Goal: Task Accomplishment & Management: Complete application form

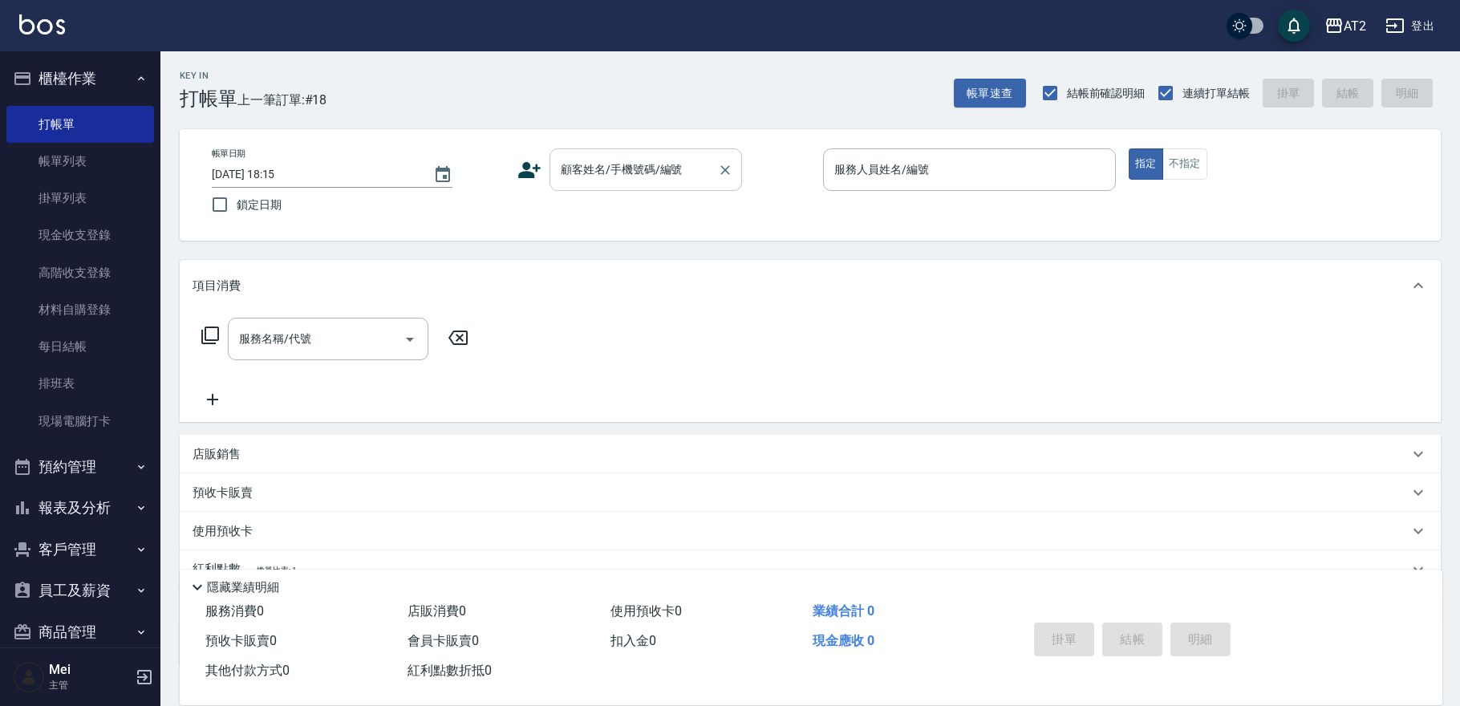
click at [686, 169] on input "顧客姓名/手機號碼/編號" at bounding box center [634, 170] width 154 height 28
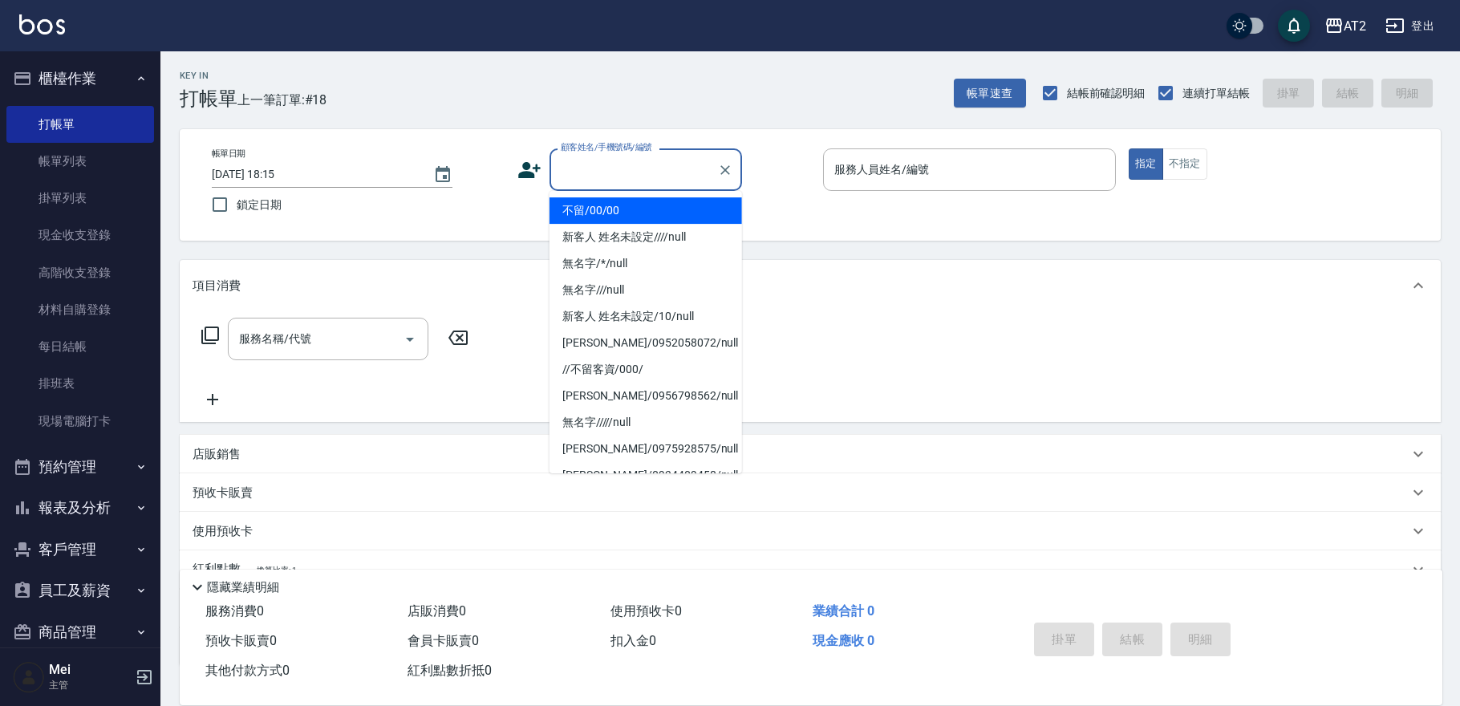
click at [656, 212] on li "不留/00/00" at bounding box center [646, 210] width 193 height 26
type input "不留/00/00"
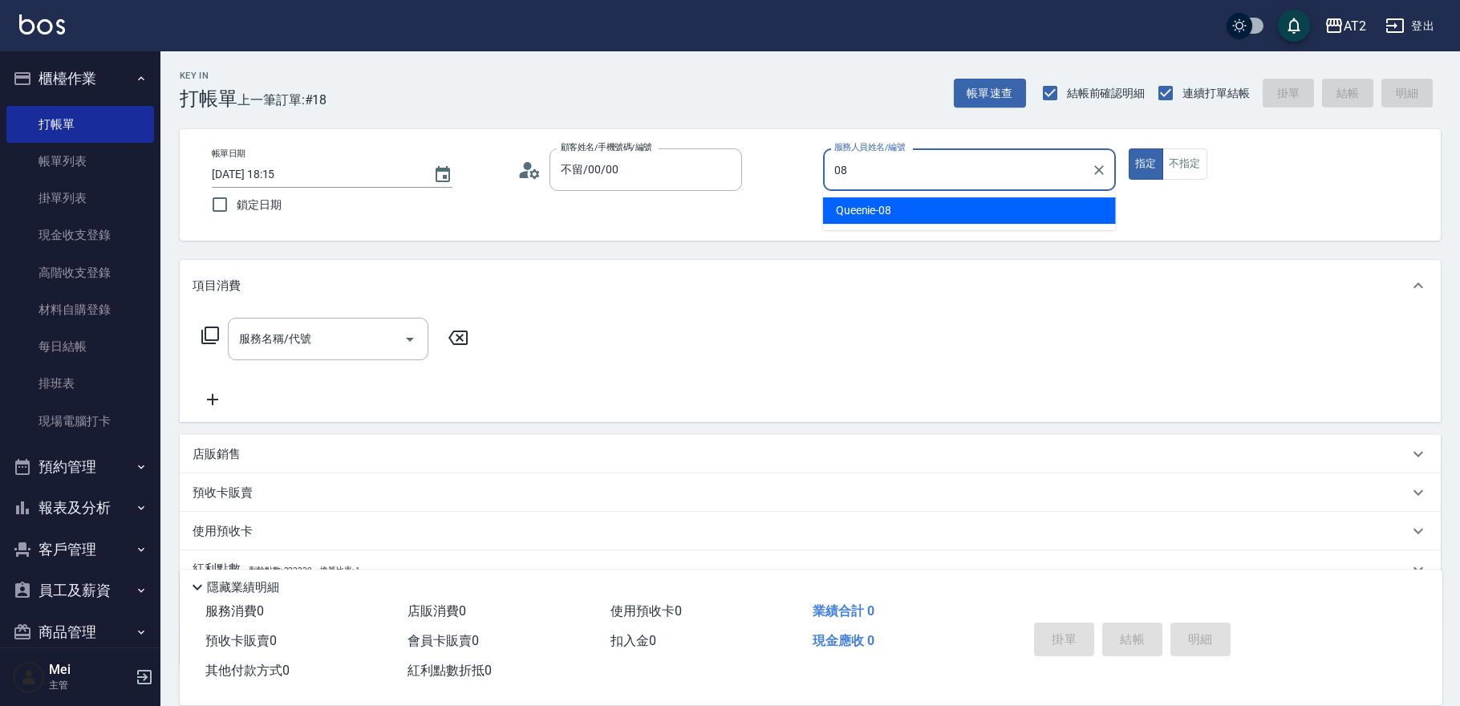
type input "Queenie-08"
type button "true"
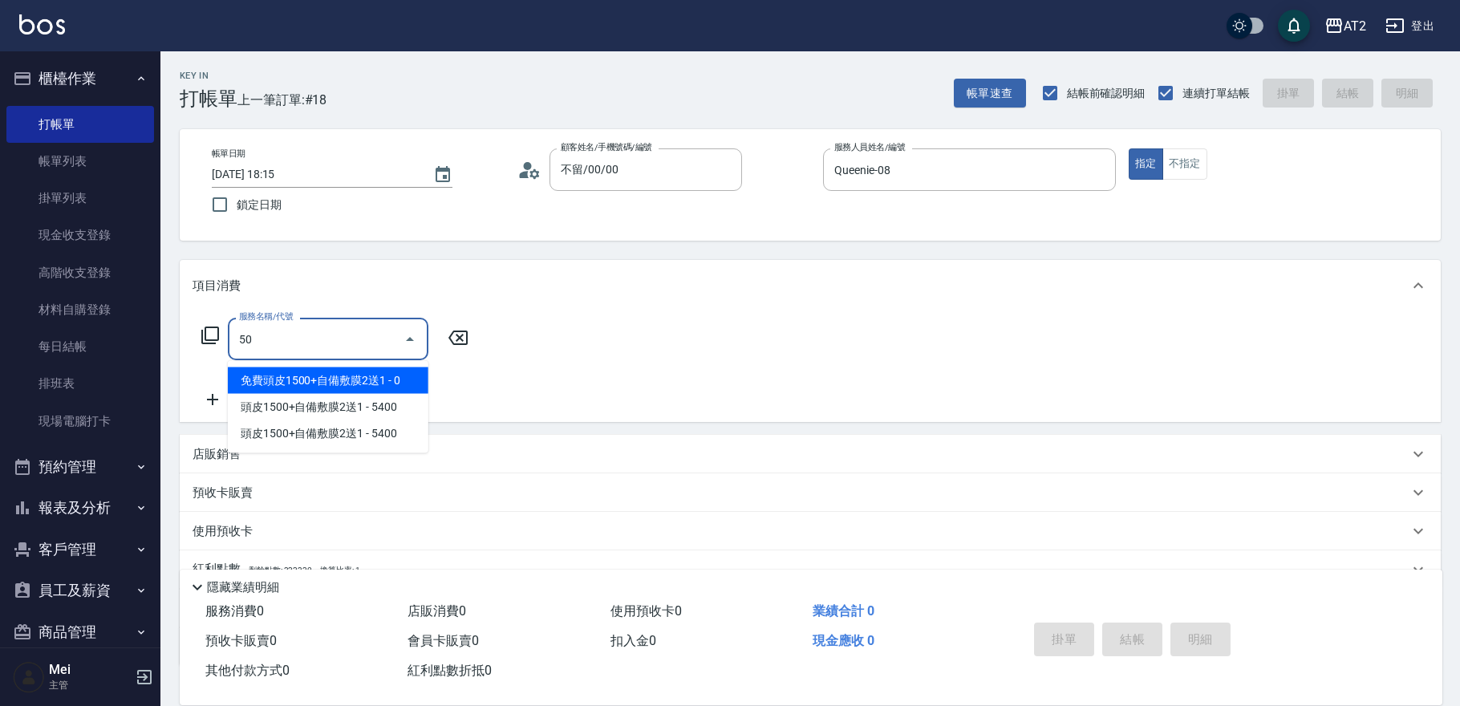
type input "501"
type input "100"
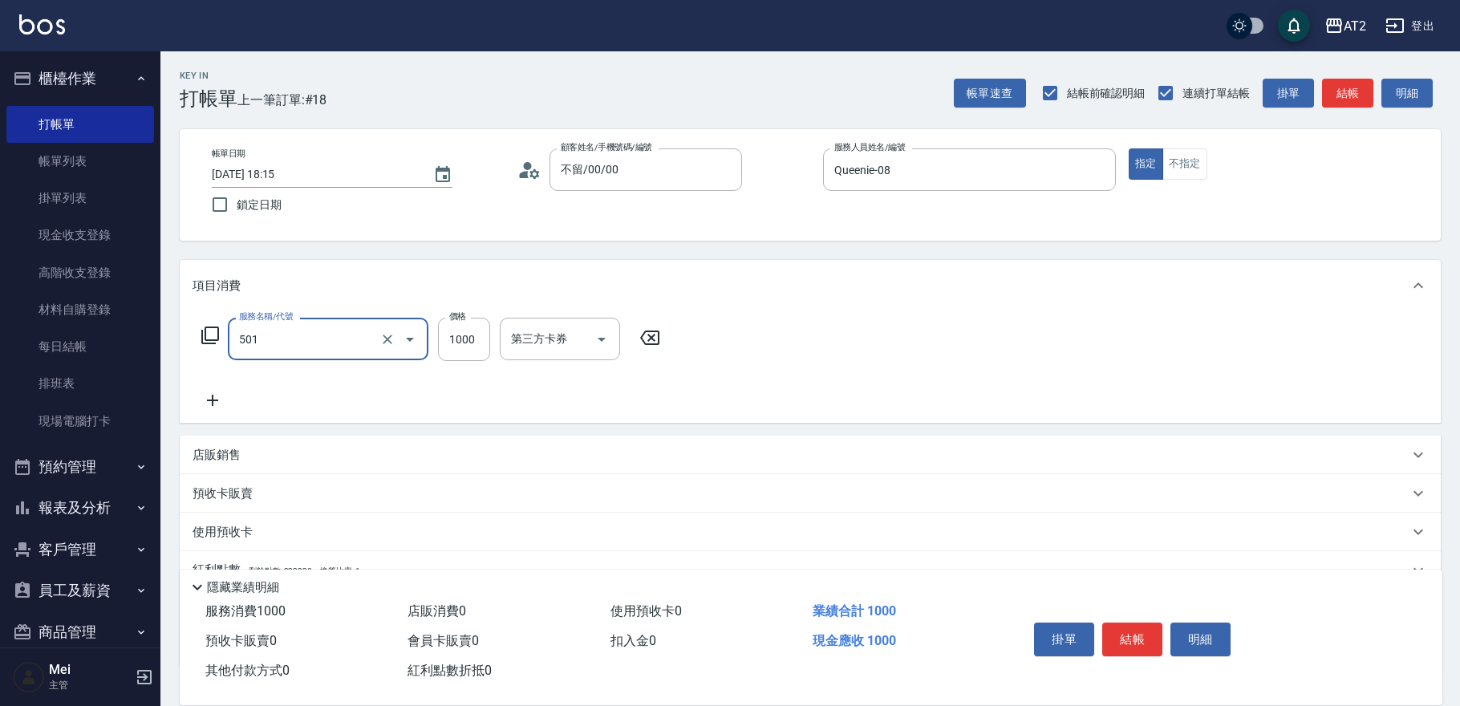
type input "染髮(501)"
type input "3"
type input "0"
type input "32"
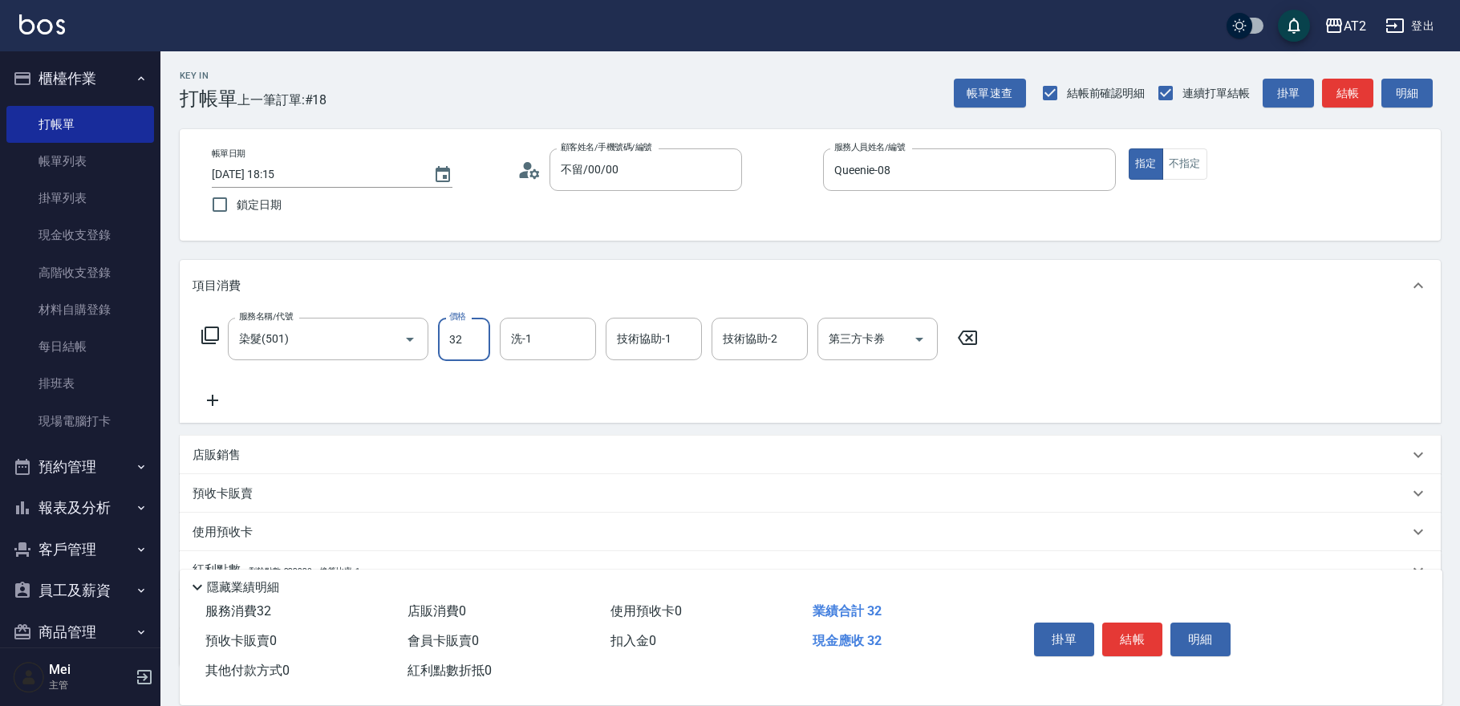
type input "30"
type input "329"
type input "320"
type input "3299"
type input "Ava-47"
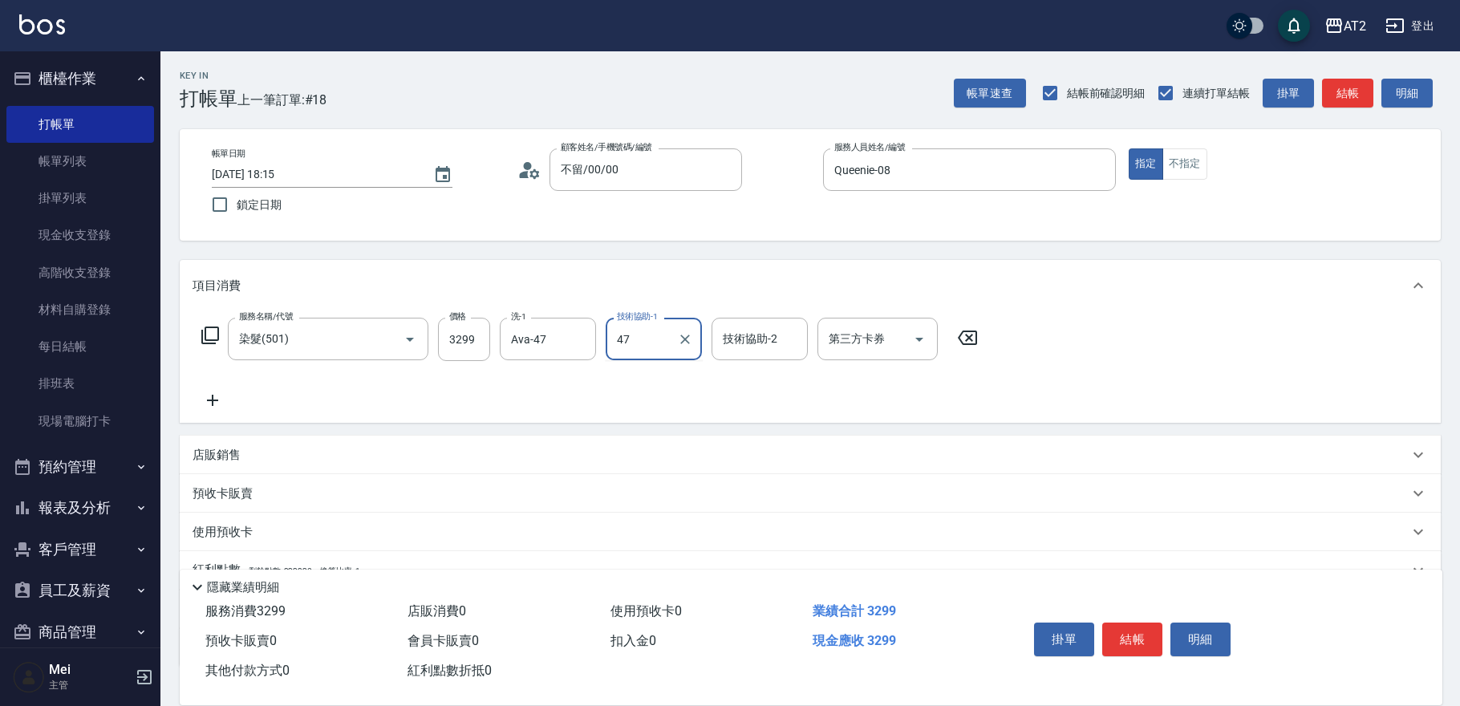
type input "Ava-47"
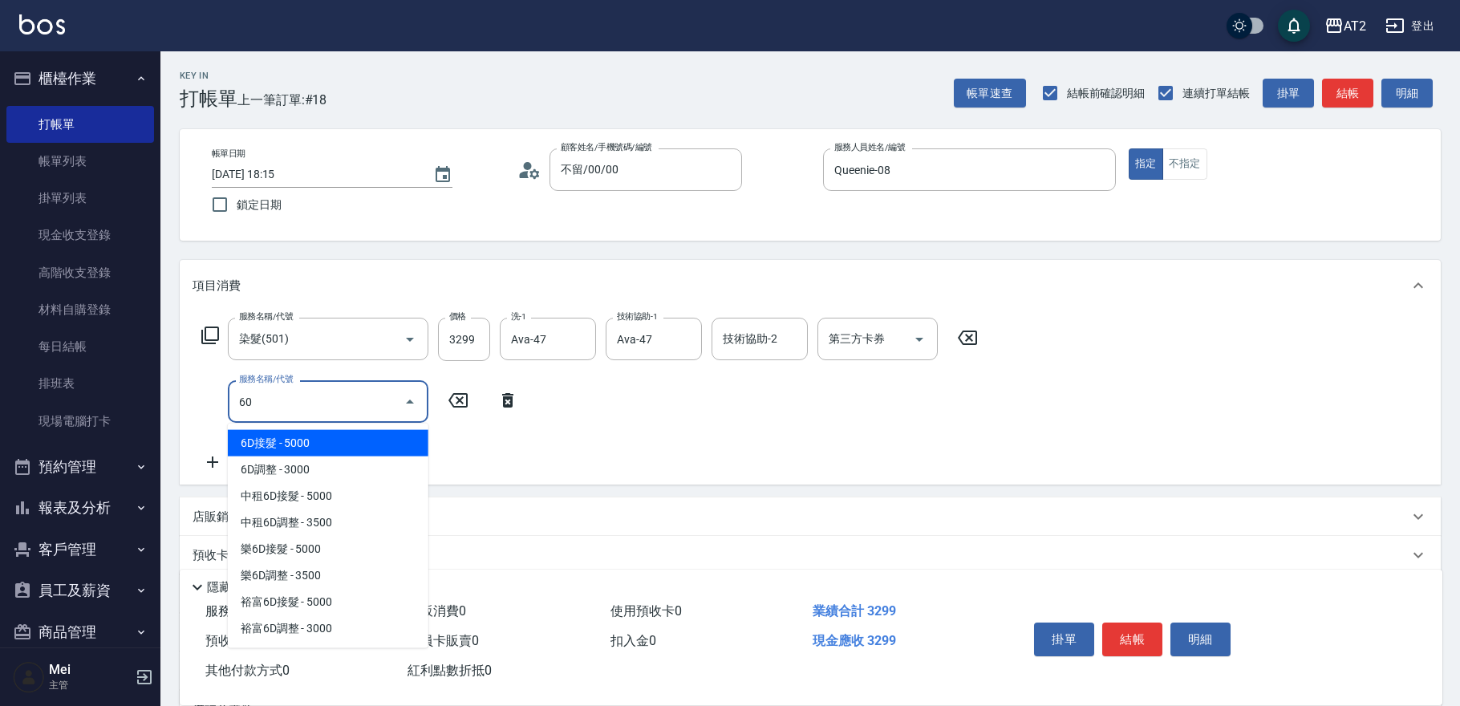
type input "601"
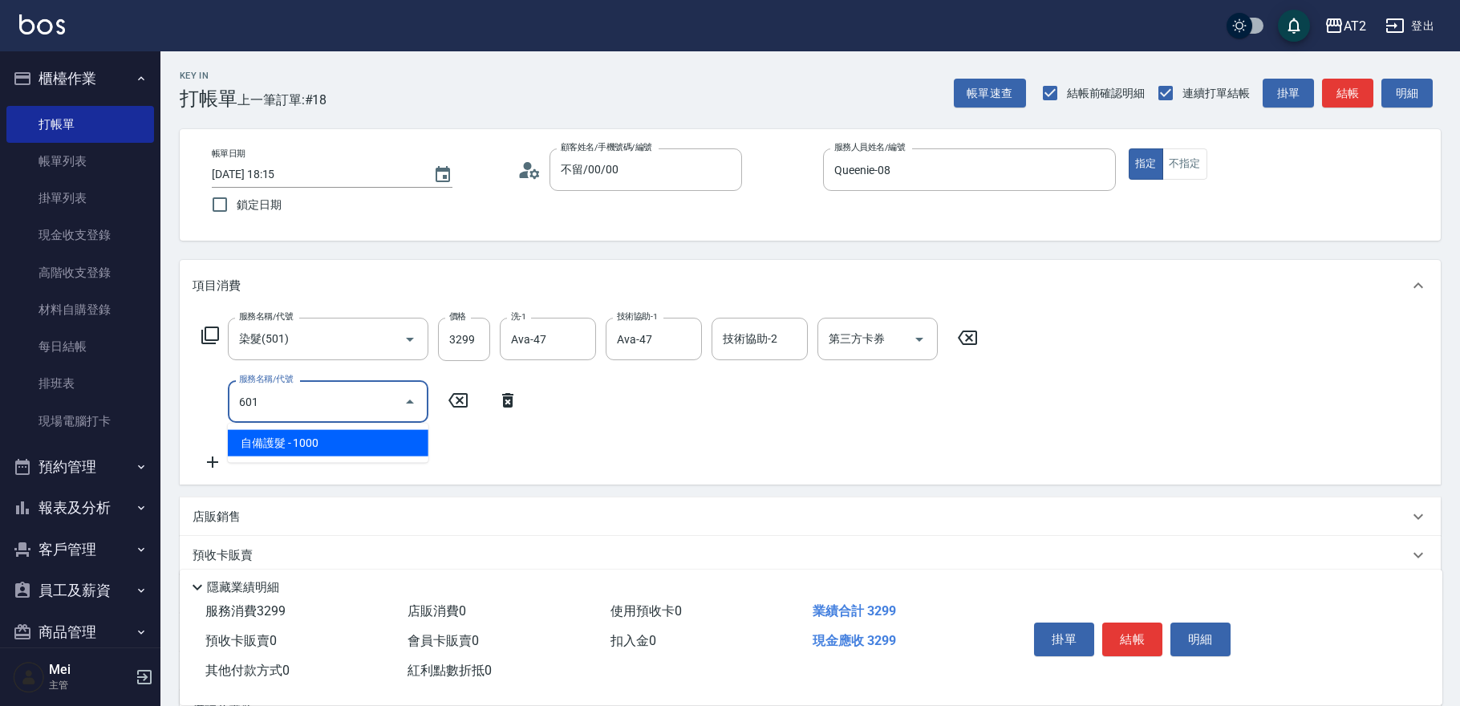
type input "420"
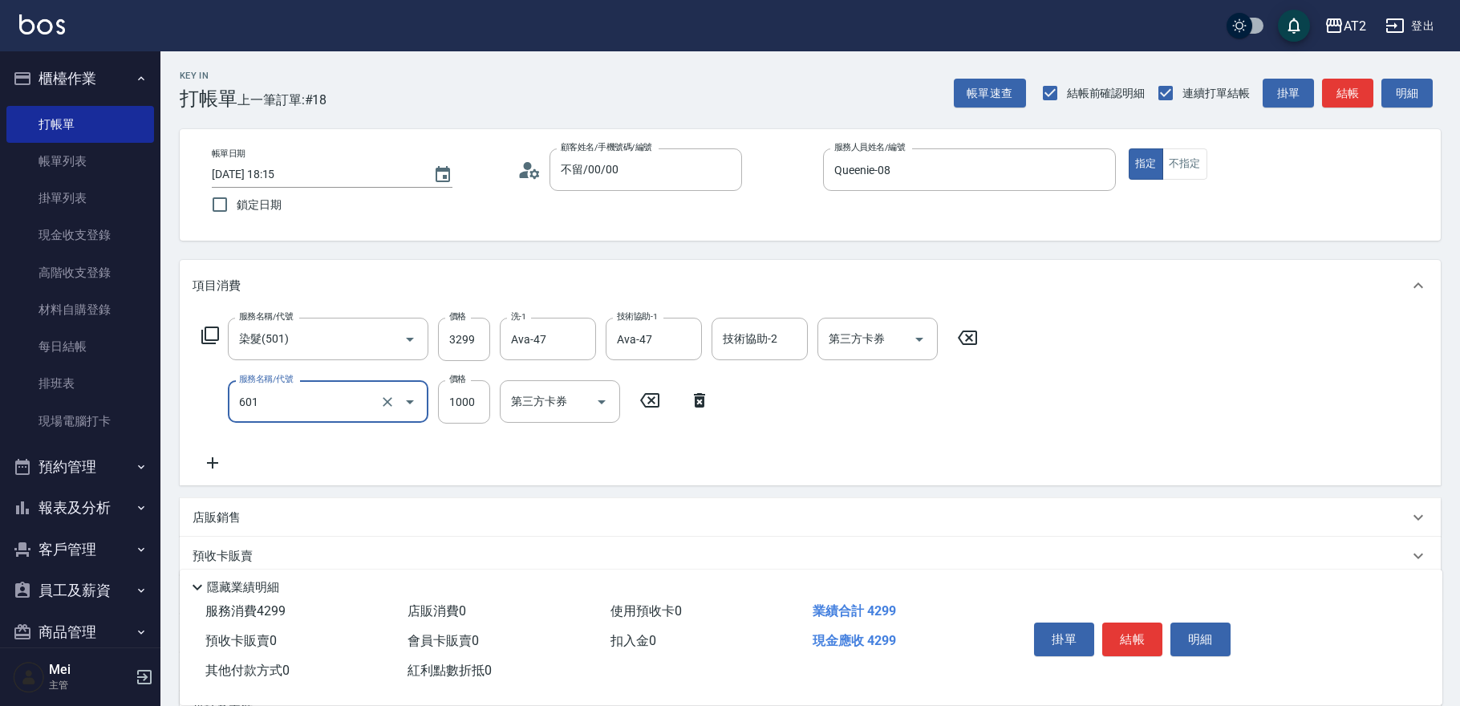
type input "自備護髮(601)"
type input "2"
type input "330"
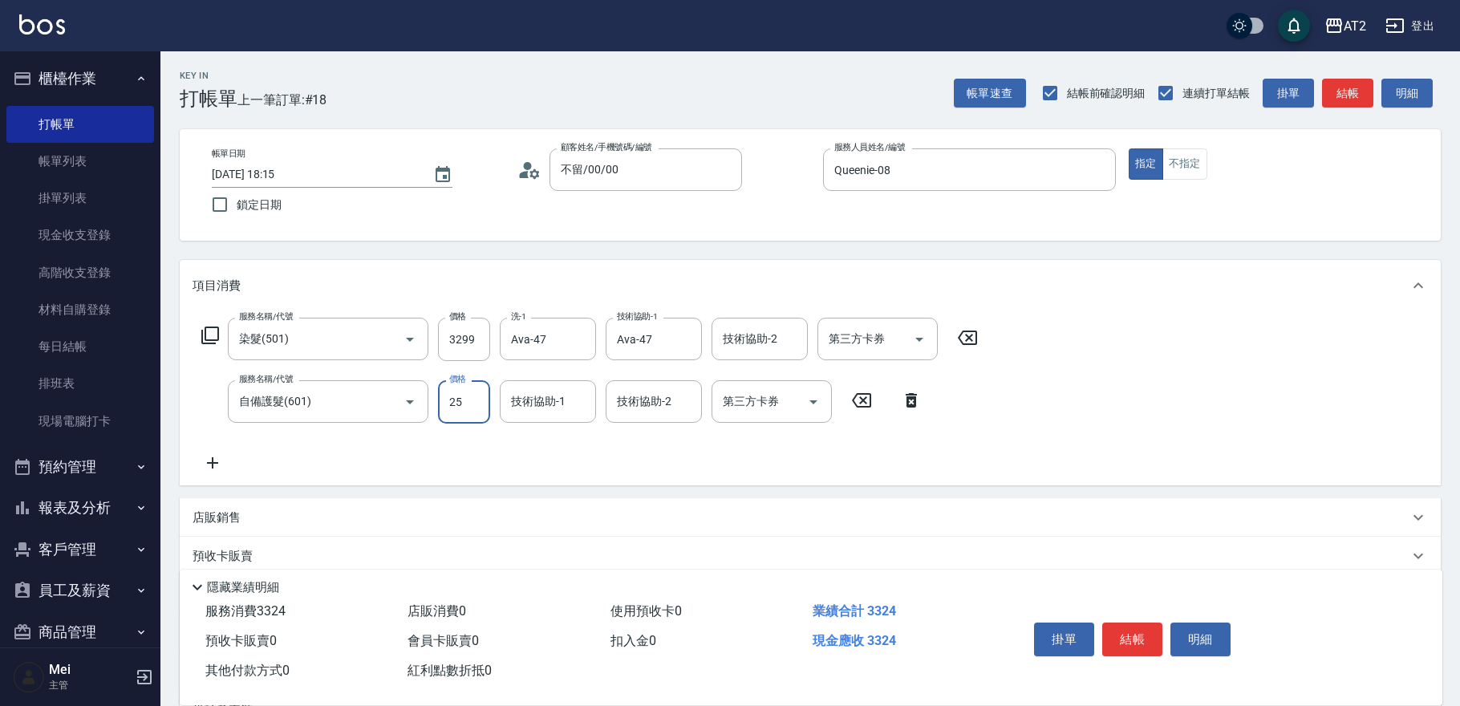
type input "250"
type input "350"
type input "2500"
type input "570"
type input "Ava-47"
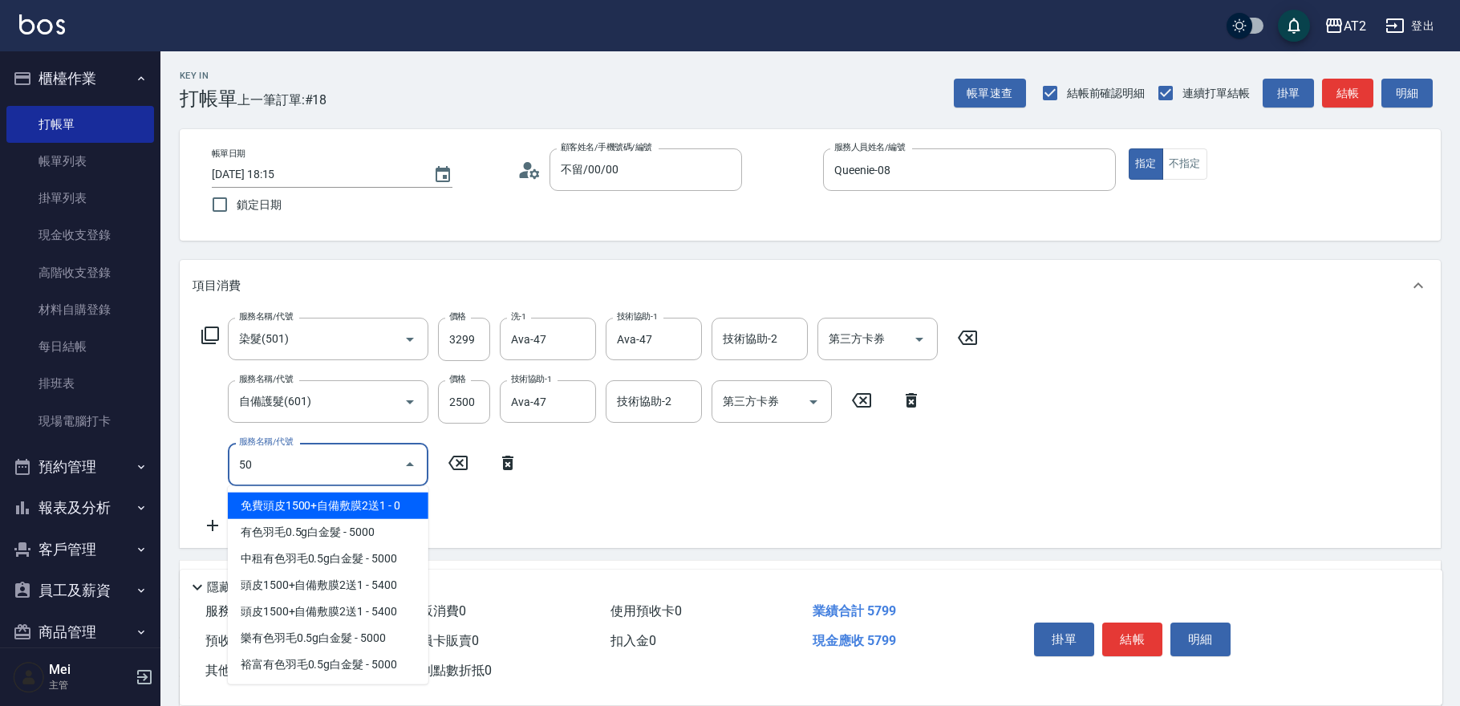
type input "502"
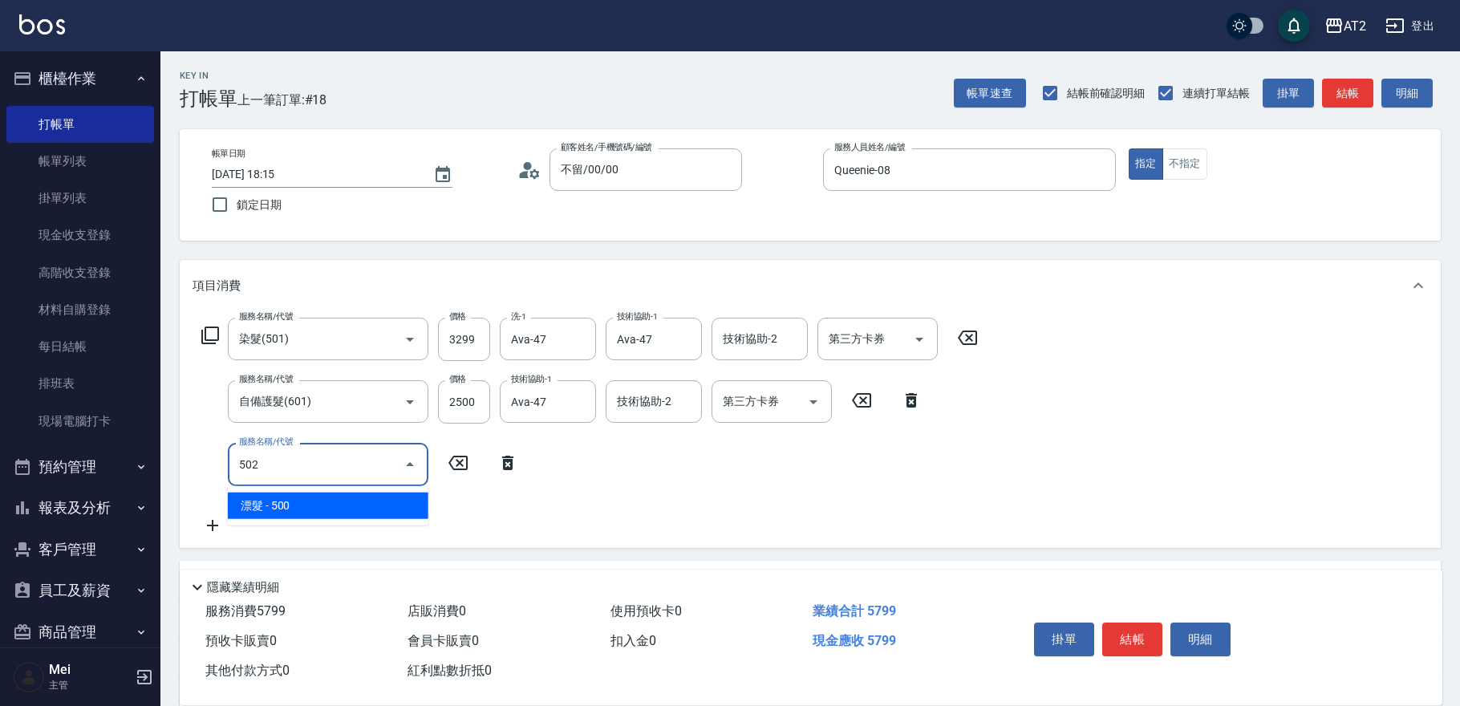
type input "620"
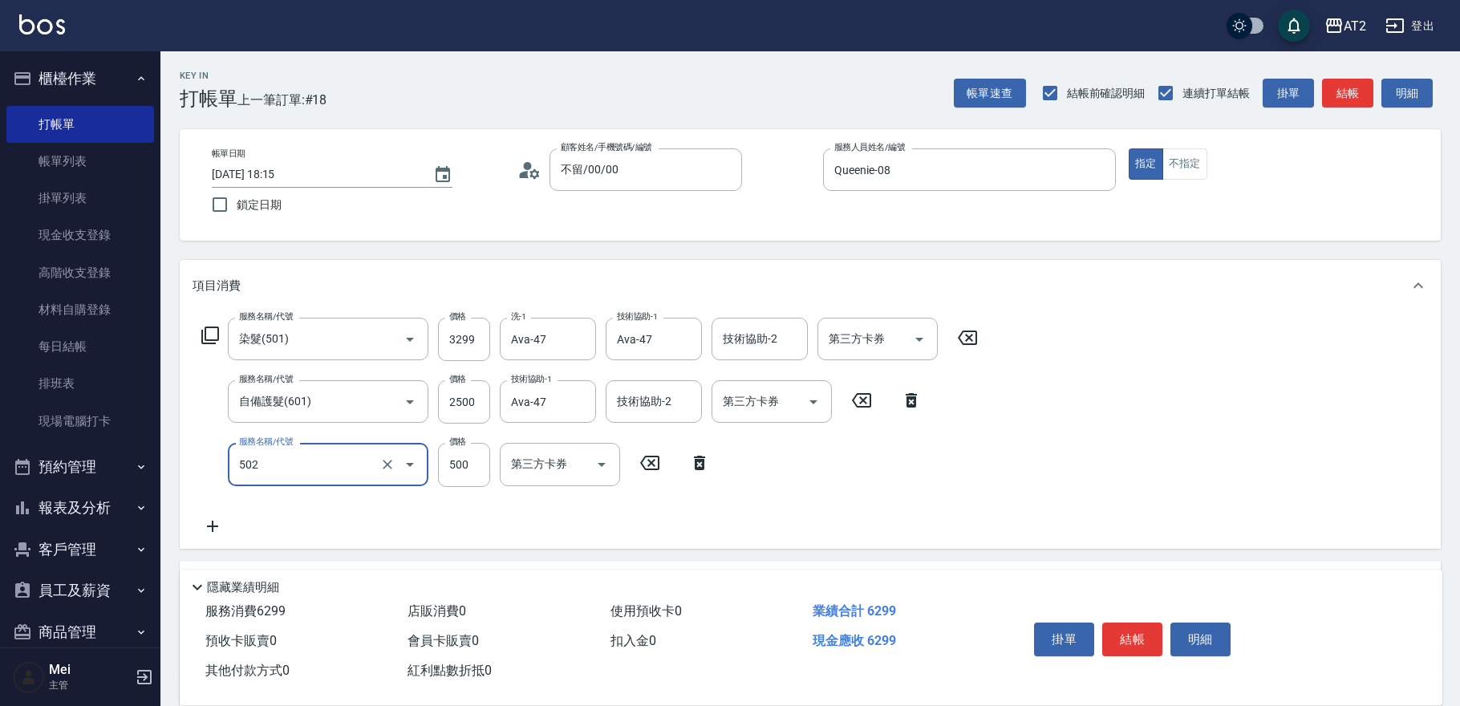
type input "漂髮(502)"
type input "0"
type input "570"
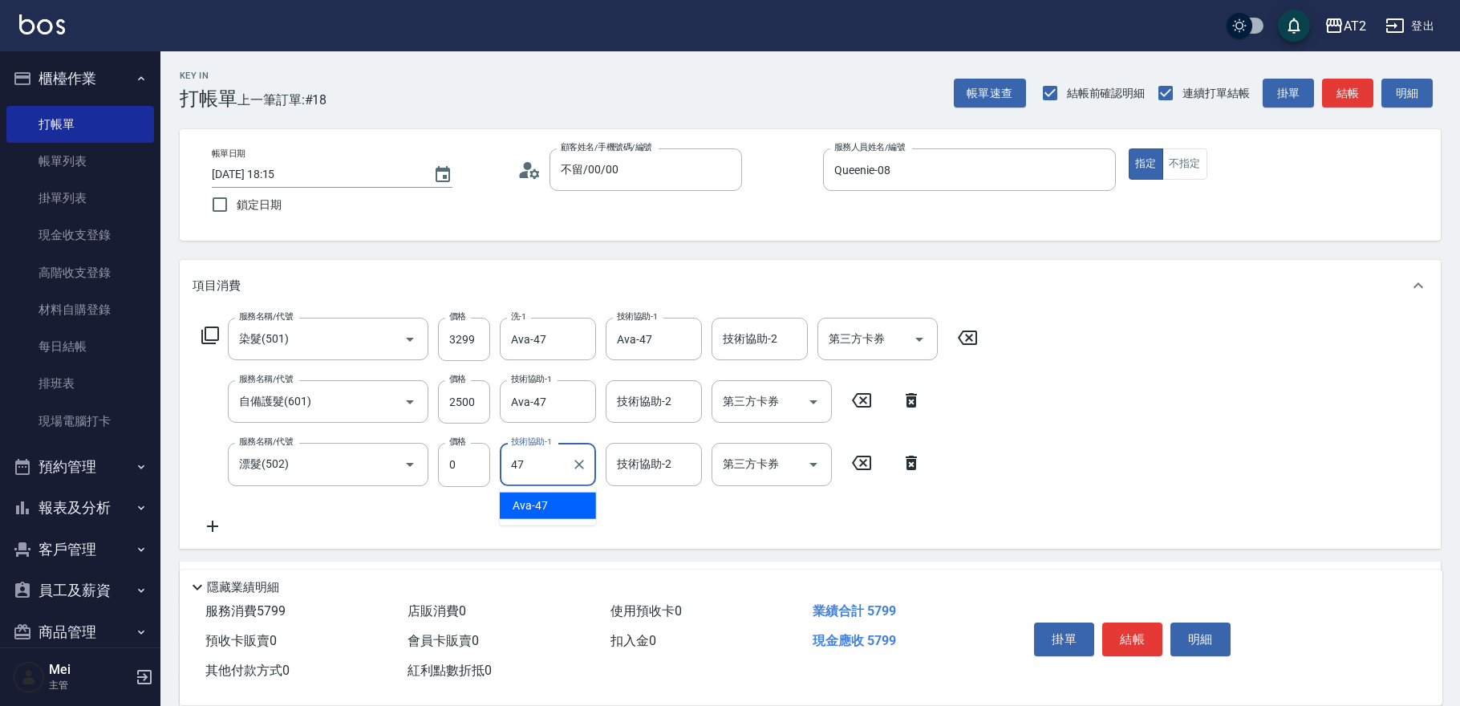
type input "Ava-47"
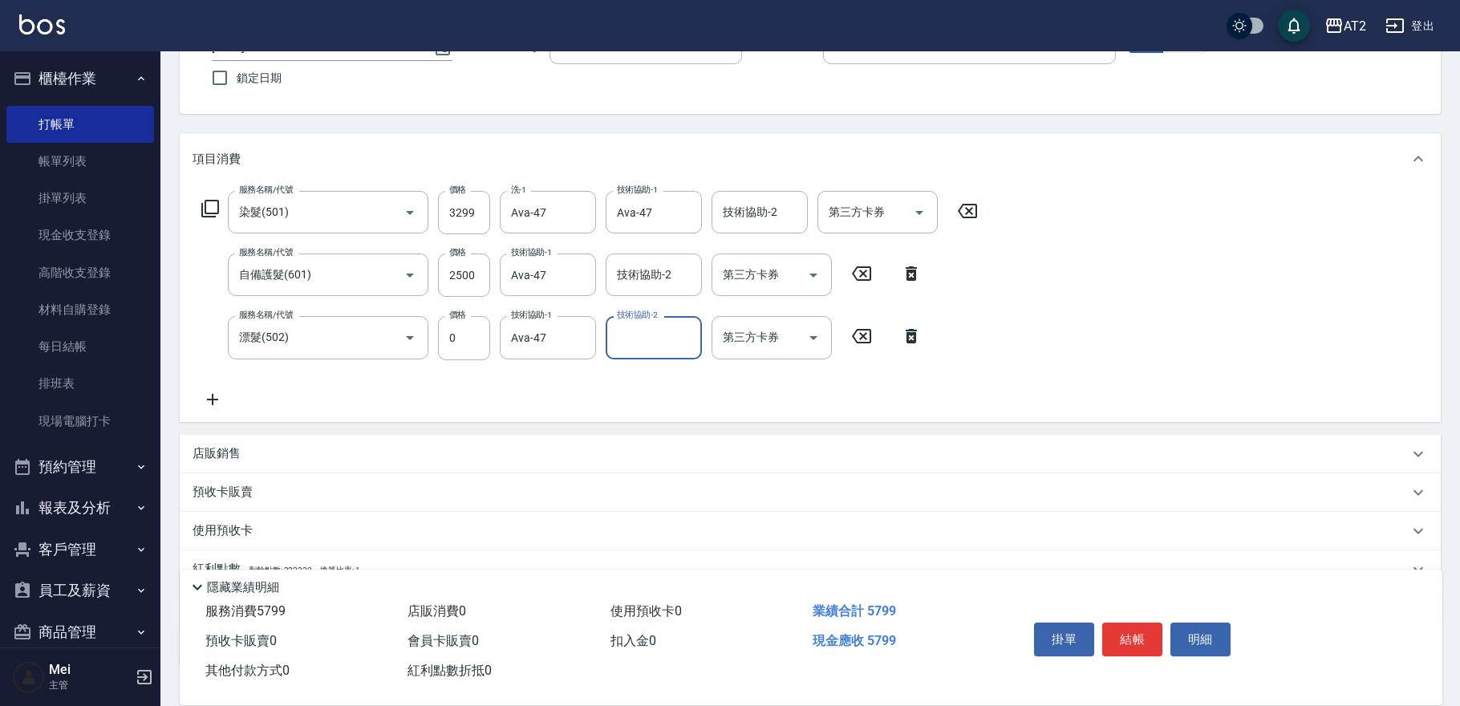
scroll to position [237, 0]
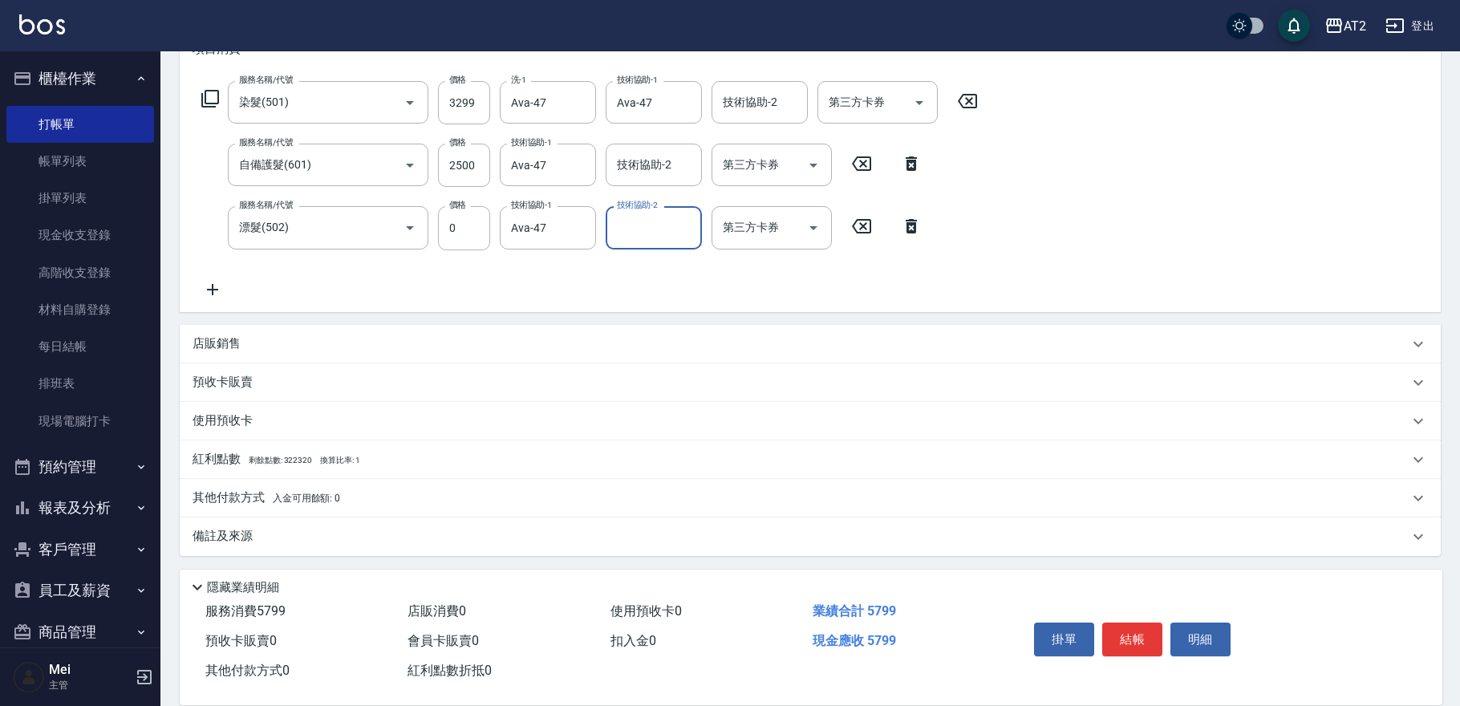
click at [329, 505] on p "其他付款方式 入金可用餘額: 0" at bounding box center [267, 498] width 148 height 18
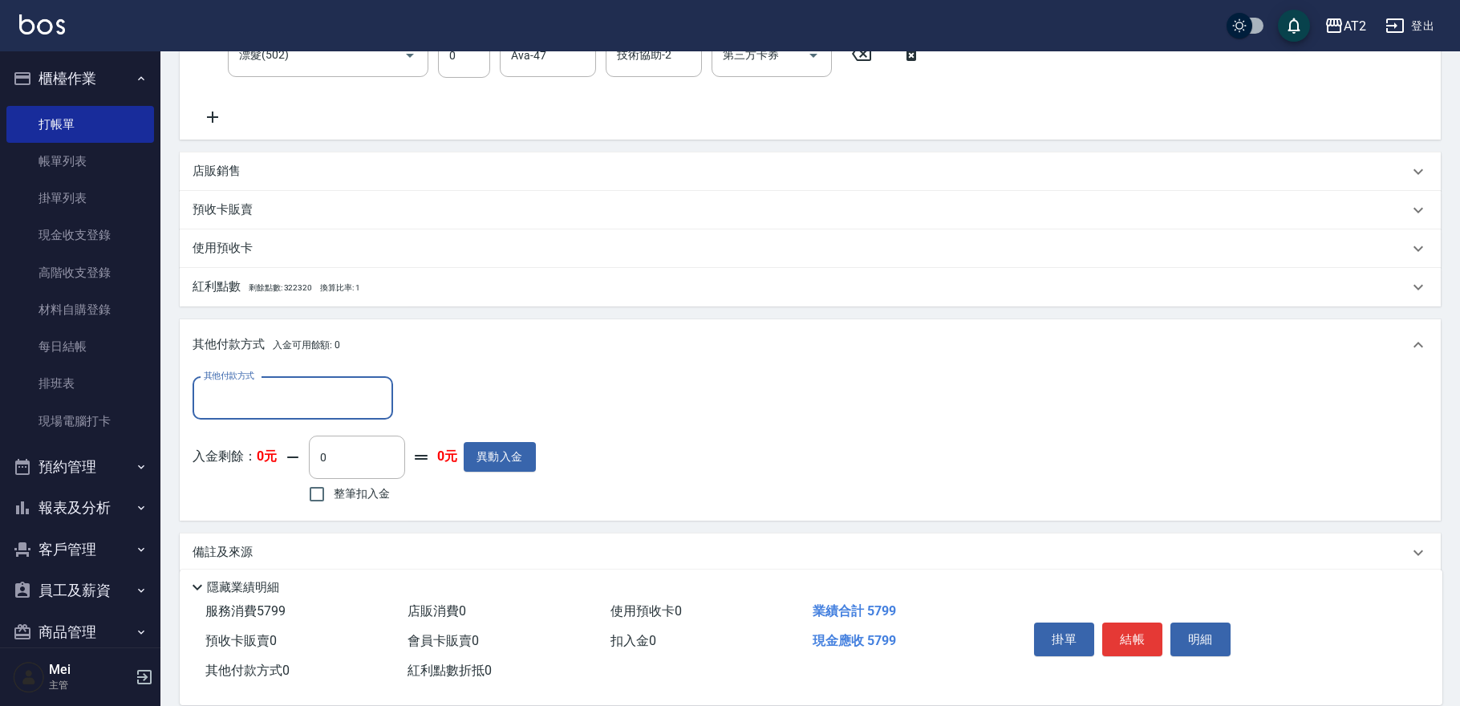
scroll to position [413, 0]
click at [326, 373] on div "其他付款方式" at bounding box center [293, 394] width 201 height 43
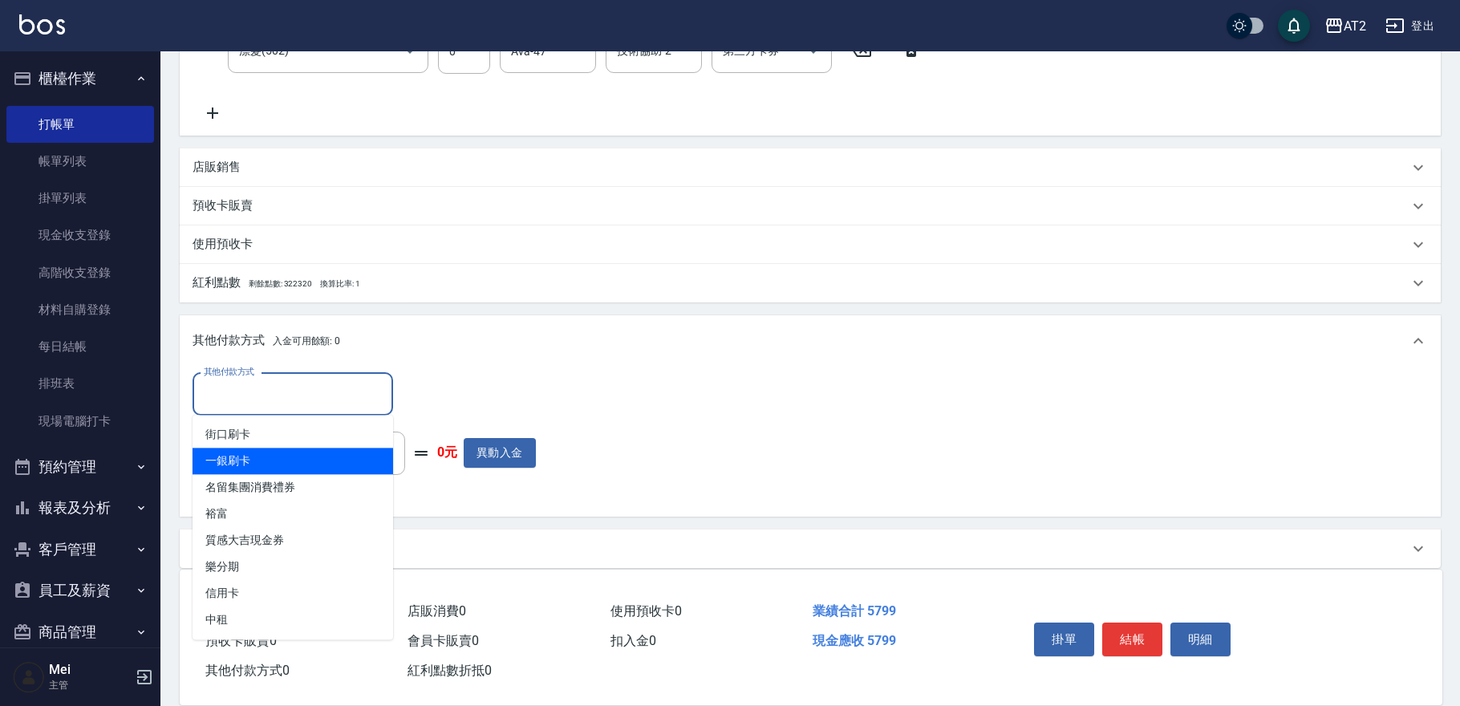
click at [289, 457] on span "一銀刷卡" at bounding box center [293, 461] width 201 height 26
type input "一銀刷卡"
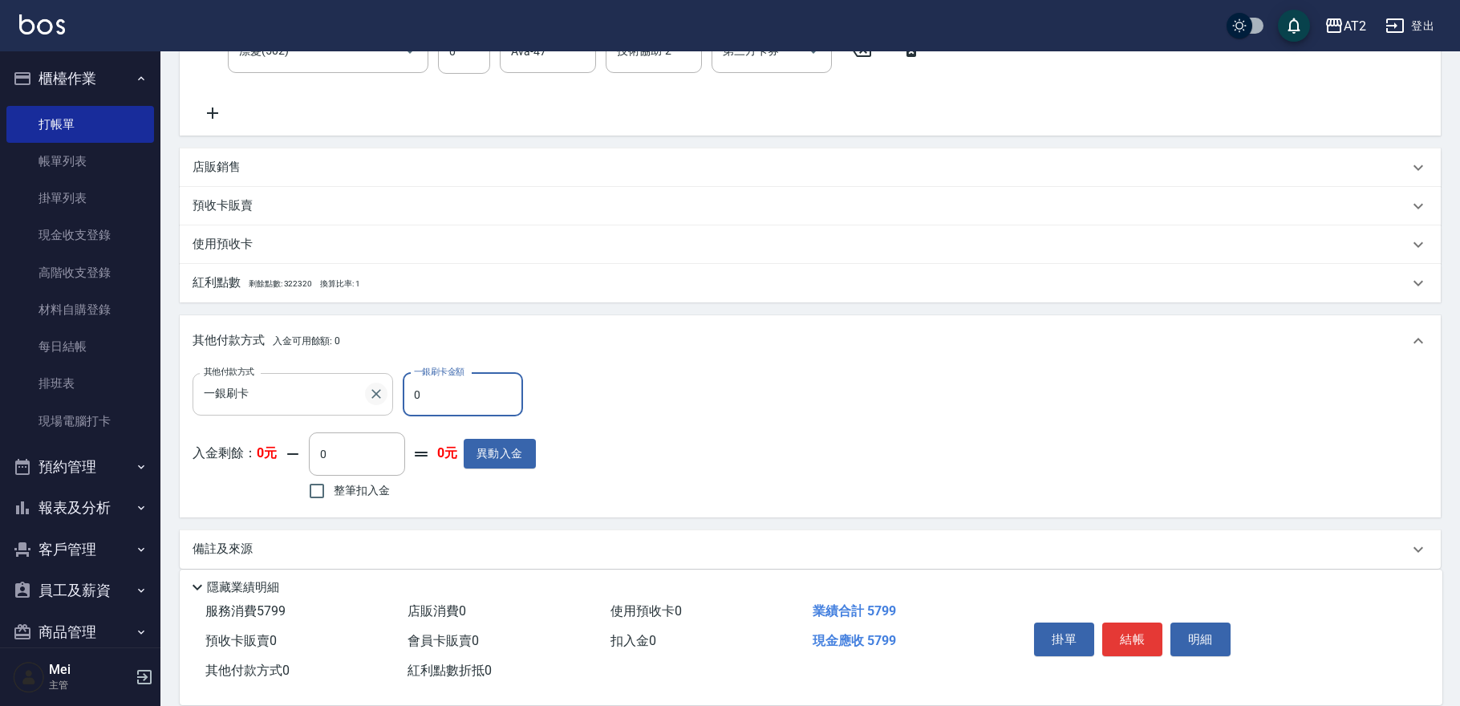
drag, startPoint x: 428, startPoint y: 400, endPoint x: 385, endPoint y: 400, distance: 42.5
click at [385, 400] on div "其他付款方式 一銀刷卡 其他付款方式 一銀刷卡金額 0 一銀刷卡金額" at bounding box center [364, 394] width 343 height 43
type input "579"
type input "520"
type input "5799"
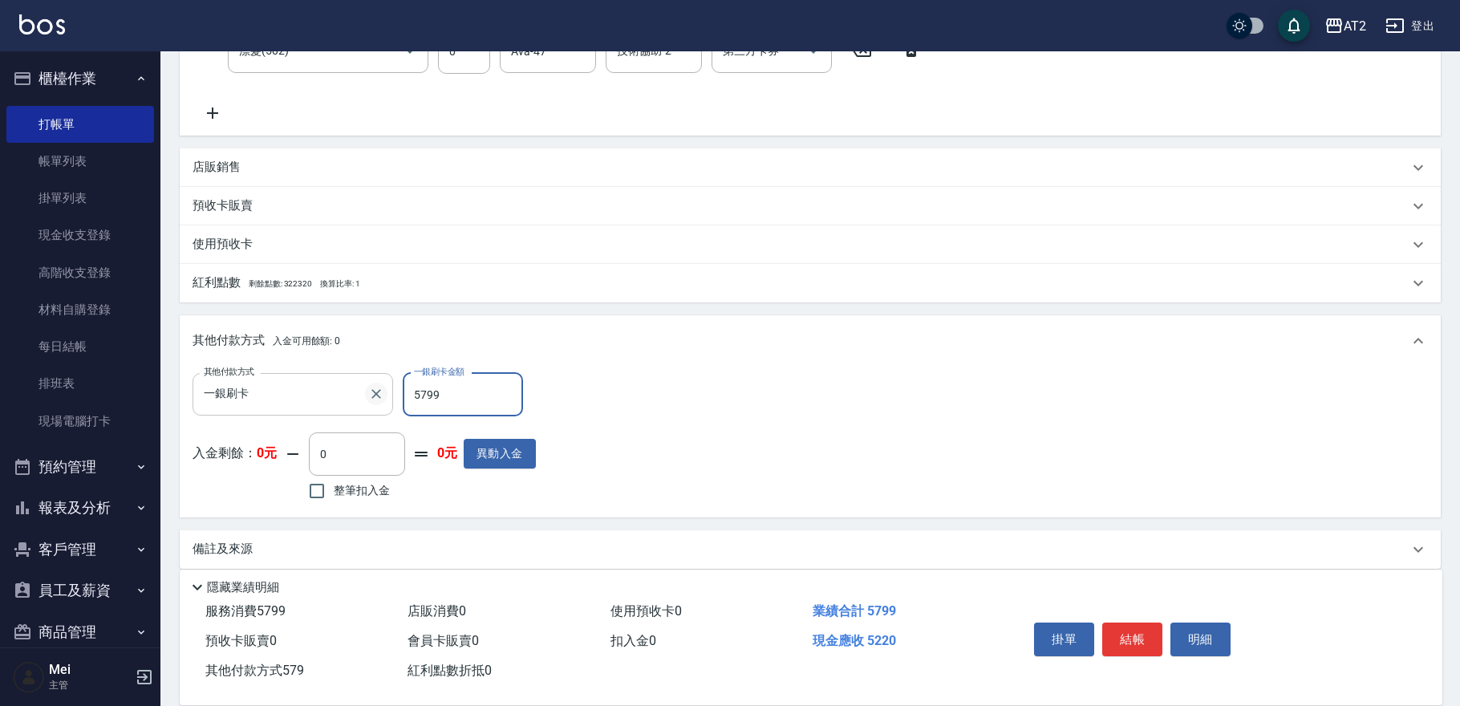
type input "0"
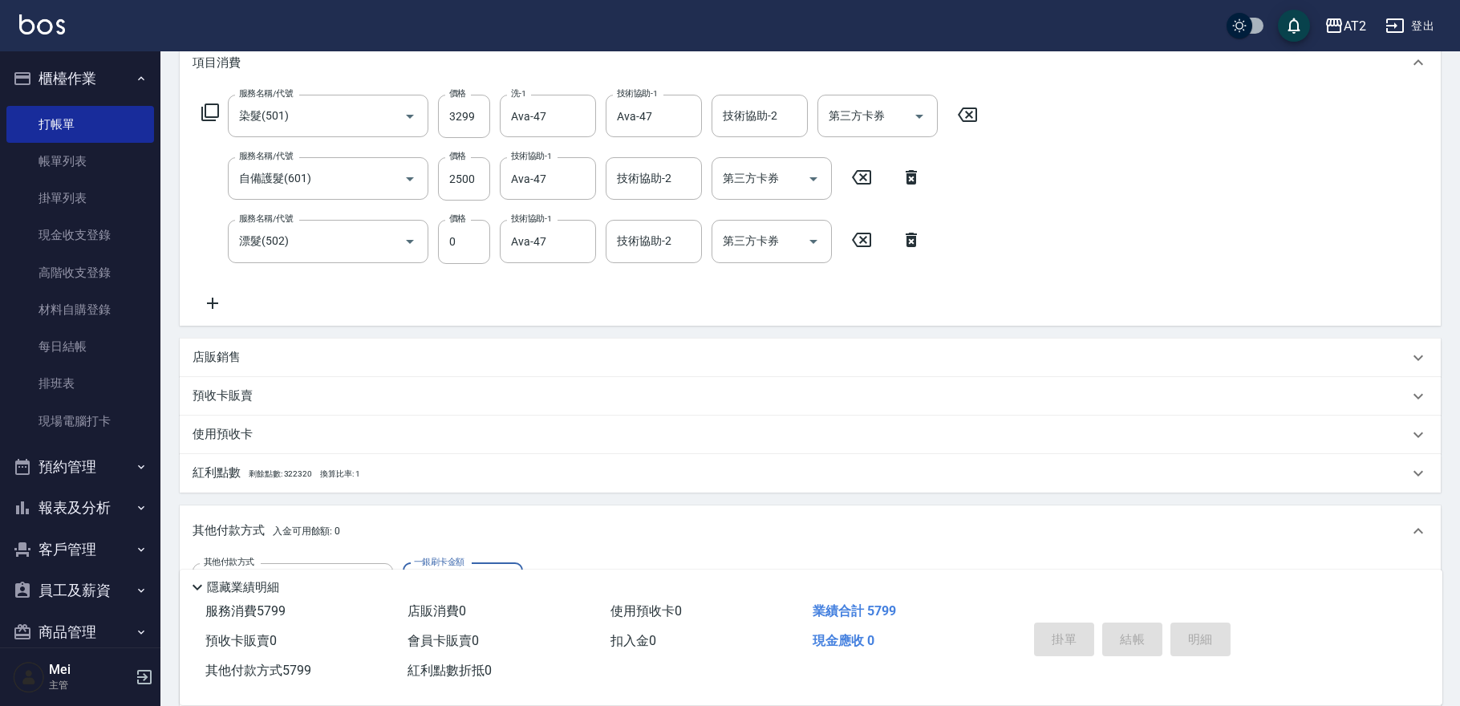
scroll to position [0, 0]
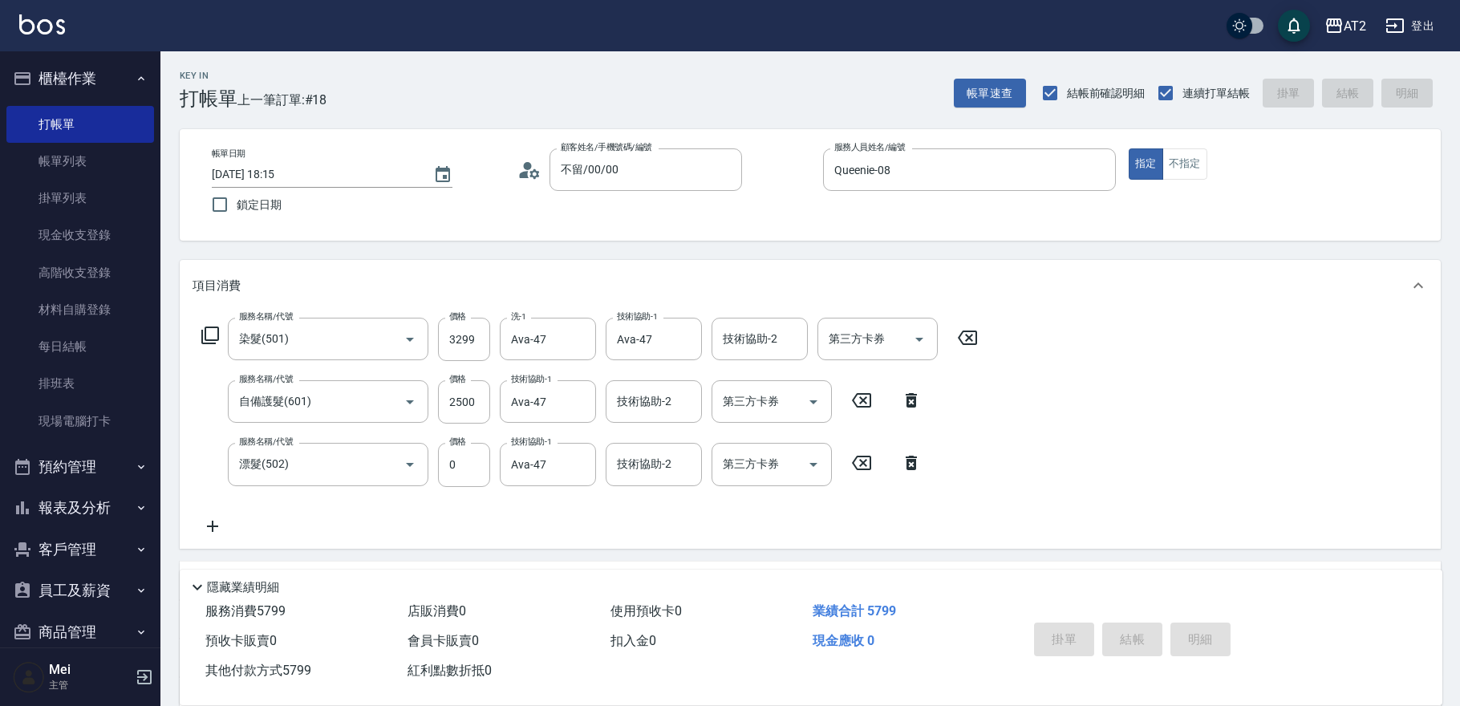
type input "[DATE] 19:46"
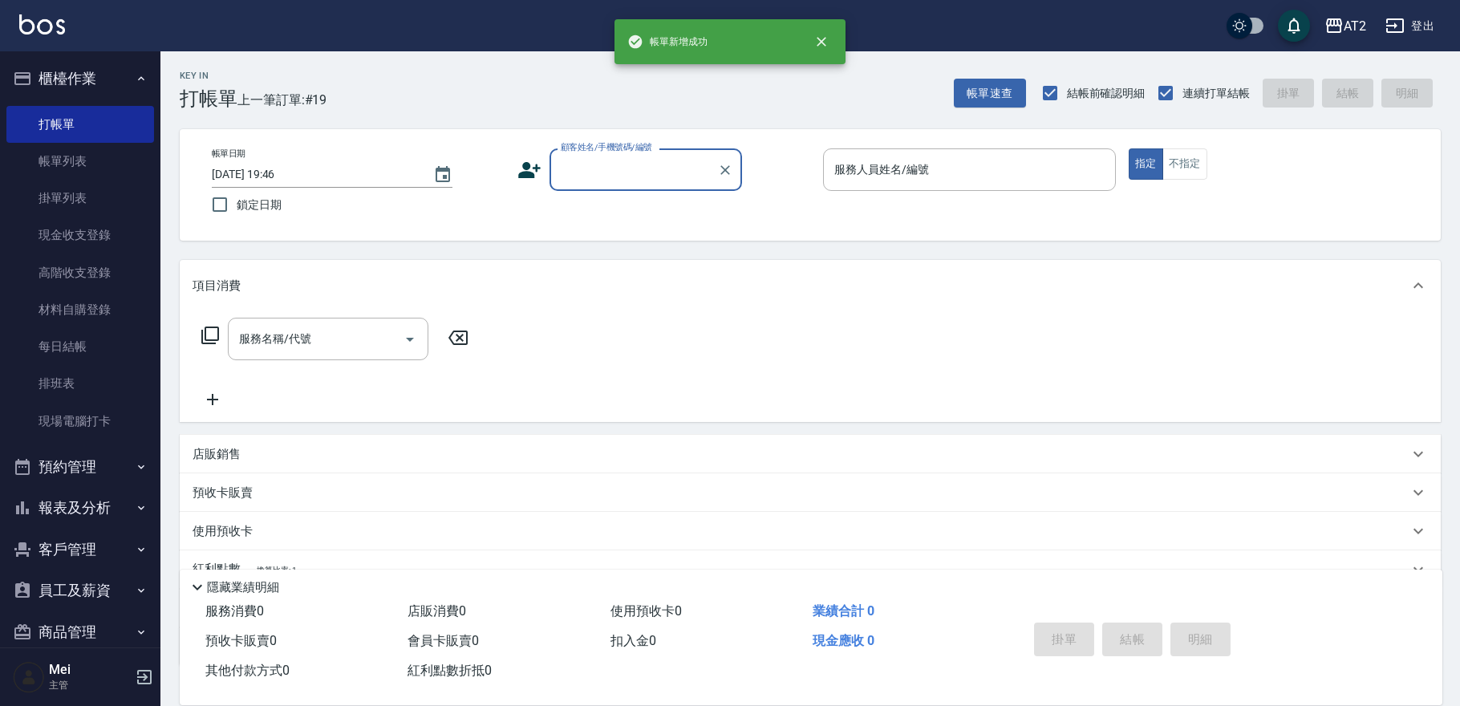
click at [630, 172] on input "顧客姓名/手機號碼/編號" at bounding box center [634, 170] width 154 height 28
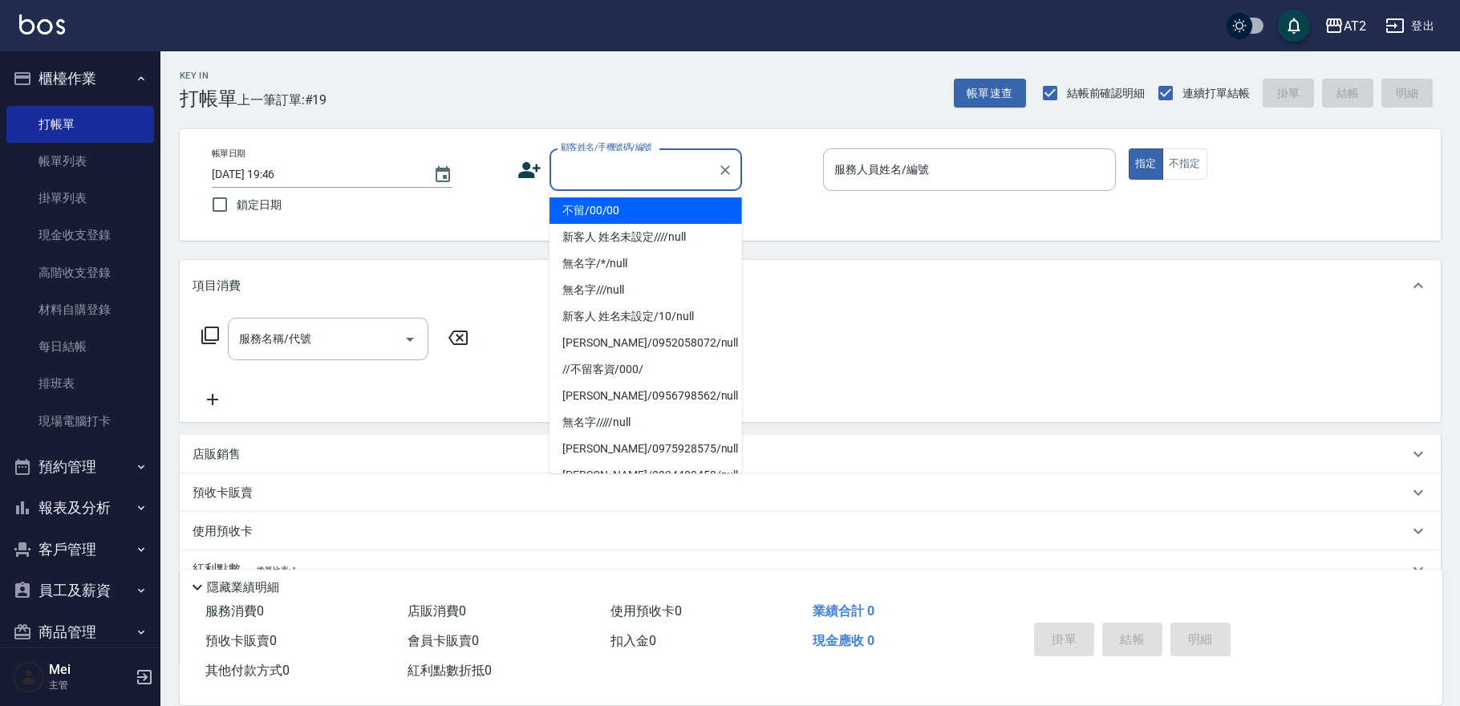
click at [617, 217] on li "不留/00/00" at bounding box center [646, 210] width 193 height 26
type input "不留/00/00"
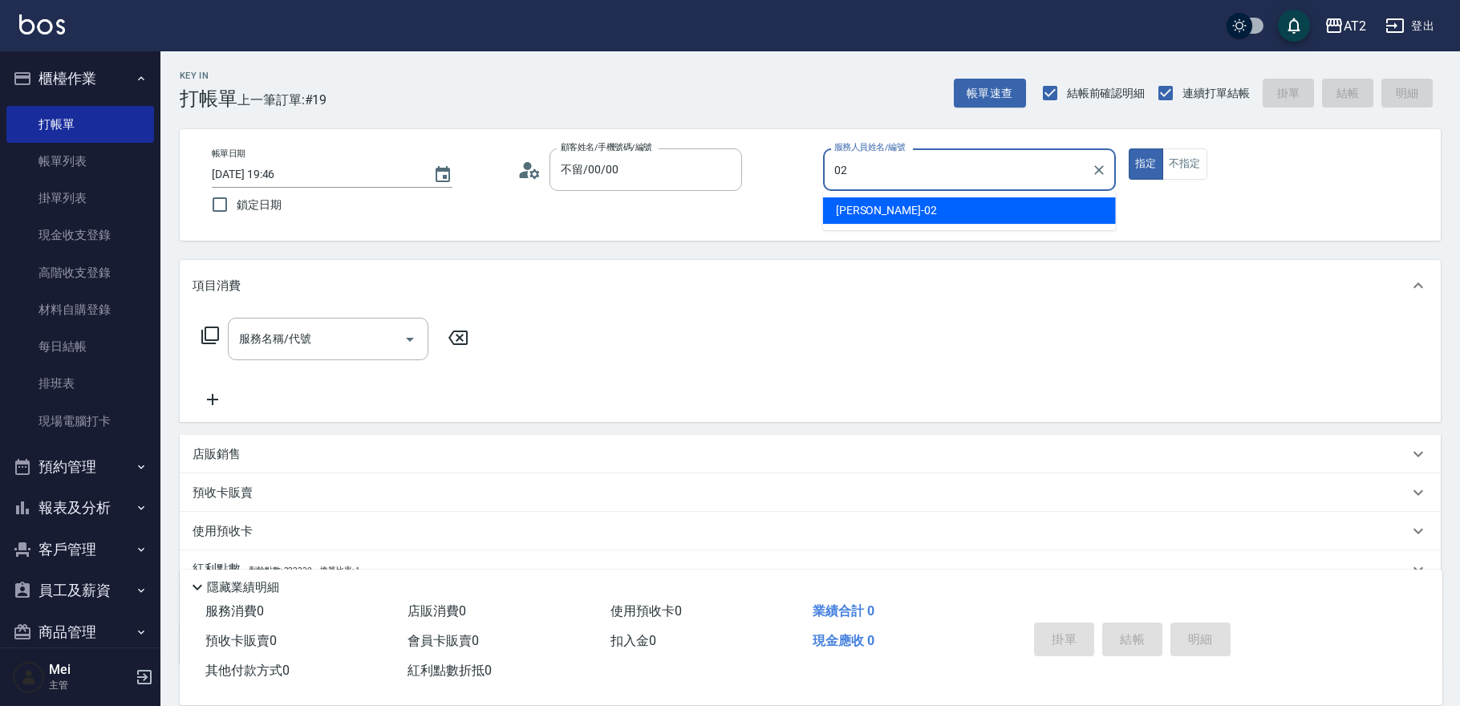
type input "Morgan-02"
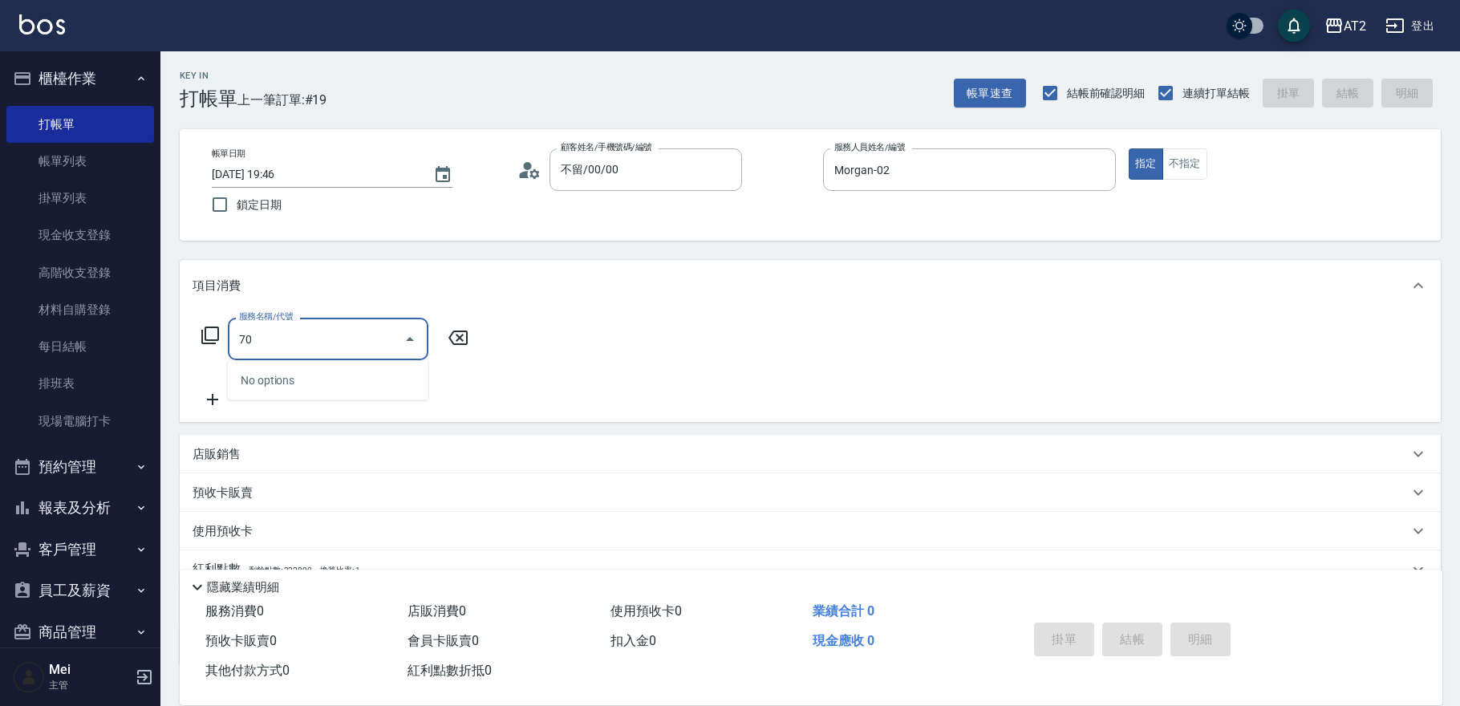
type input "705"
type input "500"
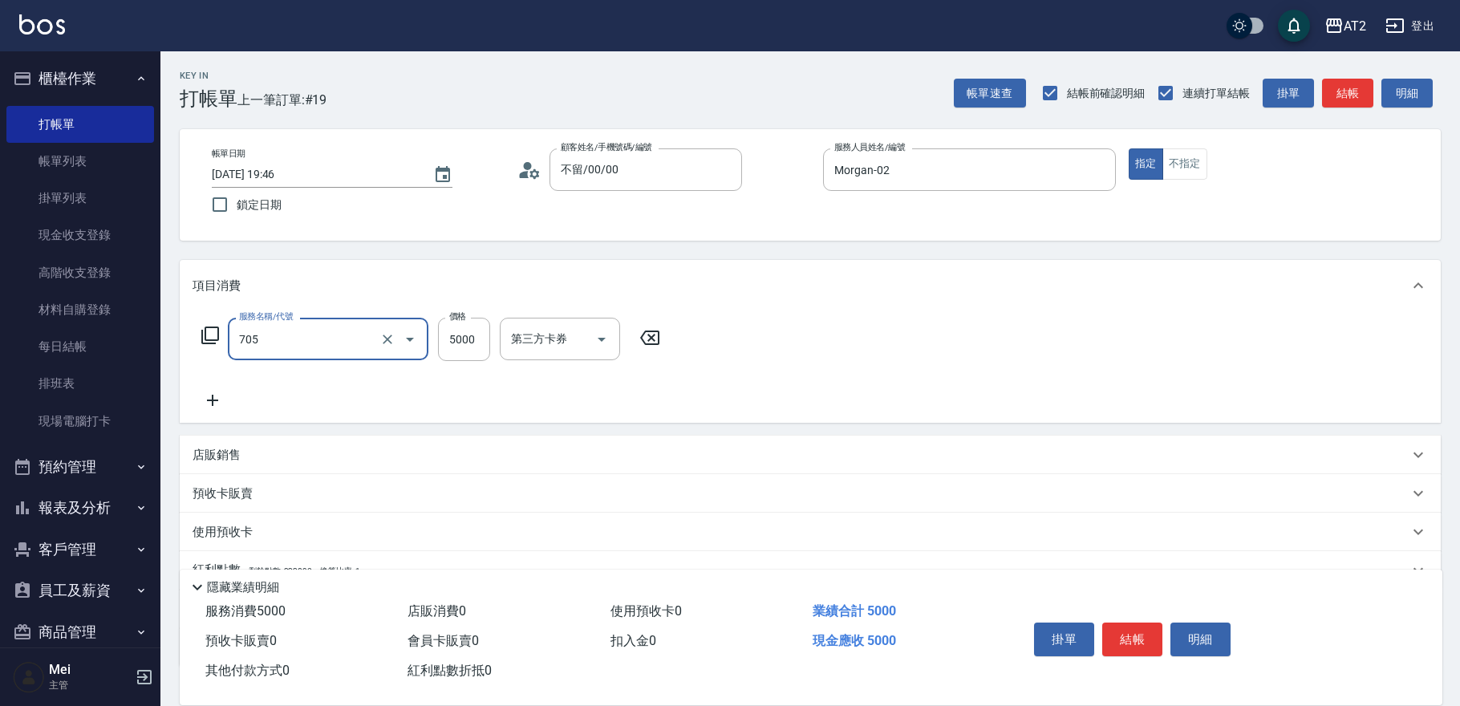
type input "新羽毛鉑金接髮調整(705)"
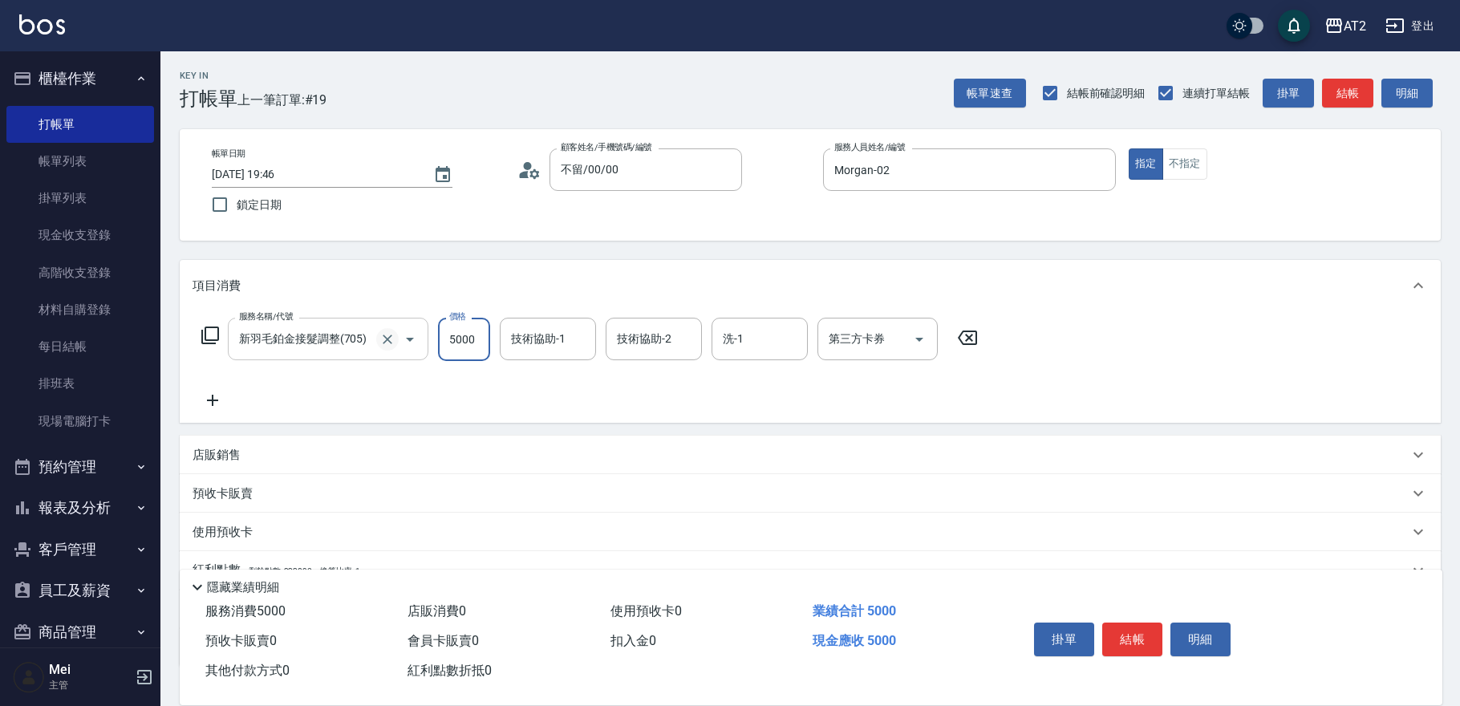
click at [388, 339] on icon "Clear" at bounding box center [388, 340] width 10 height 10
type input "7"
type input "0"
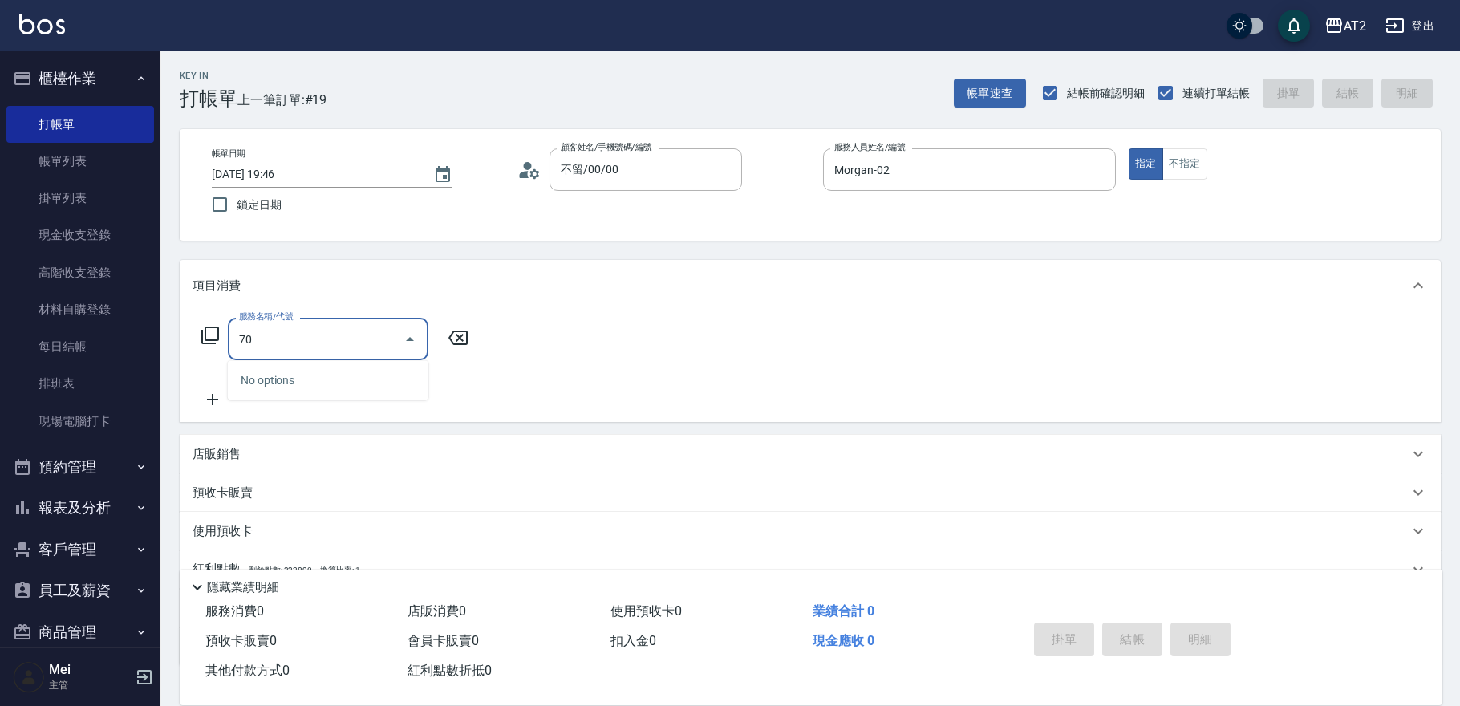
type input "704"
type input "500"
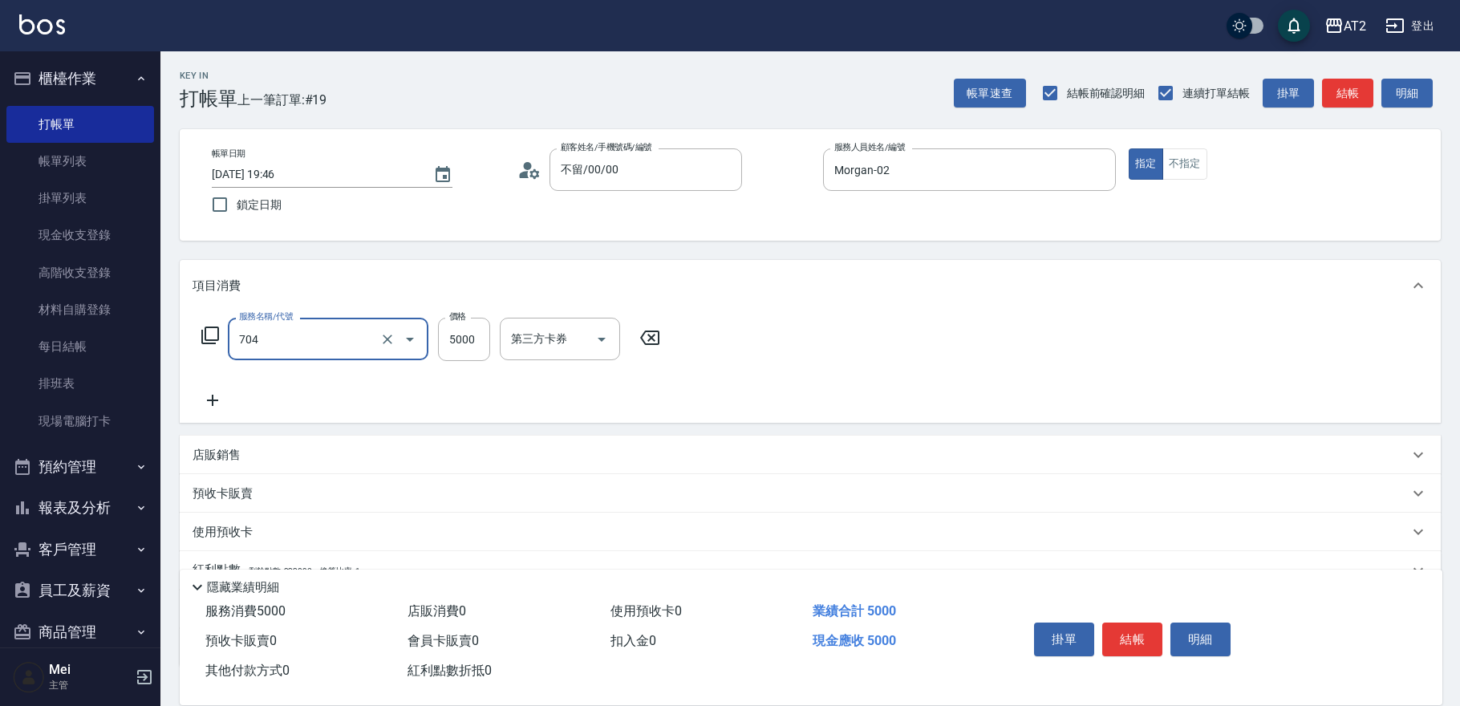
type input "新羽毛鉑金接髮(704)"
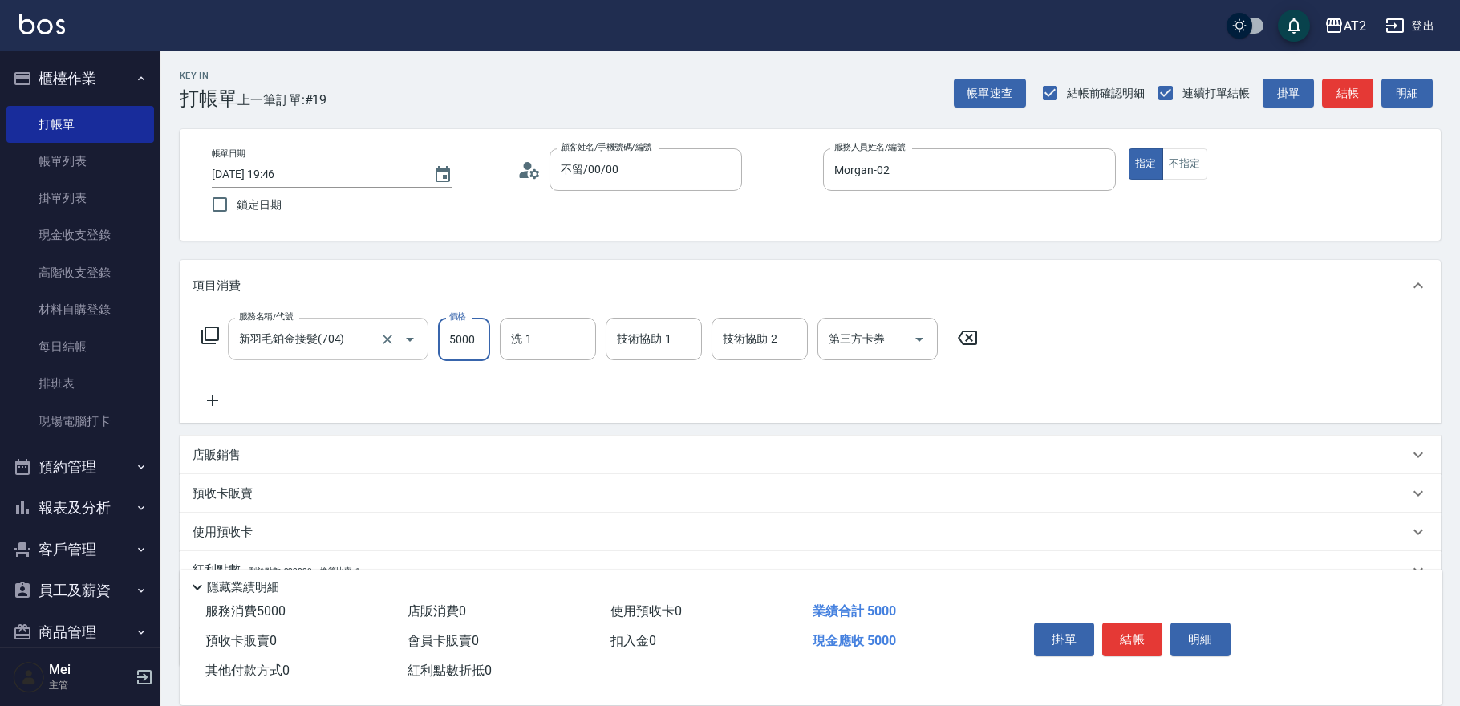
type input "0"
type input "40"
type input "400"
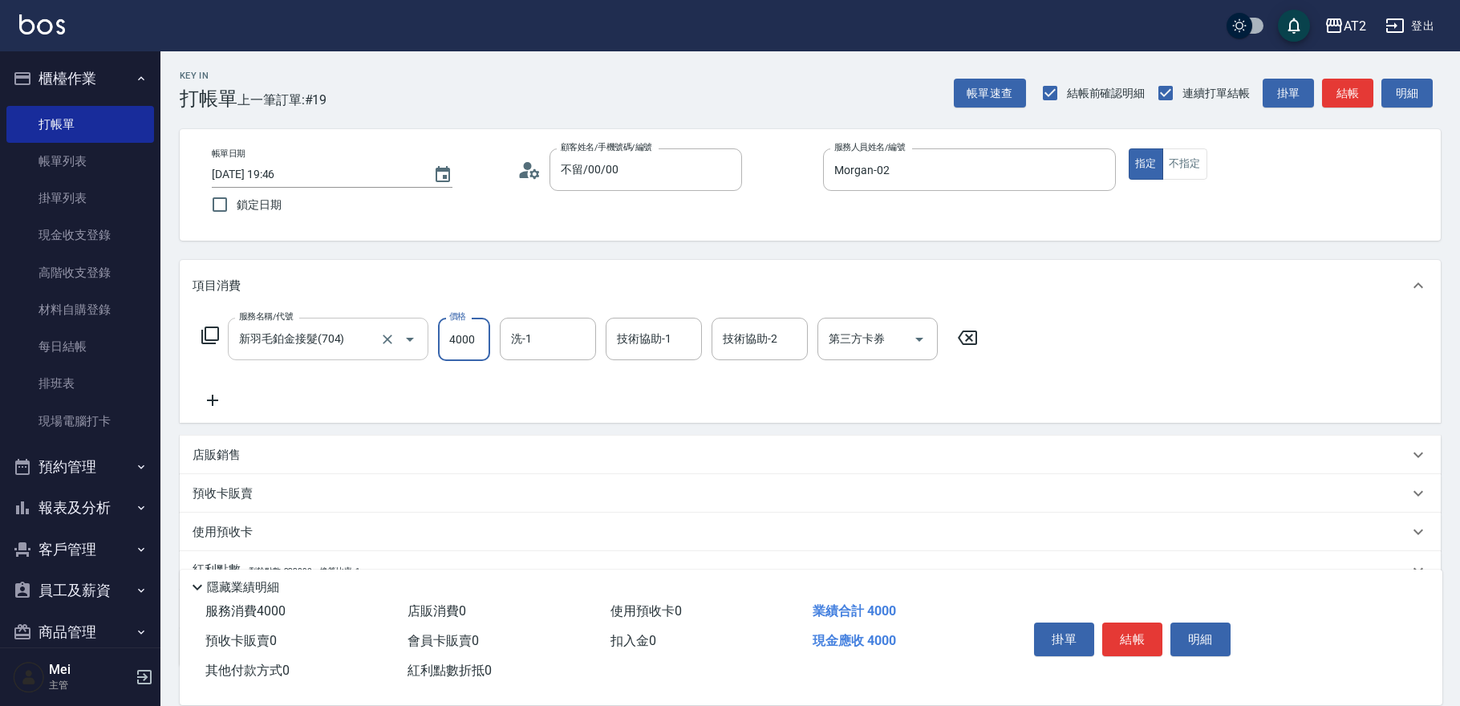
type input "4000"
type input "小安-30"
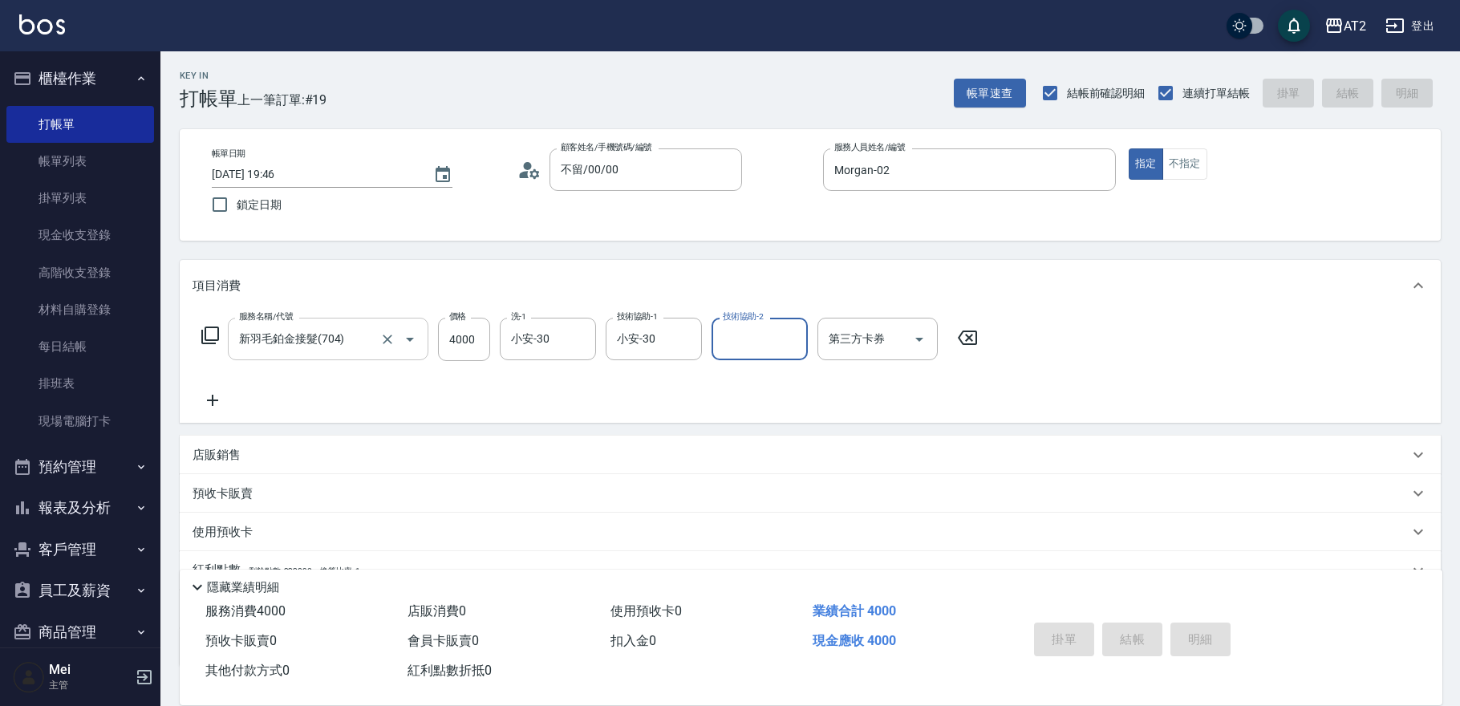
type input "[DATE] 19:47"
type input "0"
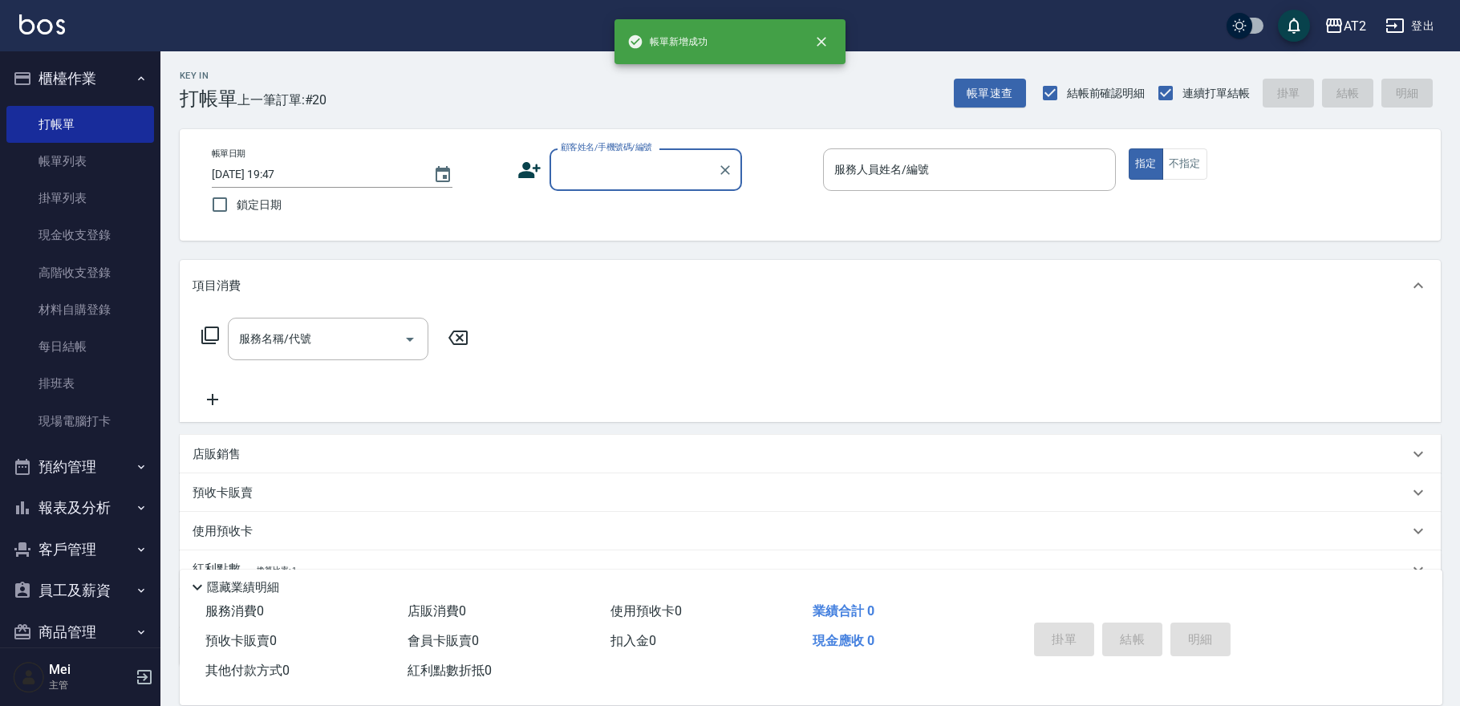
drag, startPoint x: 588, startPoint y: 162, endPoint x: 589, endPoint y: 170, distance: 8.1
click at [589, 167] on input "顧客姓名/手機號碼/編號" at bounding box center [634, 170] width 154 height 28
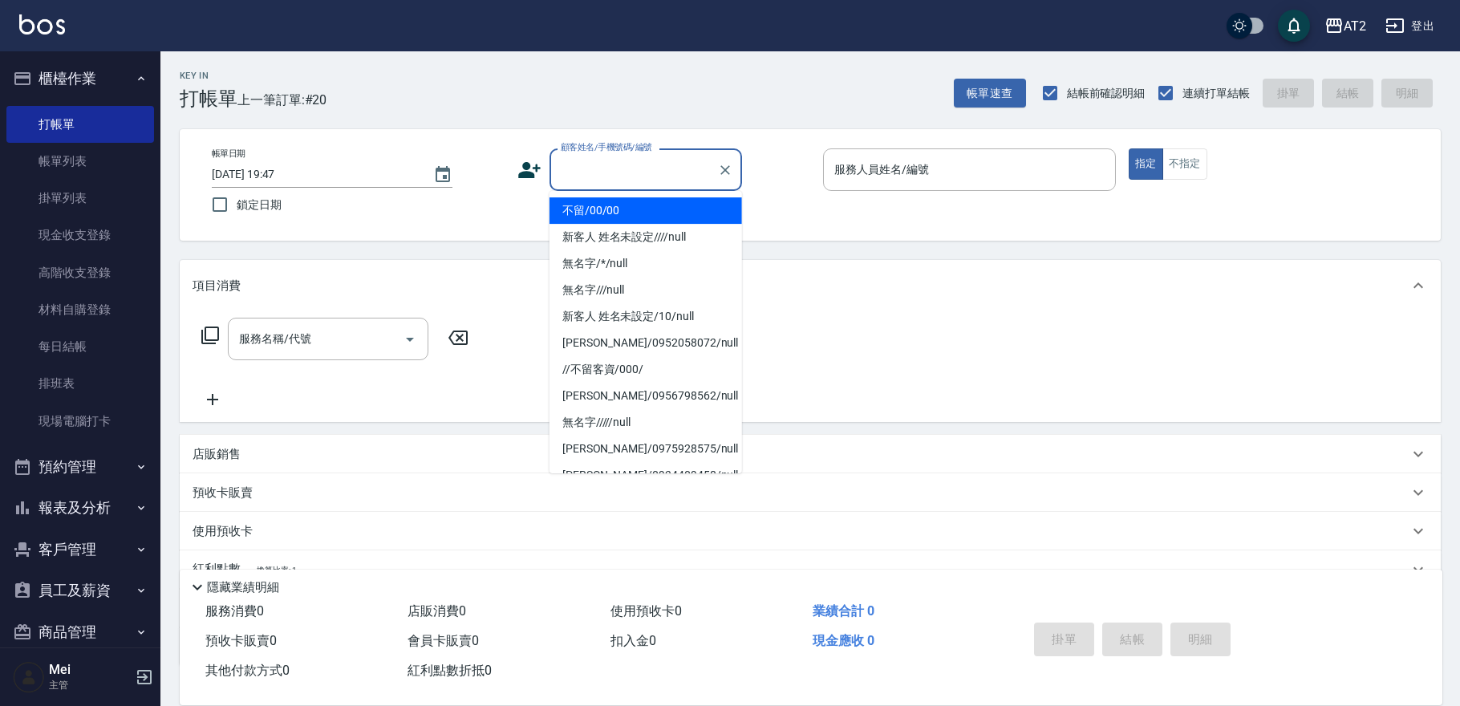
click at [599, 202] on li "不留/00/00" at bounding box center [646, 210] width 193 height 26
type input "不留/00/00"
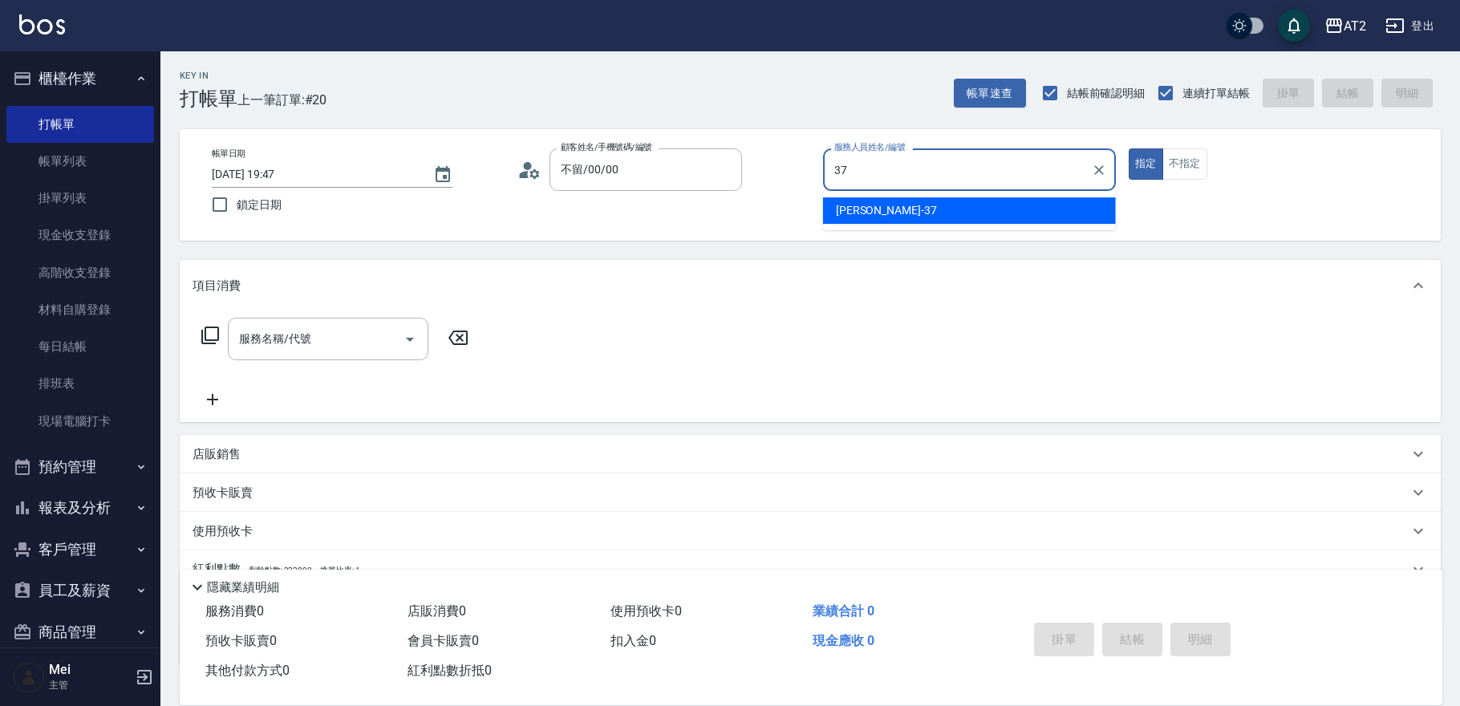
type input "[PERSON_NAME]-37"
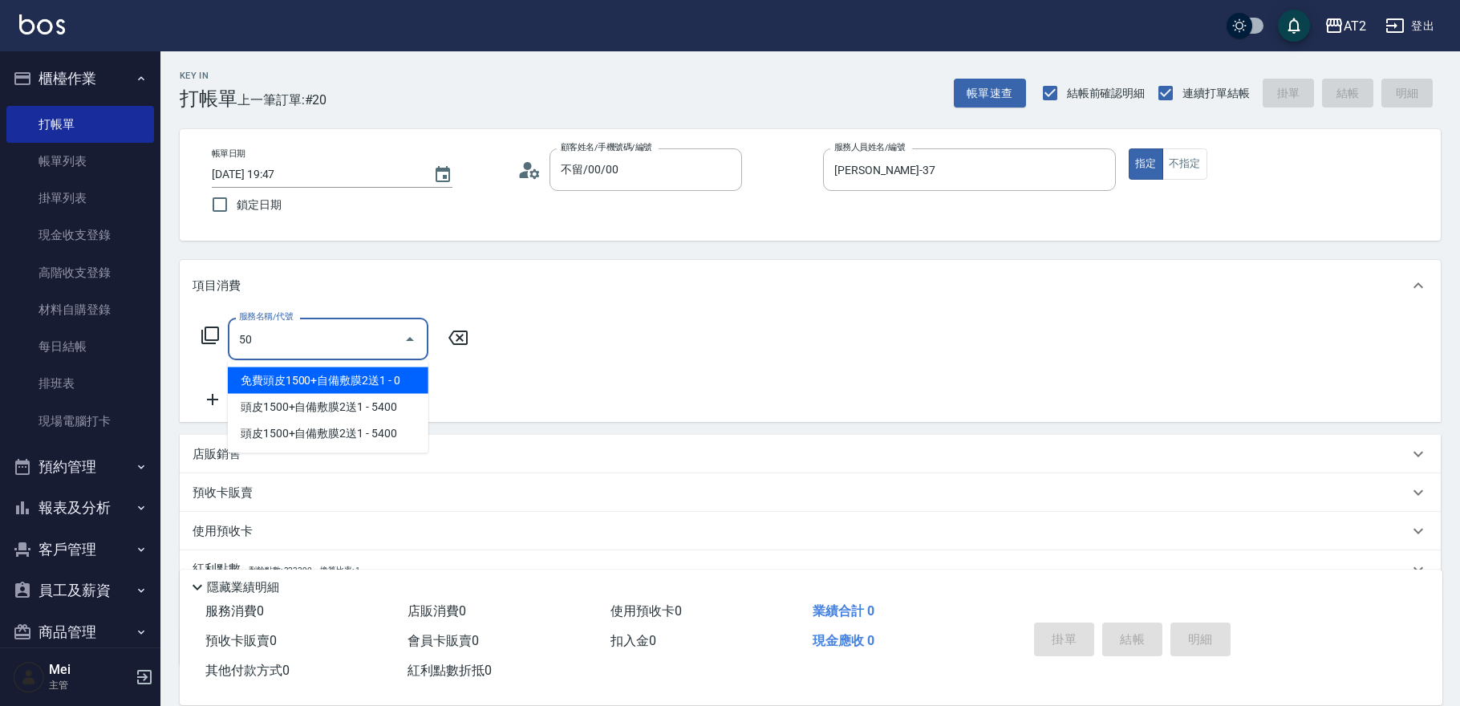
type input "501"
type input "100"
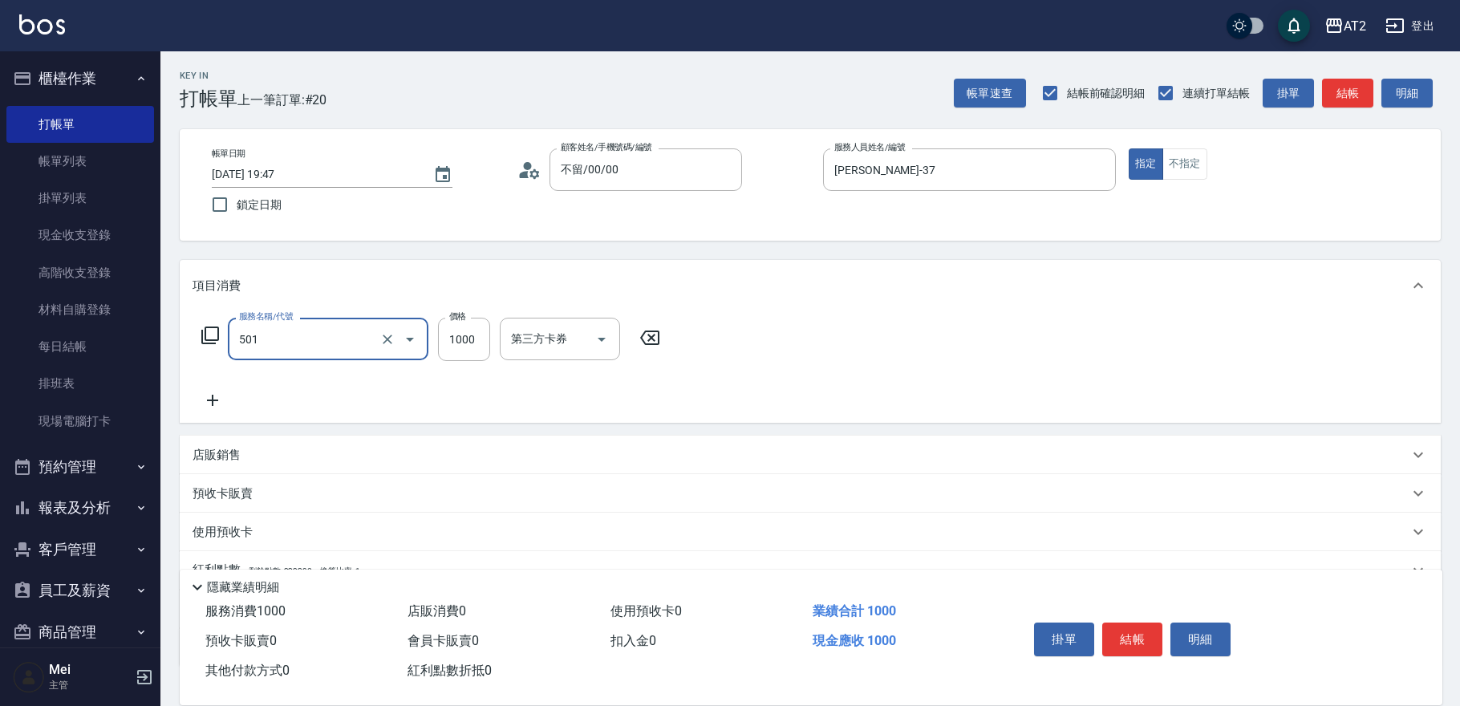
type input "染髮(501)"
type input "0"
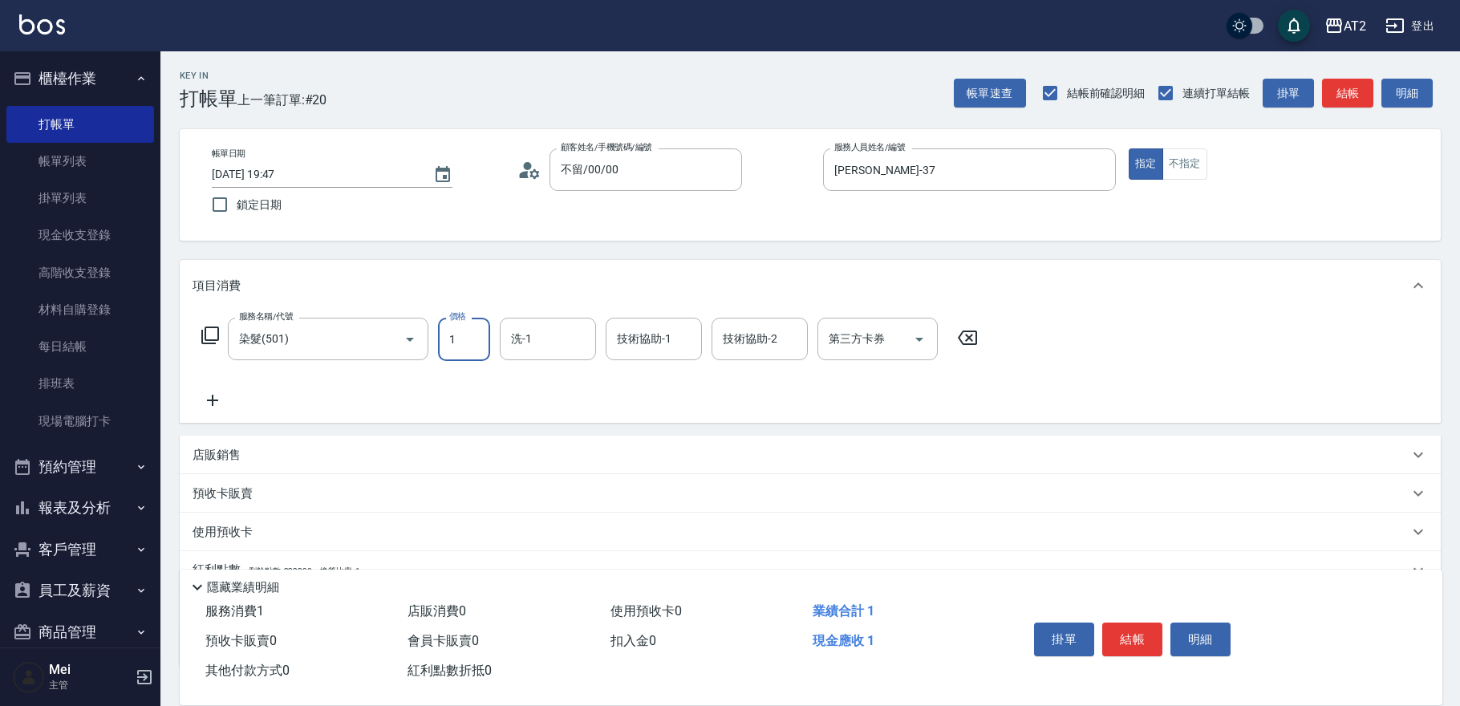
type input "15"
type input "10"
type input "158"
type input "150"
type input "1580"
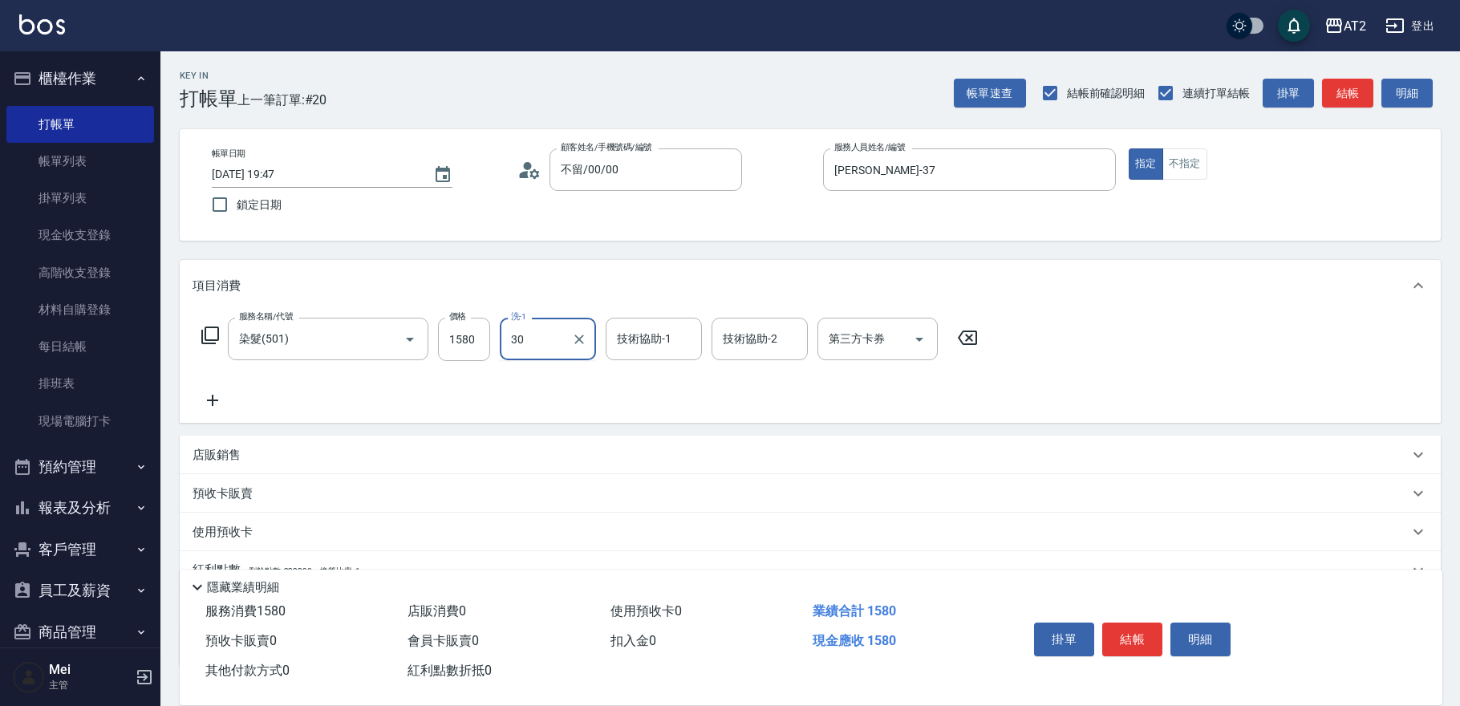
type input "小安-30"
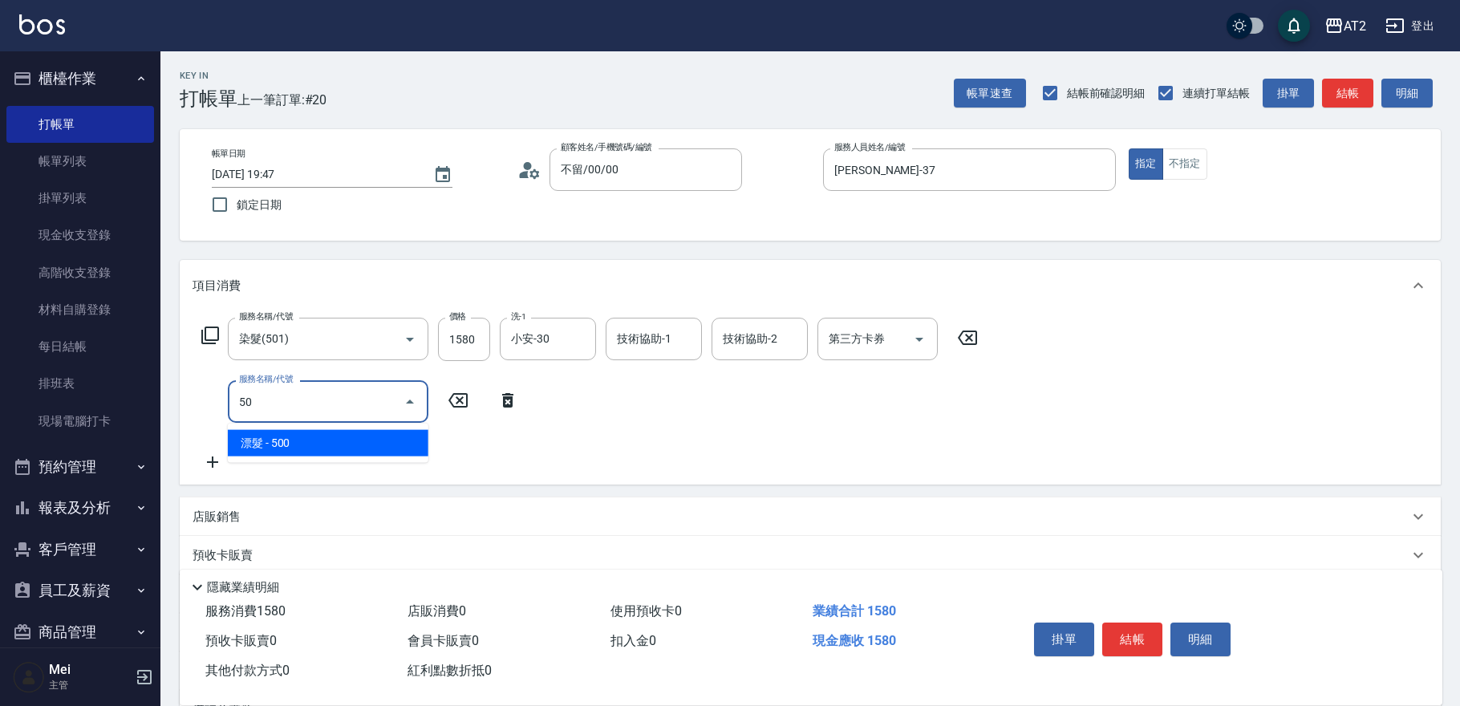
type input "502"
type input "200"
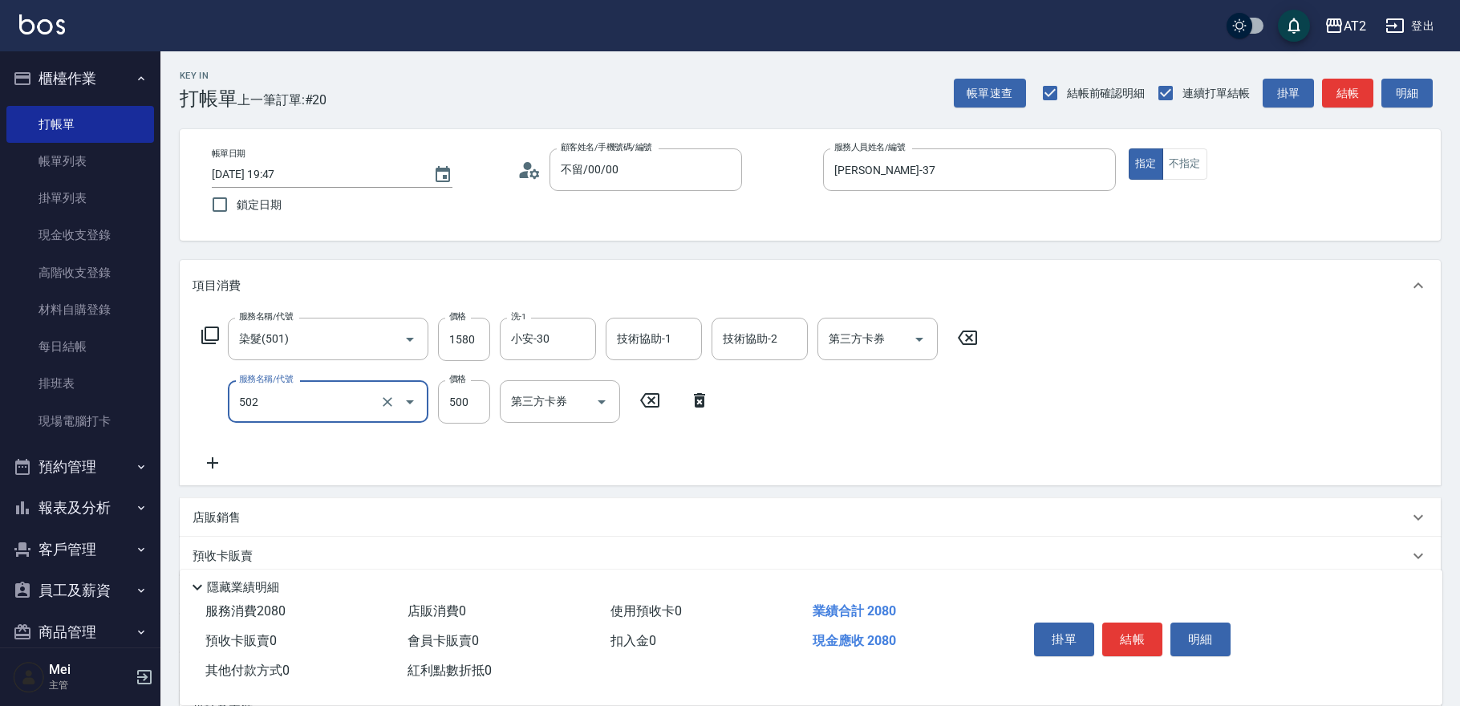
type input "漂髮(502)"
type input "150"
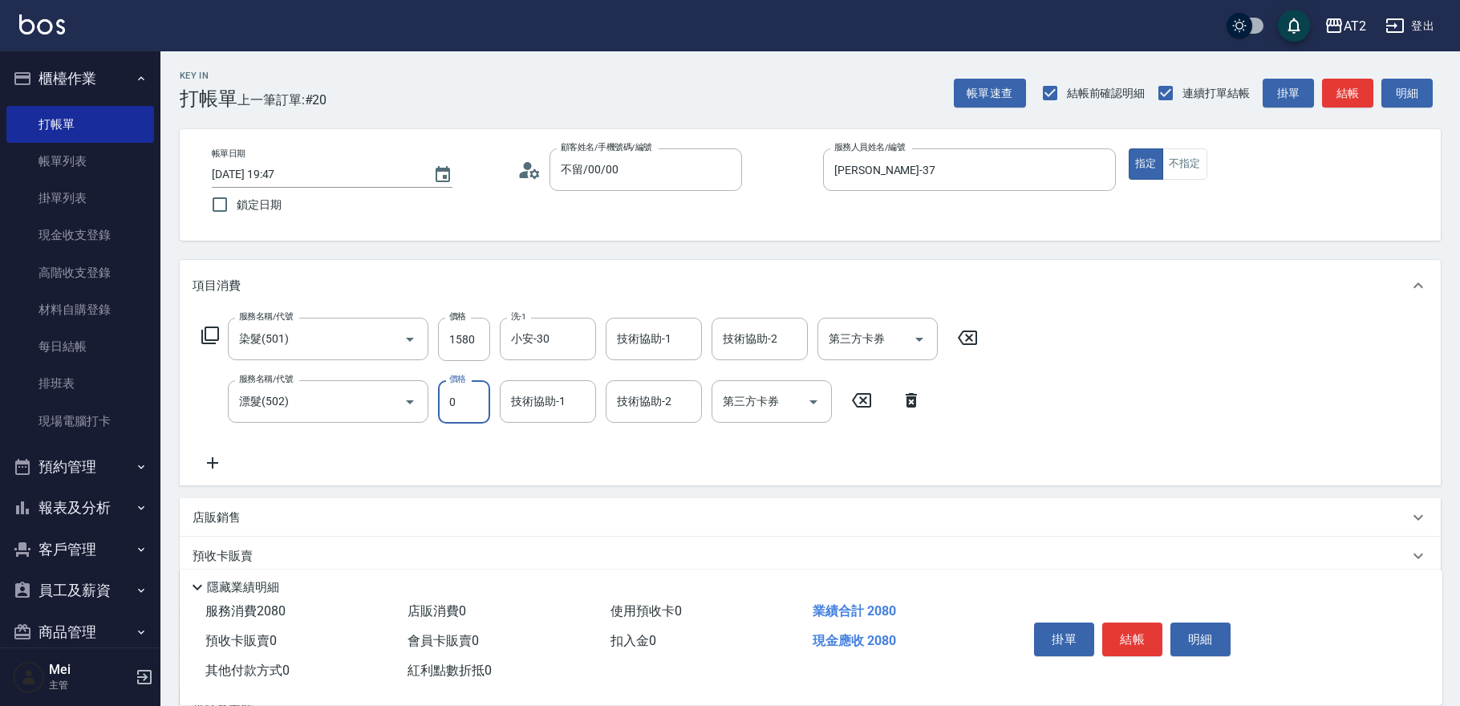
type input "0"
type input "柒柒-41"
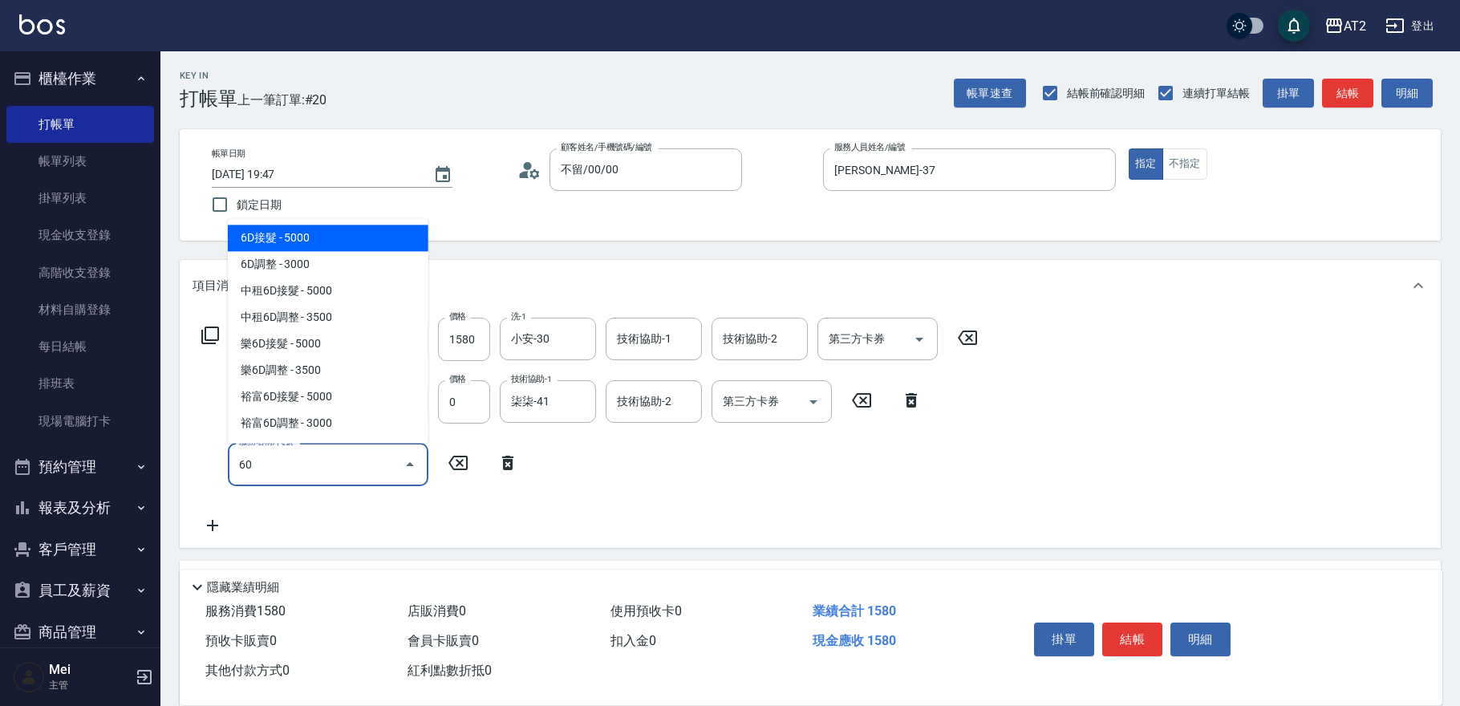
type input "601"
type input "250"
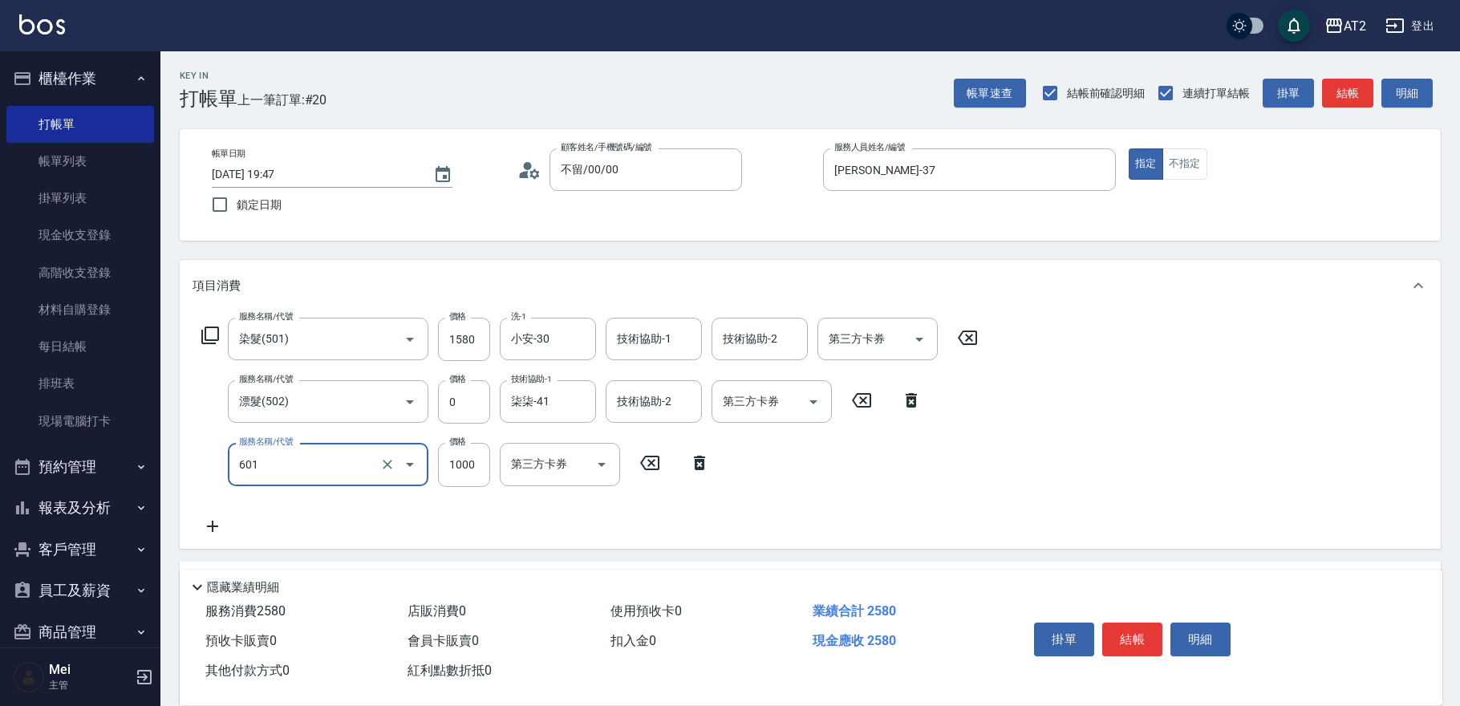
type input "自備護髮(601)"
type input "2"
type input "150"
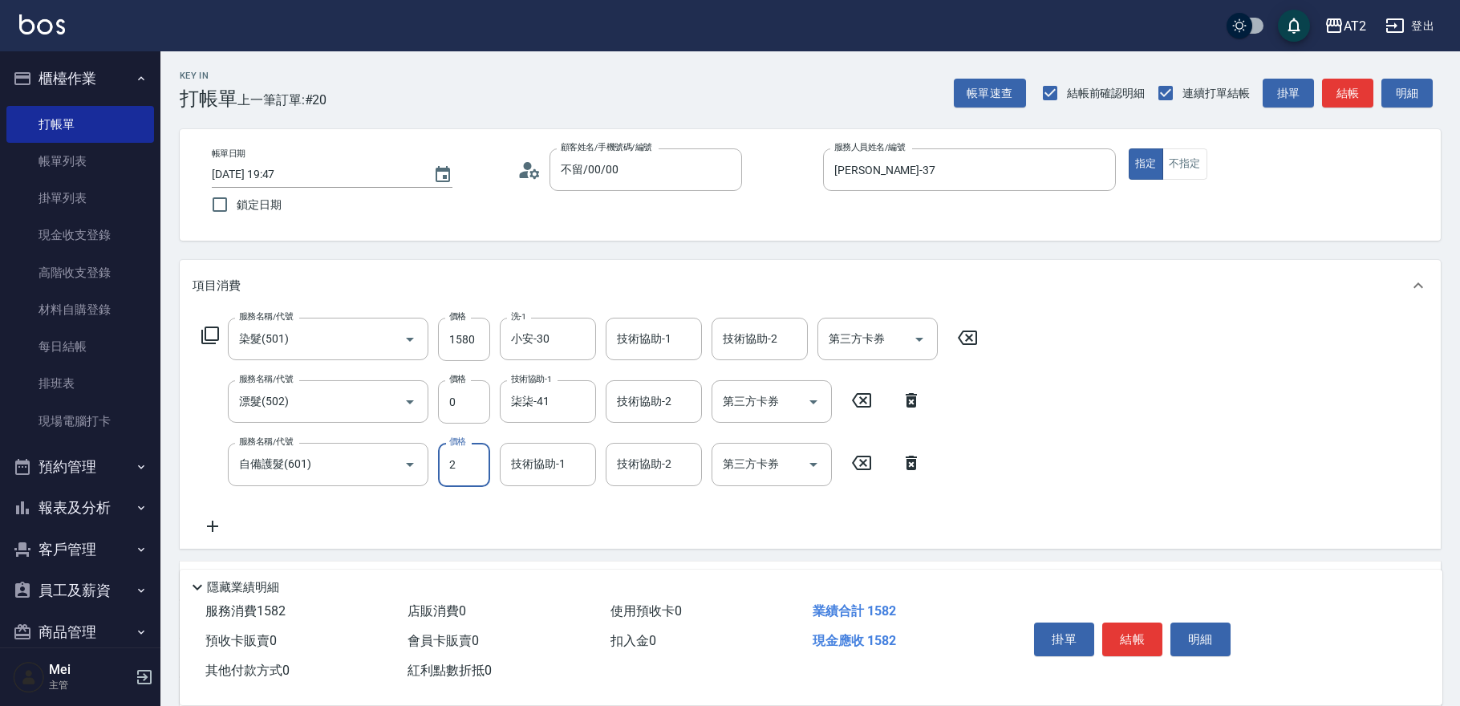
type input "27"
type input "160"
type input "270"
type input "420"
type input "2700"
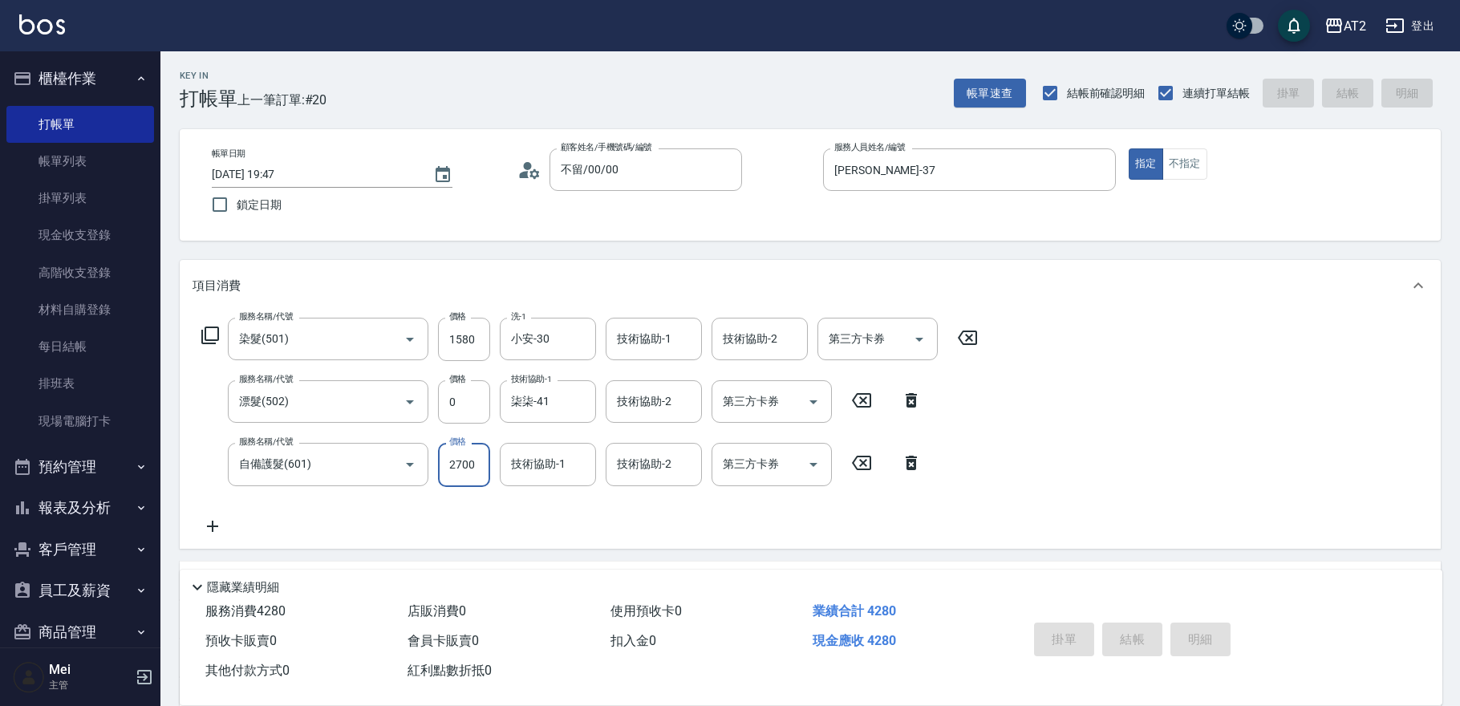
type input "0"
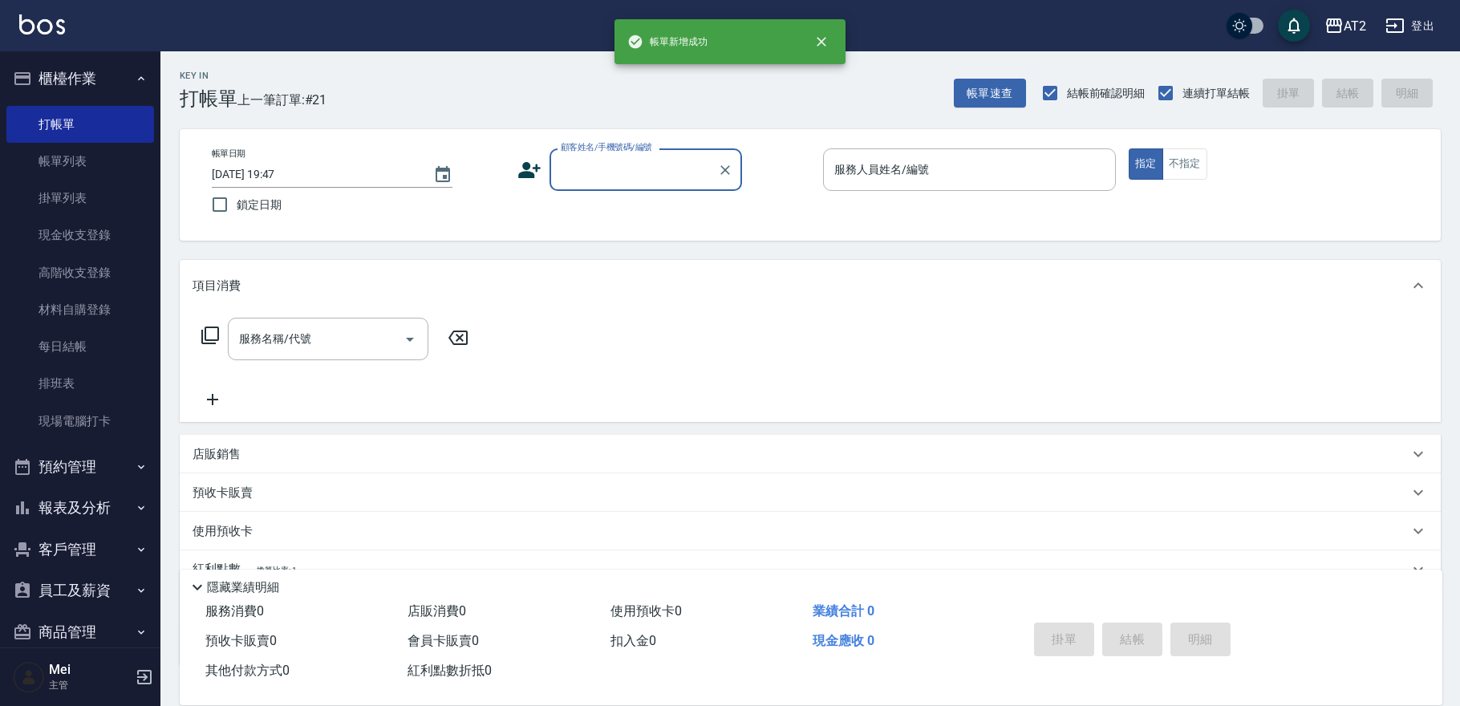
drag, startPoint x: 660, startPoint y: 168, endPoint x: 651, endPoint y: 185, distance: 18.7
click at [658, 172] on input "顧客姓名/手機號碼/編號" at bounding box center [634, 170] width 154 height 28
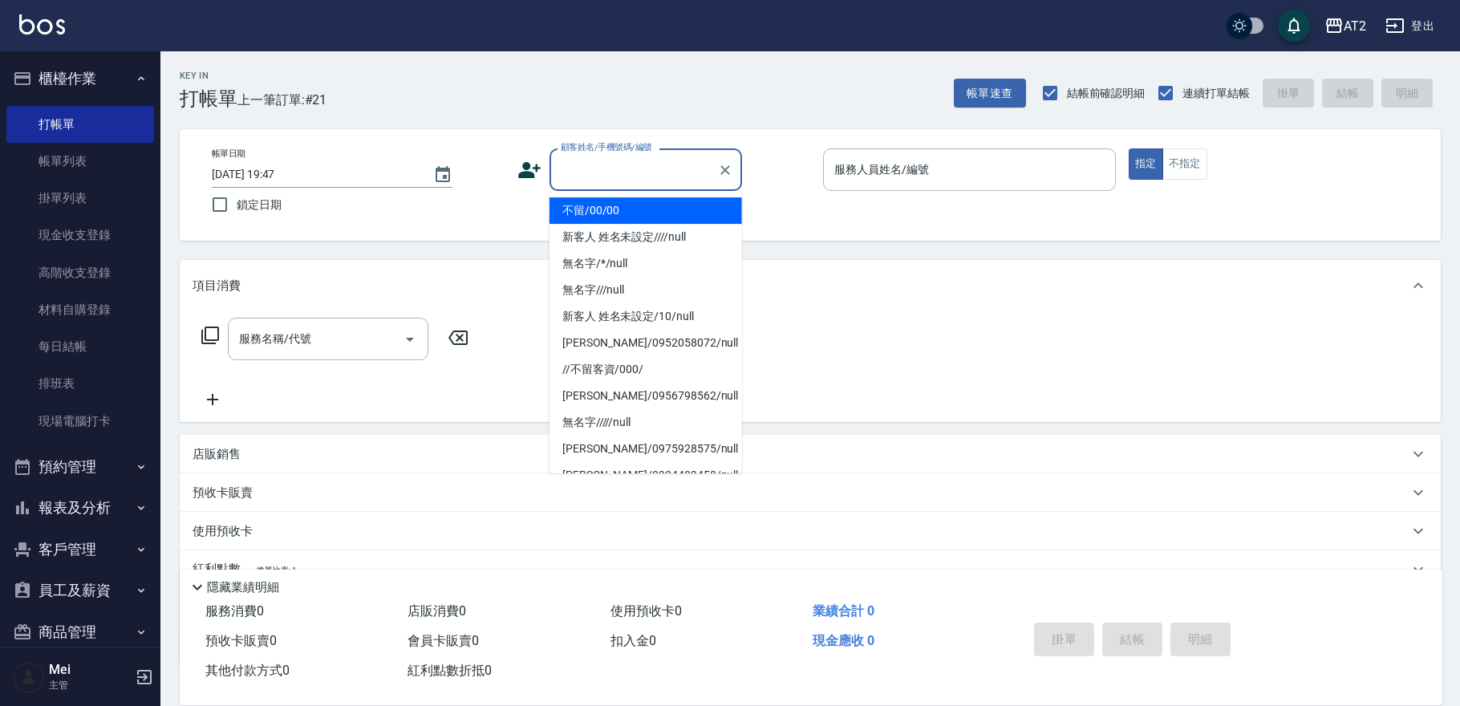
click at [627, 221] on li "不留/00/00" at bounding box center [646, 210] width 193 height 26
type input "不留/00/00"
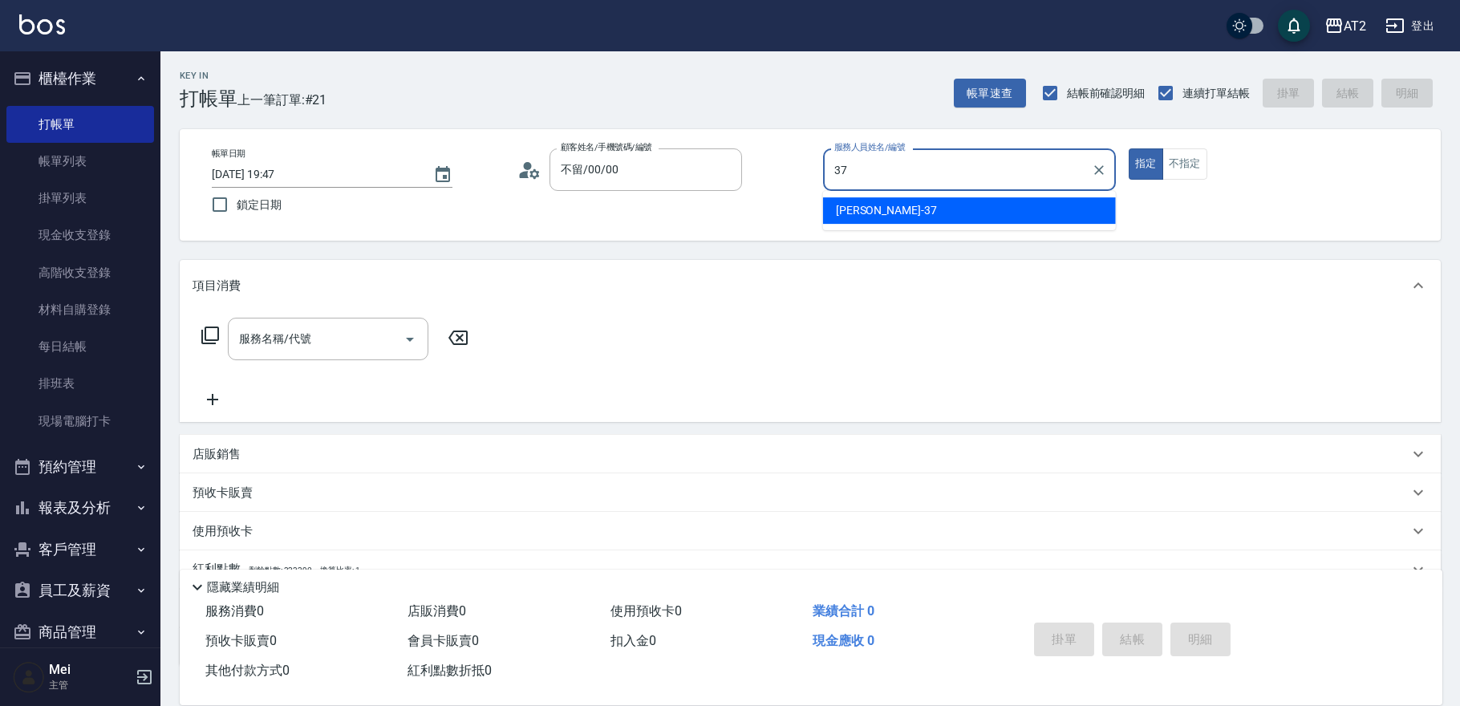
type input "[PERSON_NAME]-37"
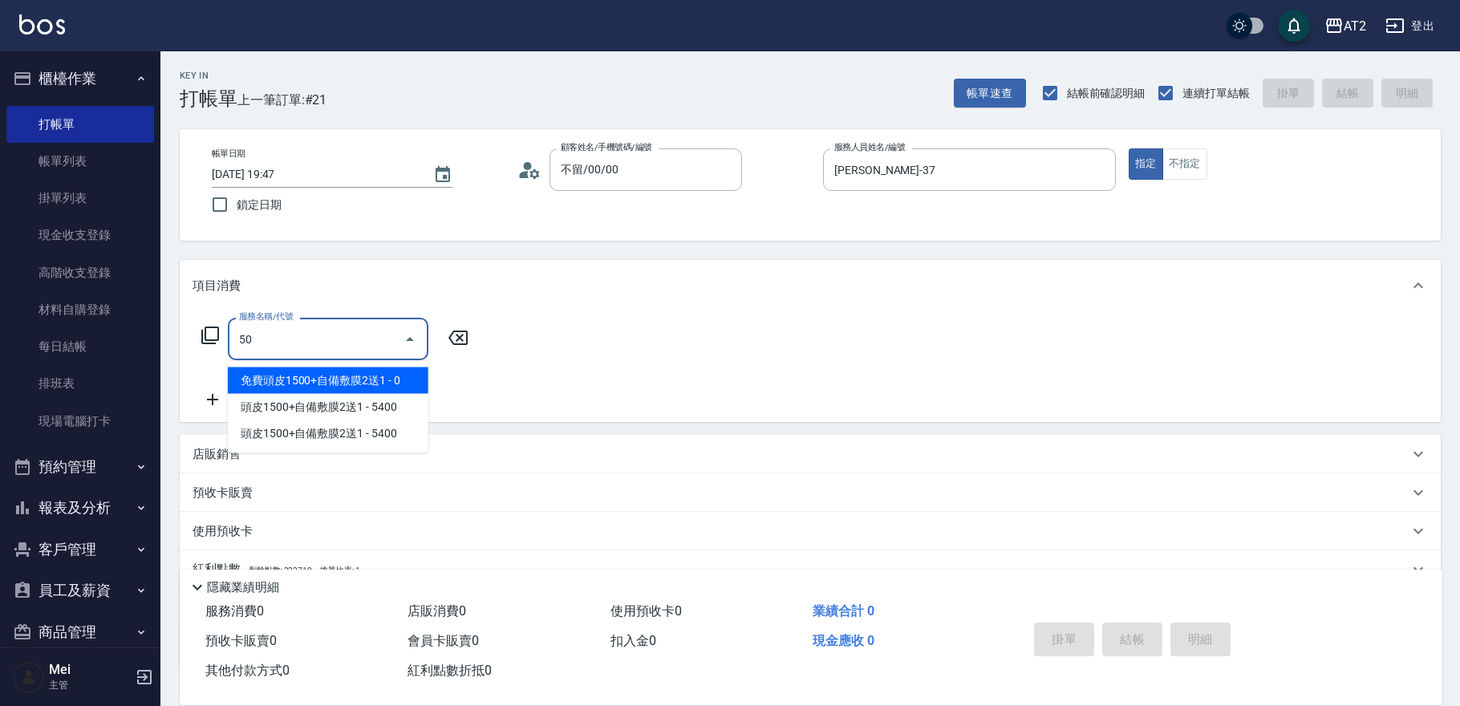
type input "501"
type input "100"
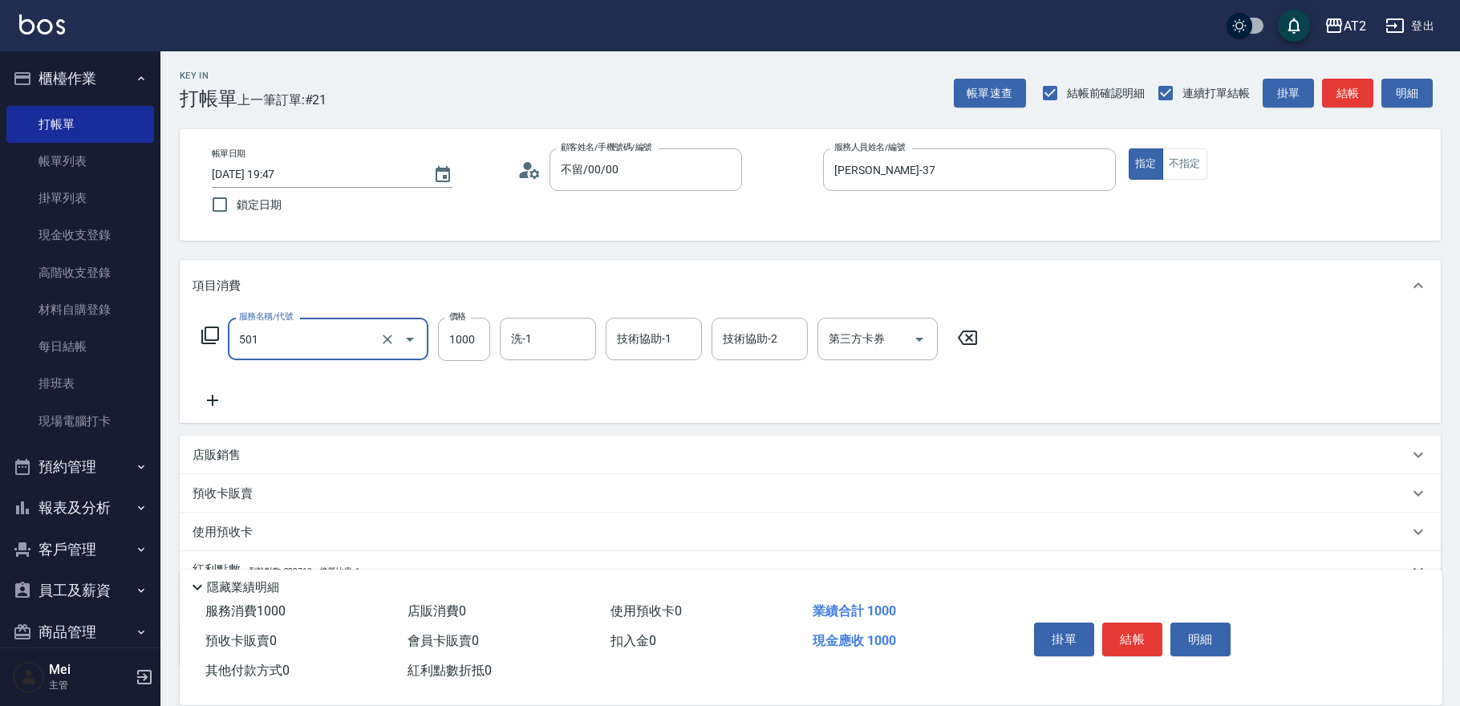
type input "染髮(501)"
type input "0"
type input "15"
type input "10"
type input "158"
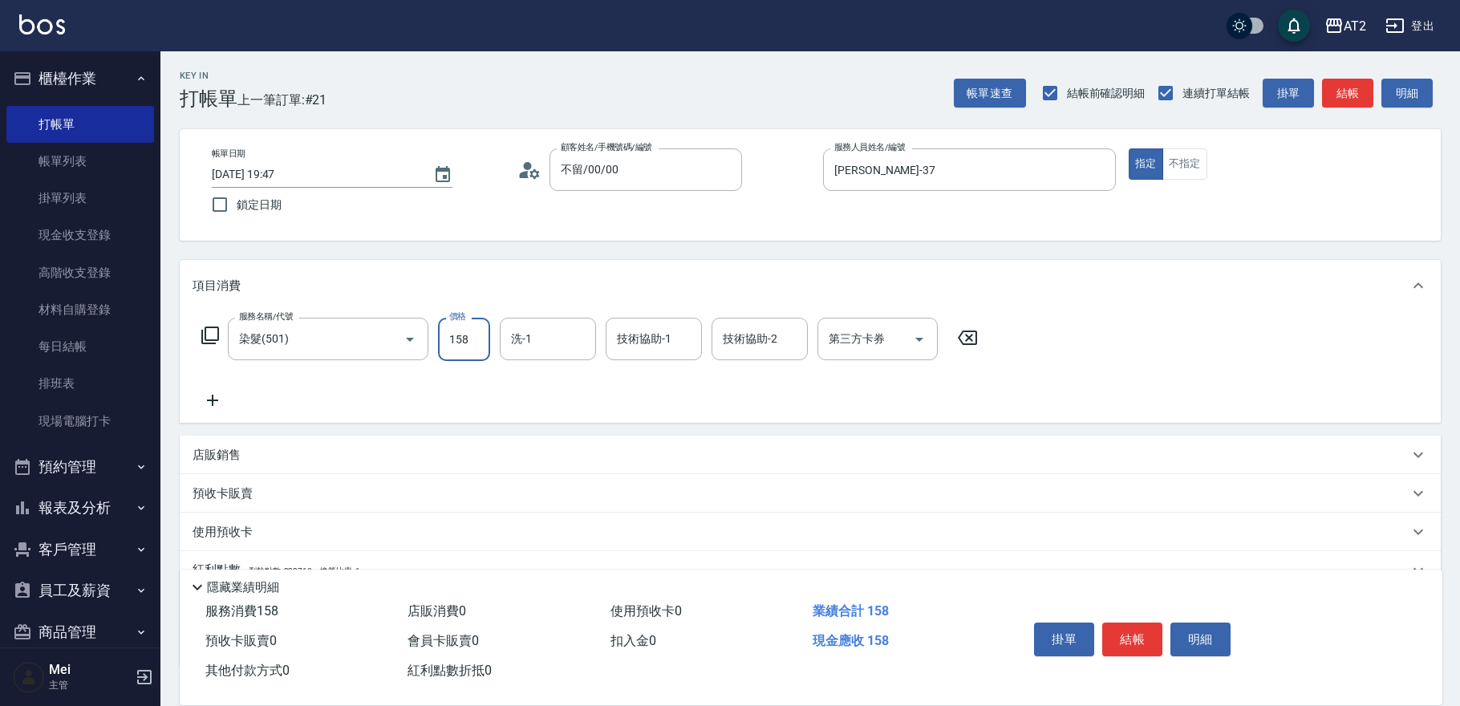
type input "150"
type input "1580"
type input "小安-30"
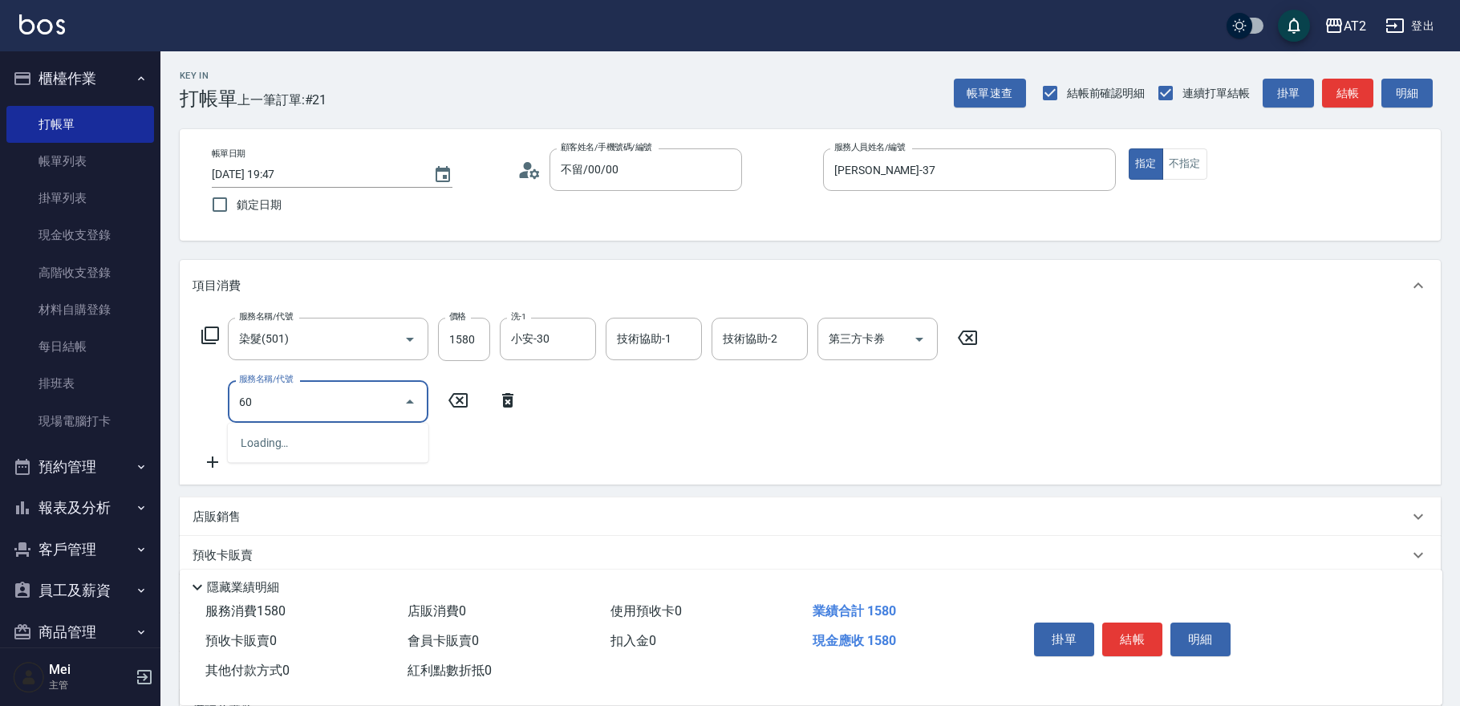
type input "601"
type input "250"
type input "自備護髮(601)"
type input "150"
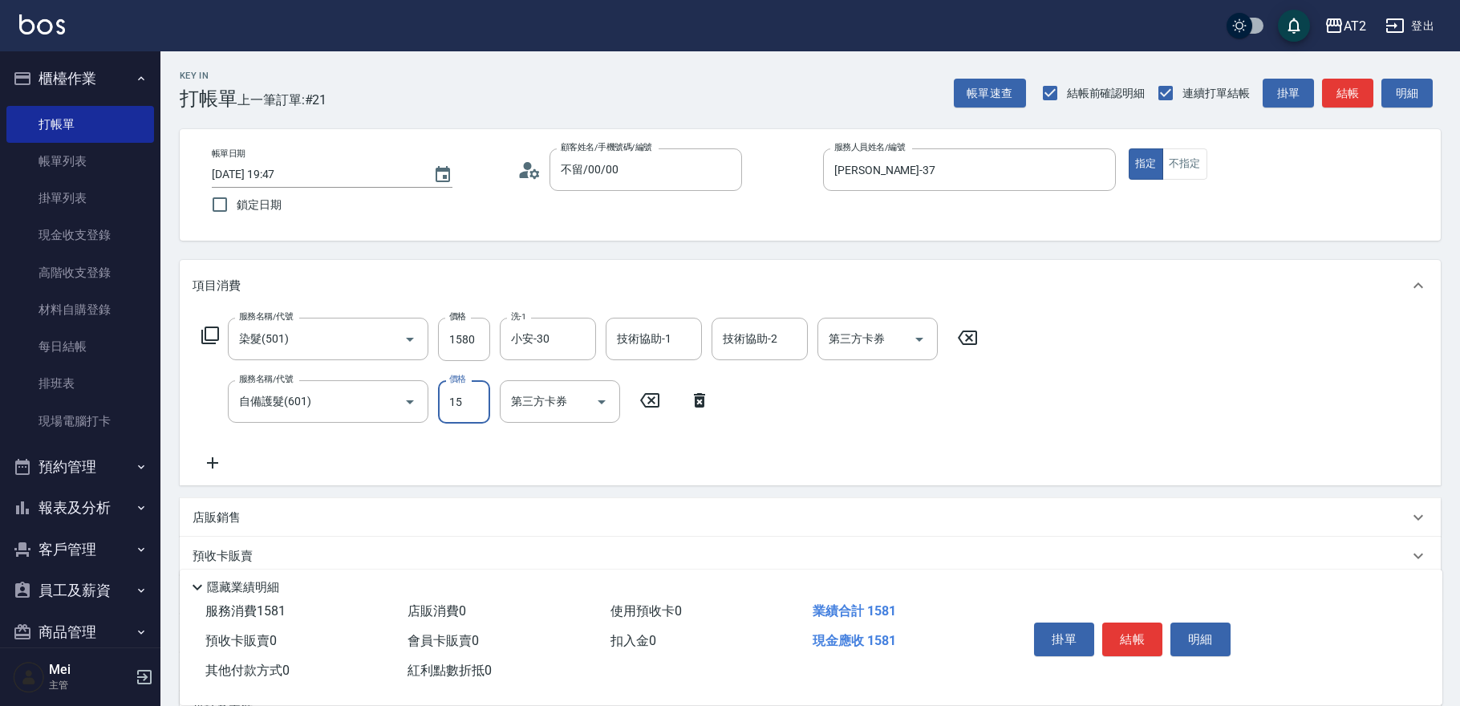
type input "150"
type input "170"
type input "1500"
type input "300"
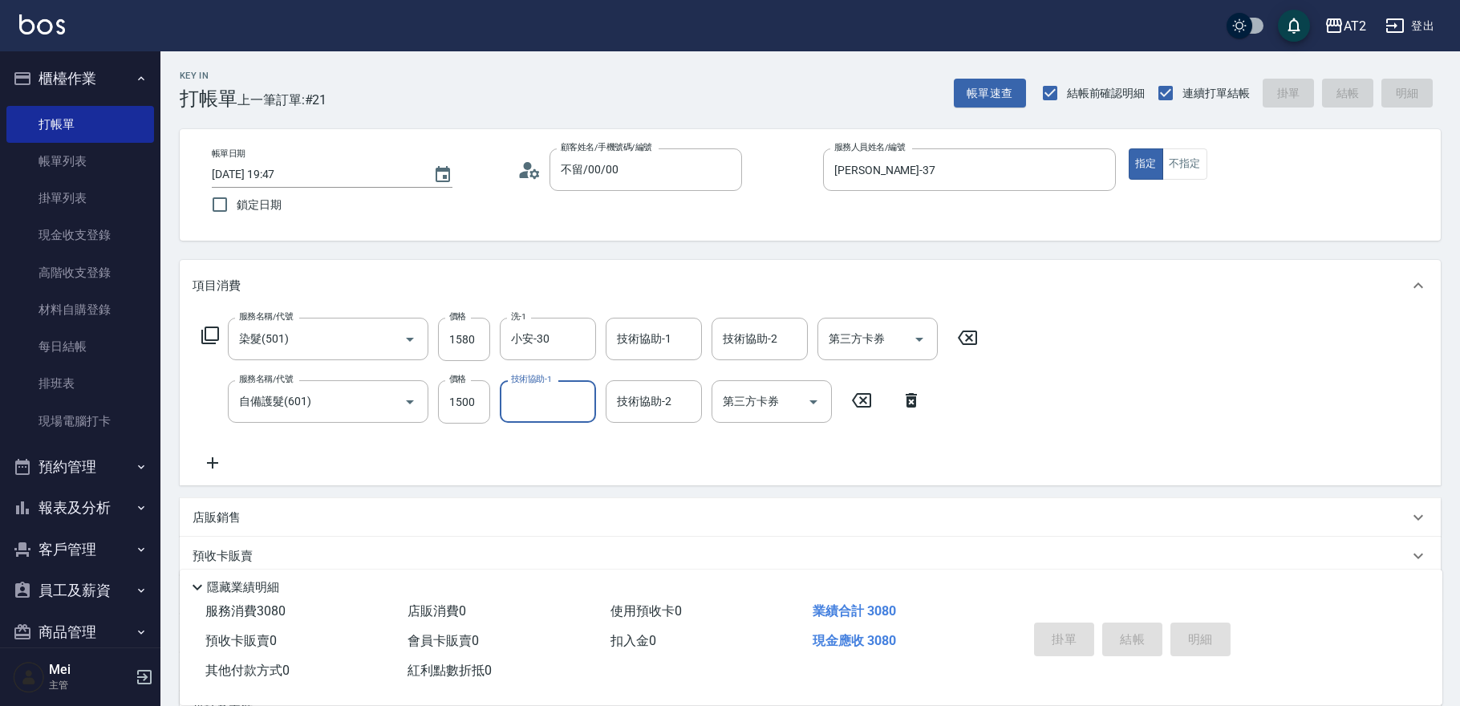
type input "0"
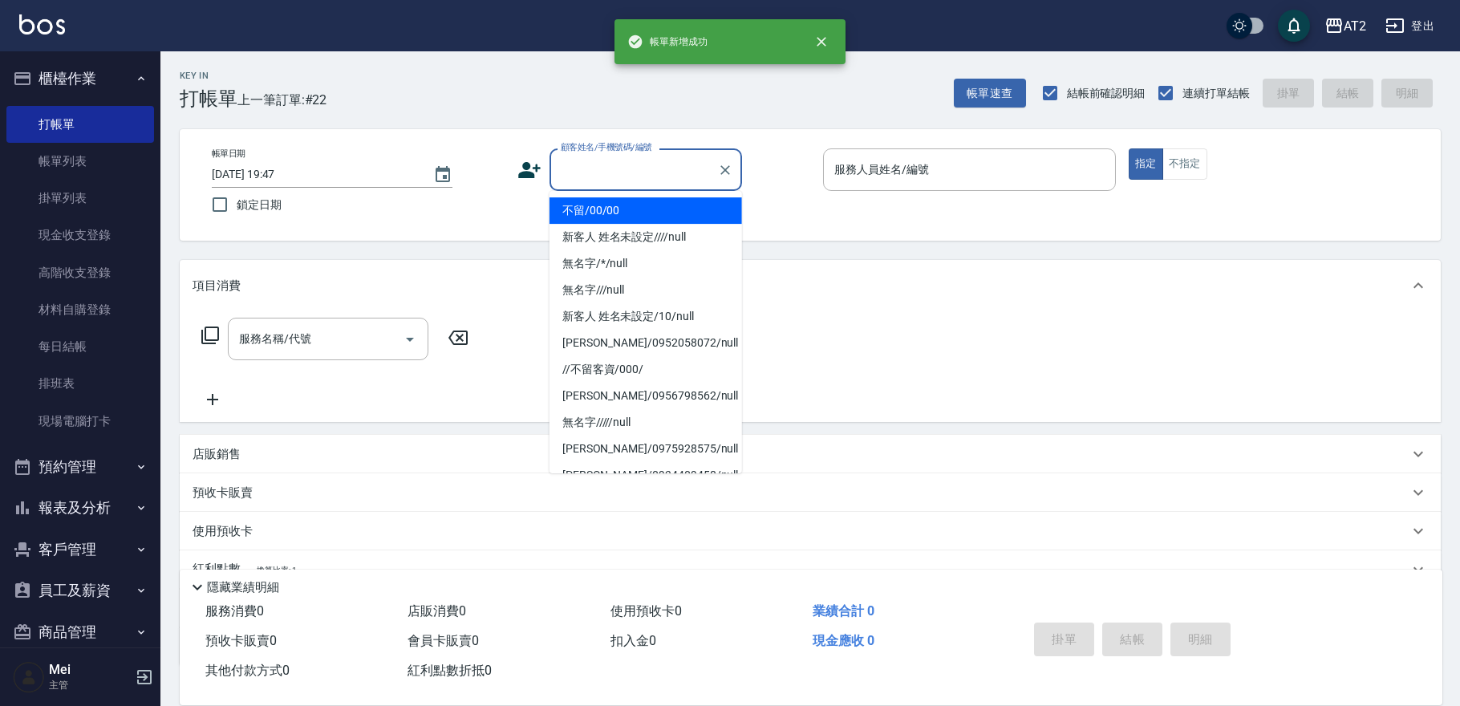
click at [626, 156] on input "顧客姓名/手機號碼/編號" at bounding box center [634, 170] width 154 height 28
click at [612, 211] on li "不留/00/00" at bounding box center [646, 210] width 193 height 26
type input "不留/00/00"
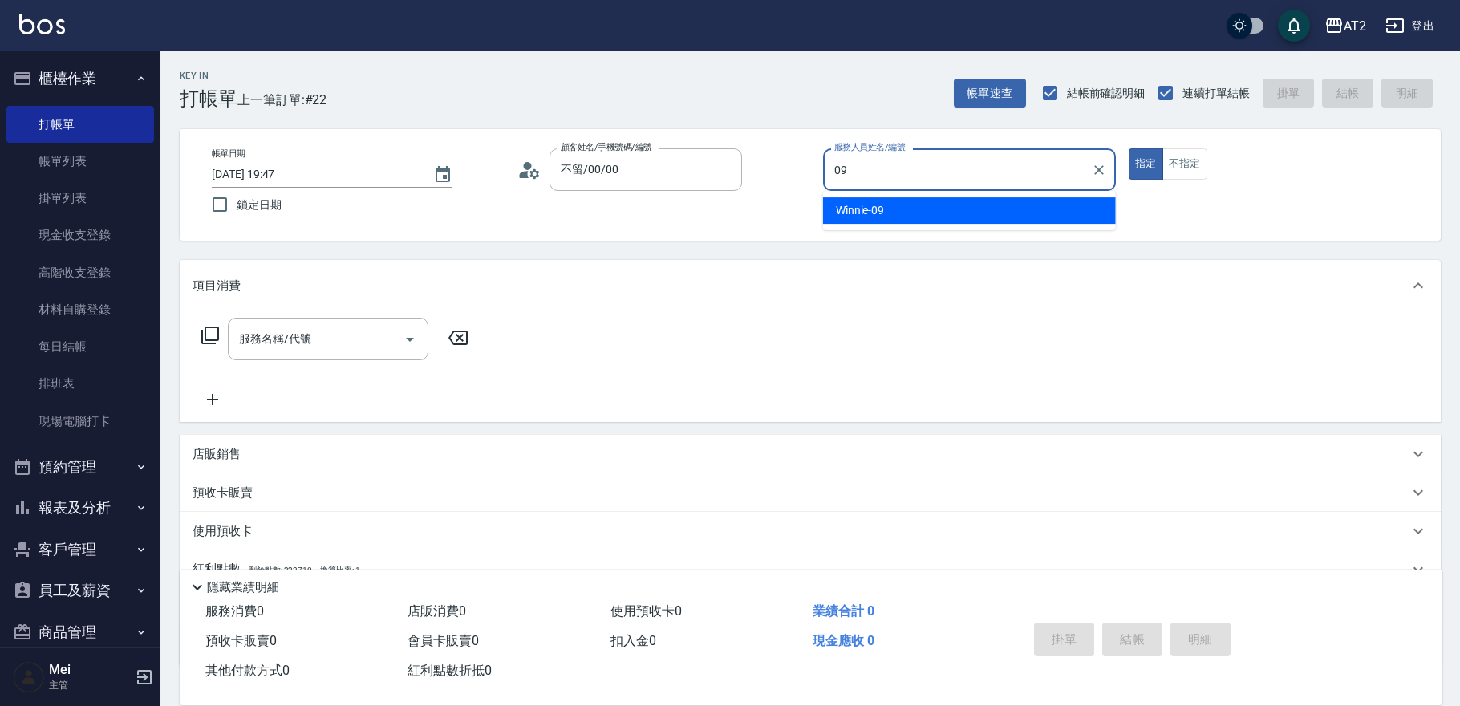
type input "Winnie-09"
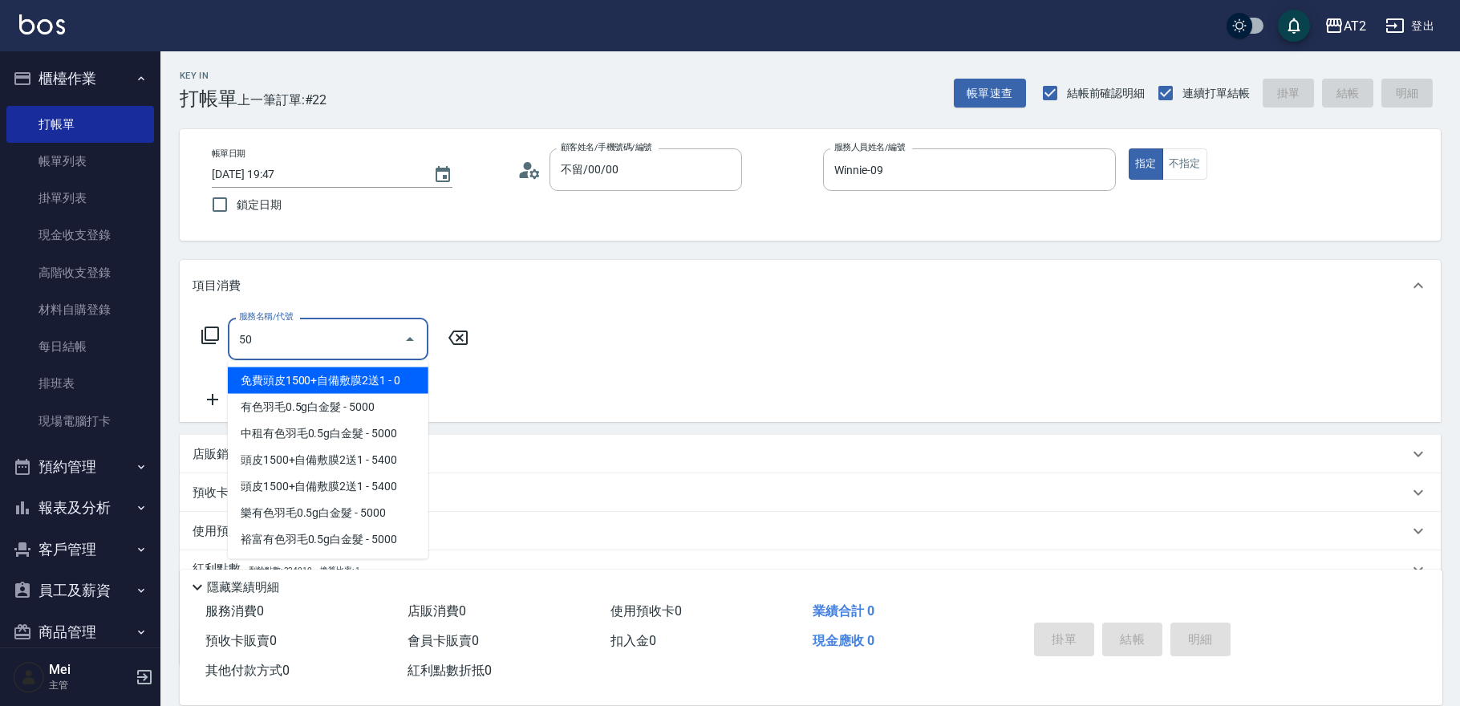
type input "501"
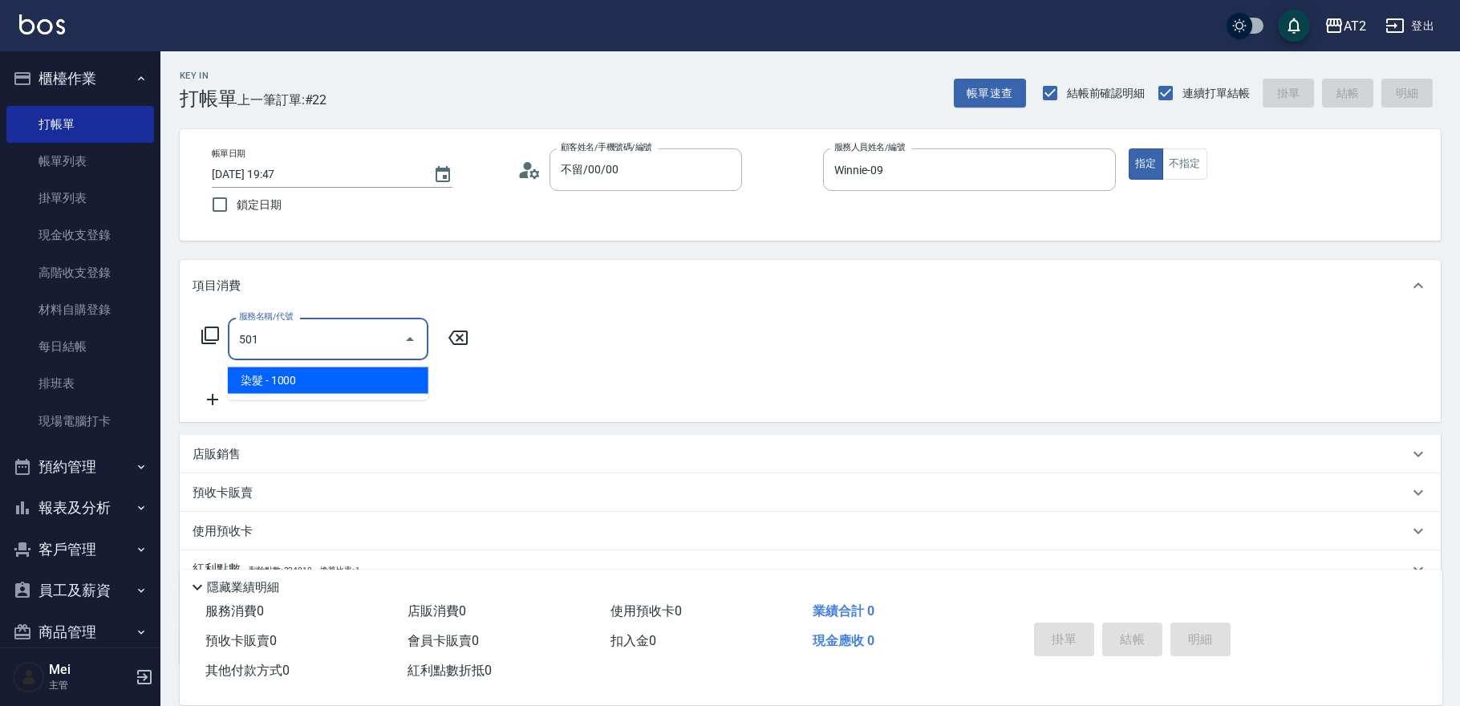
type input "100"
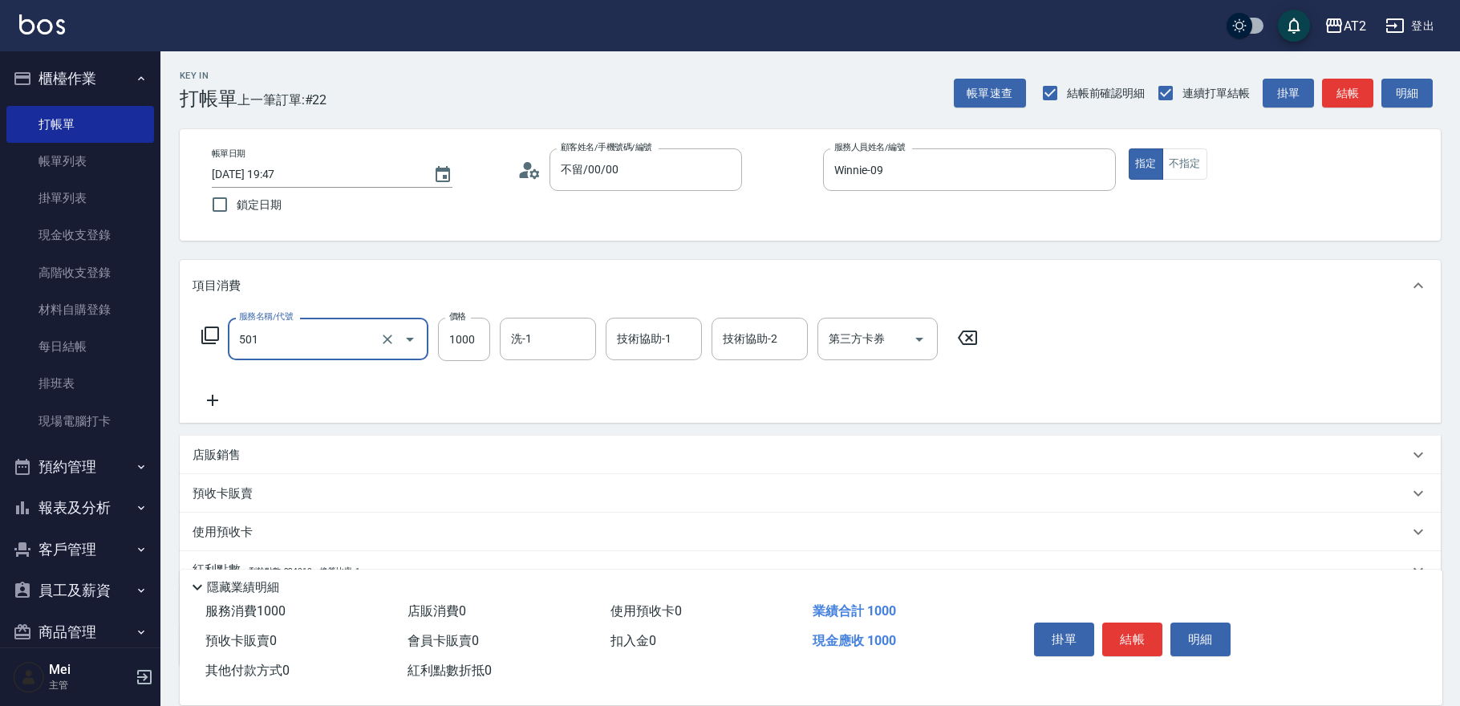
type input "染髮(501)"
type input "0"
type input "39"
type input "30"
type input "399"
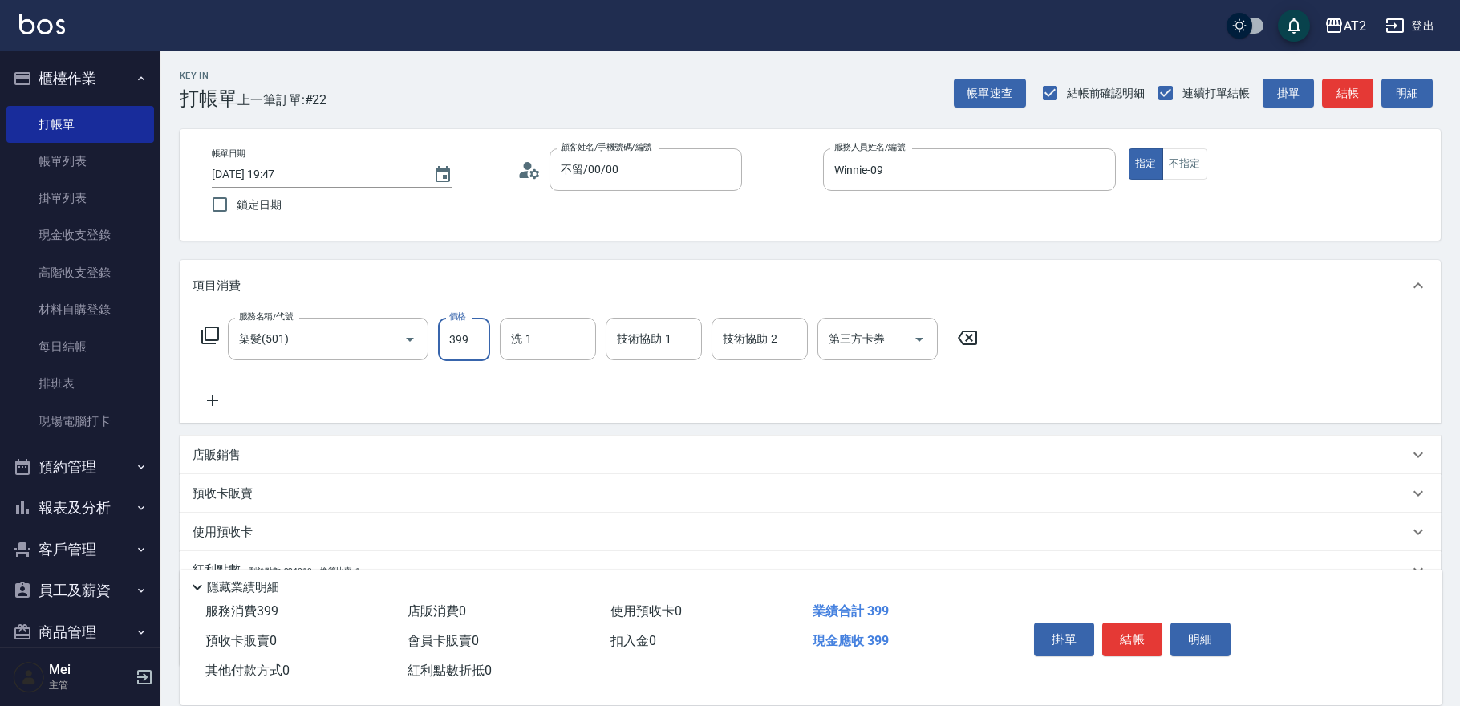
type input "390"
type input "3999"
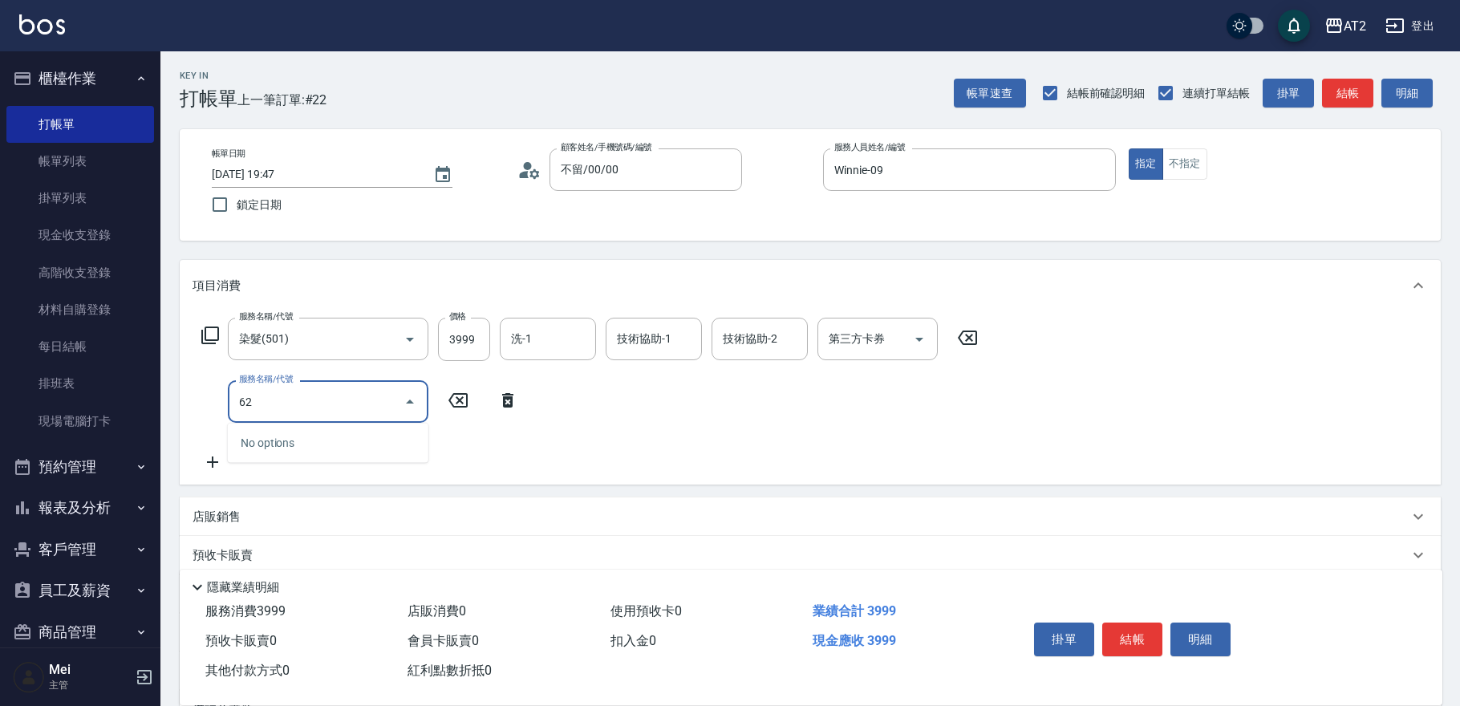
type input "629"
type input "740"
type input "京煥羽護髮中(629)"
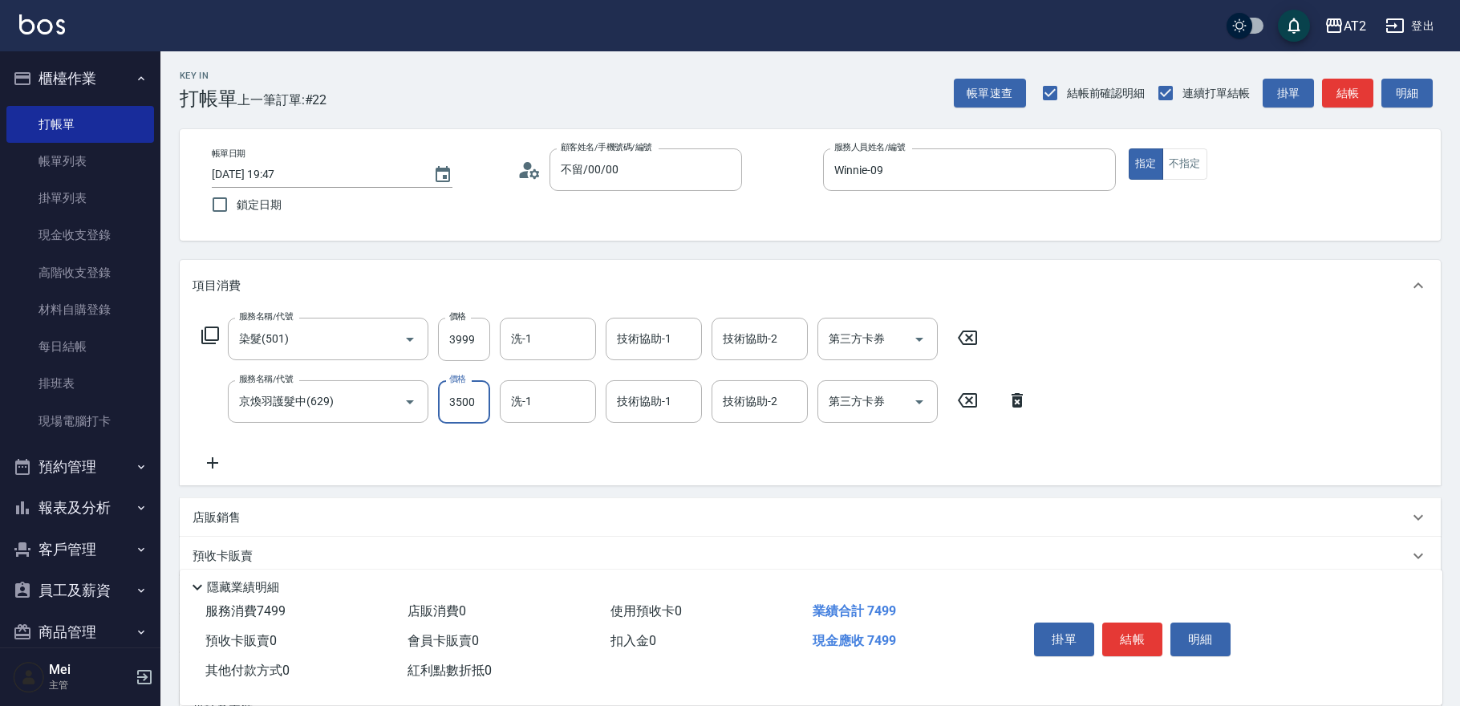
type input "400"
type input "360"
type input "750"
type input "3600"
click at [564, 343] on input "洗-1" at bounding box center [548, 339] width 82 height 28
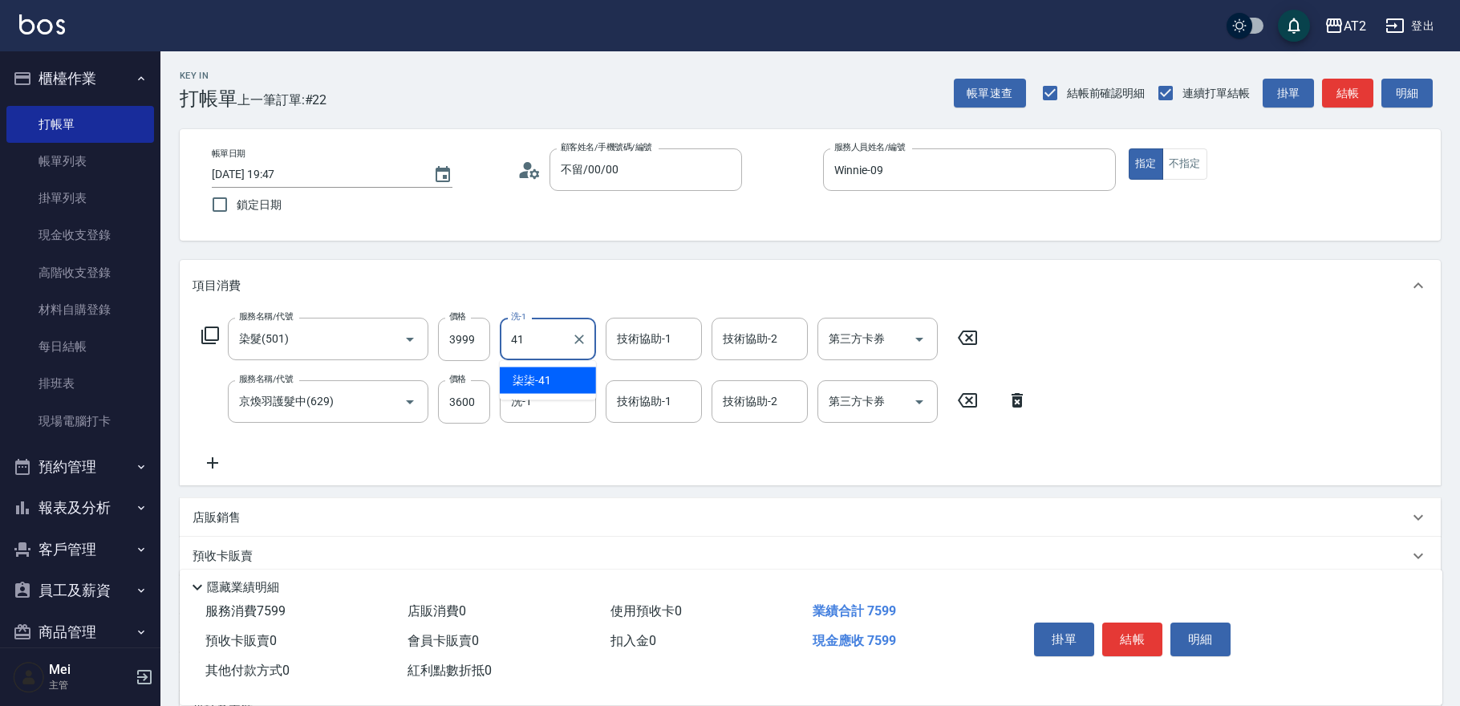
type input "柒柒-41"
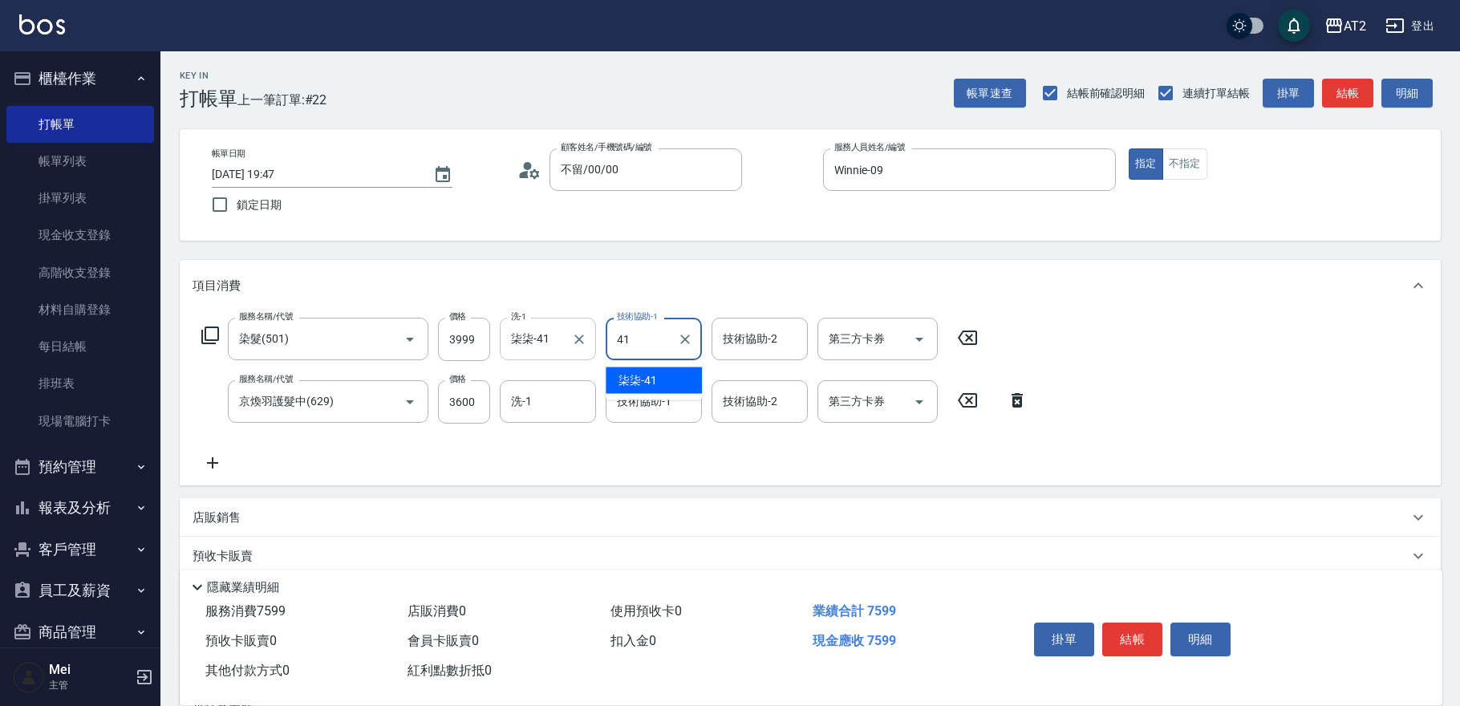
type input "柒柒-41"
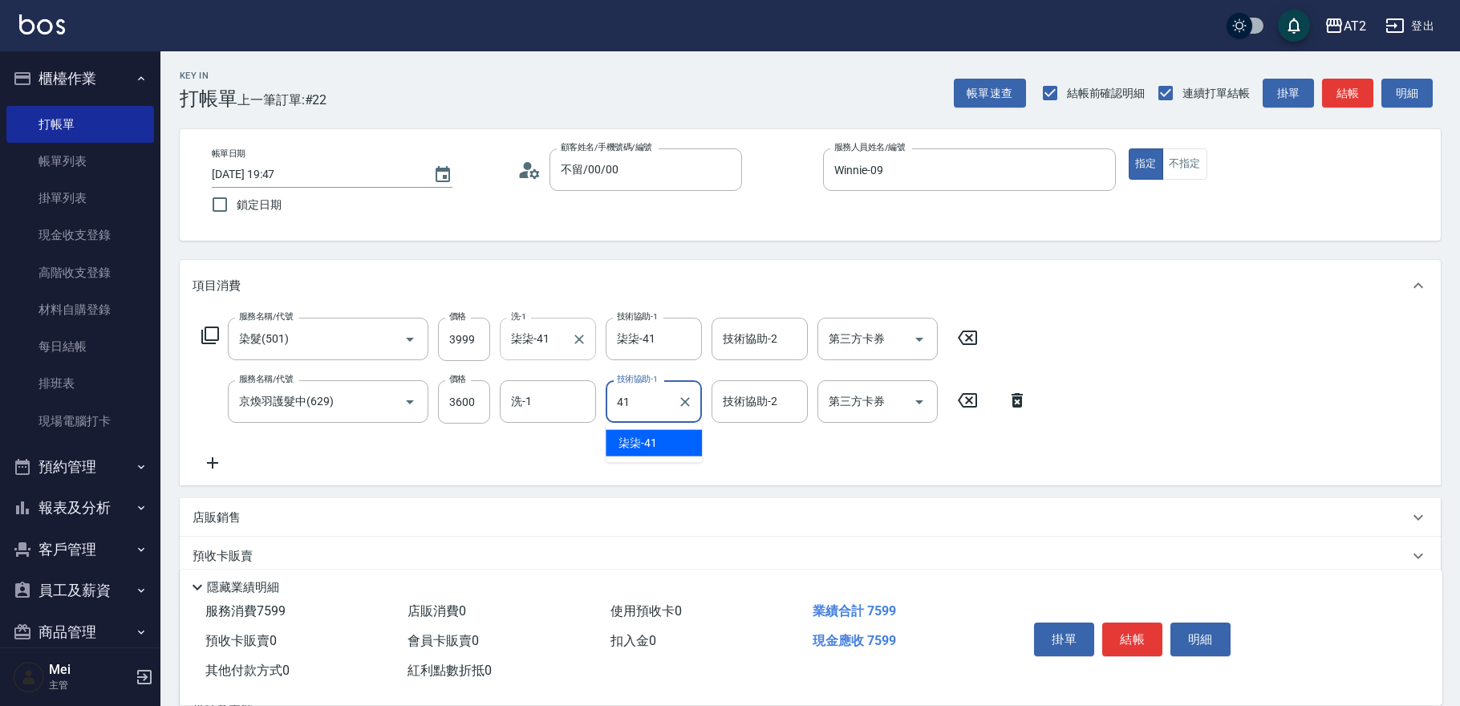
type input "柒柒-41"
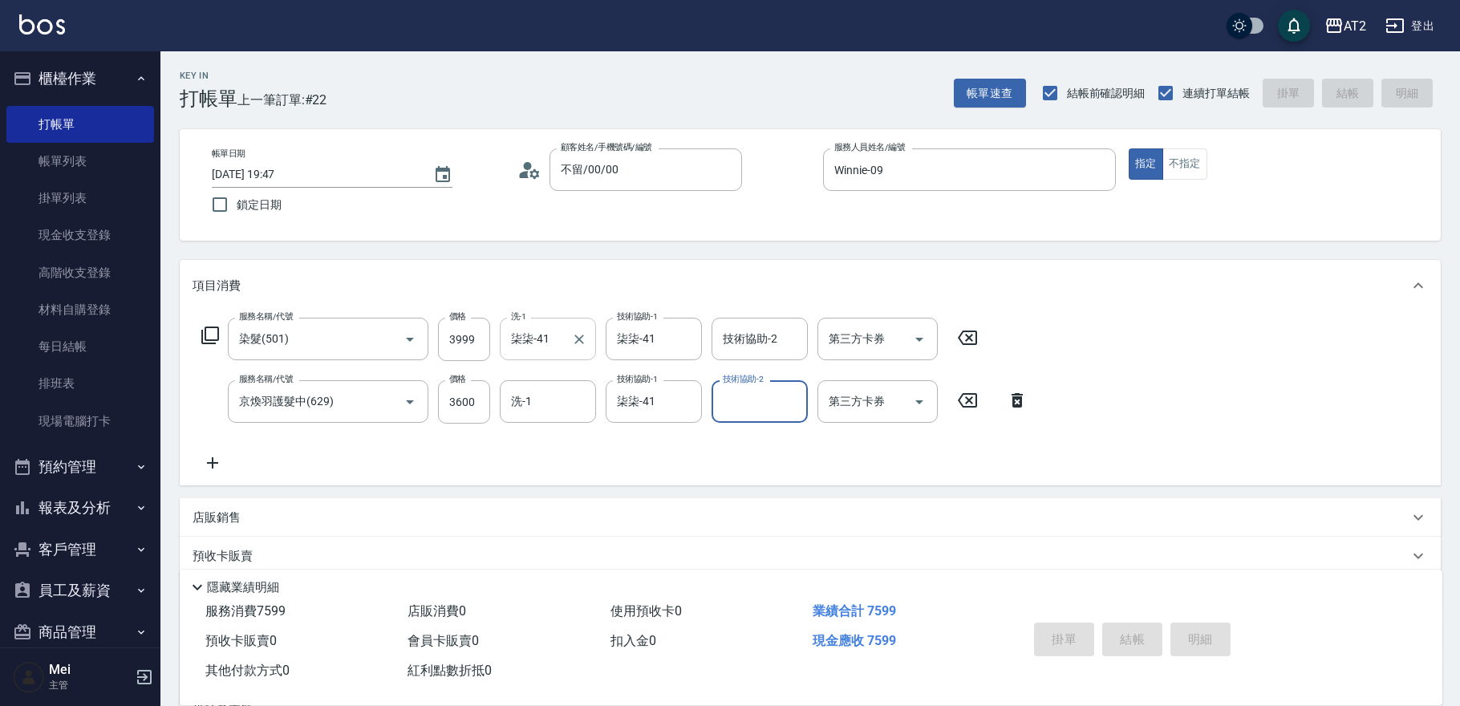
type input "0"
